Goal: Task Accomplishment & Management: Complete application form

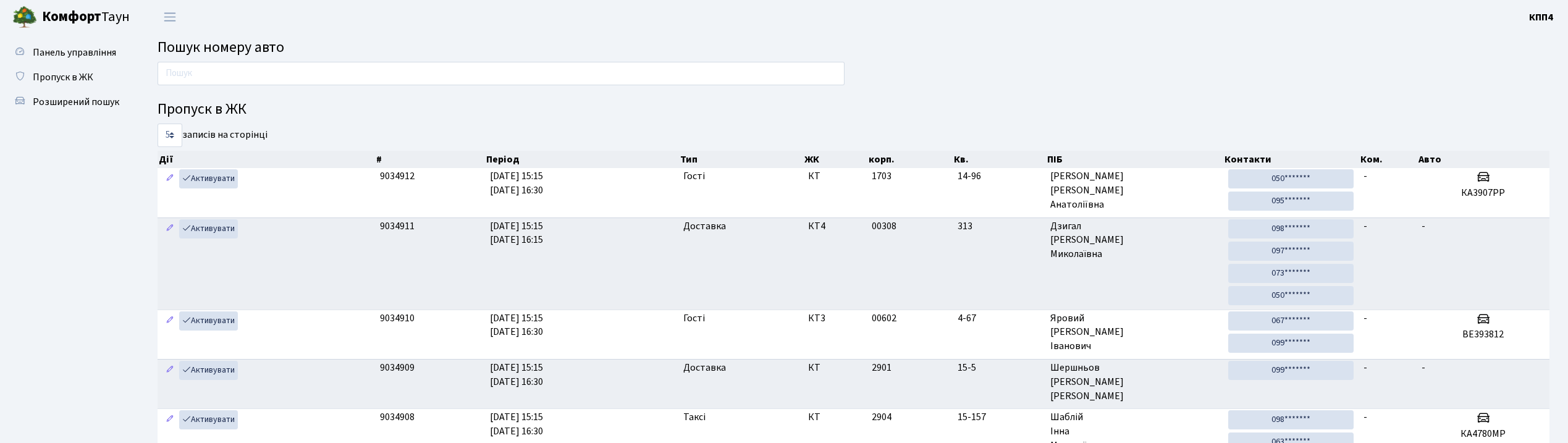
scroll to position [67, 0]
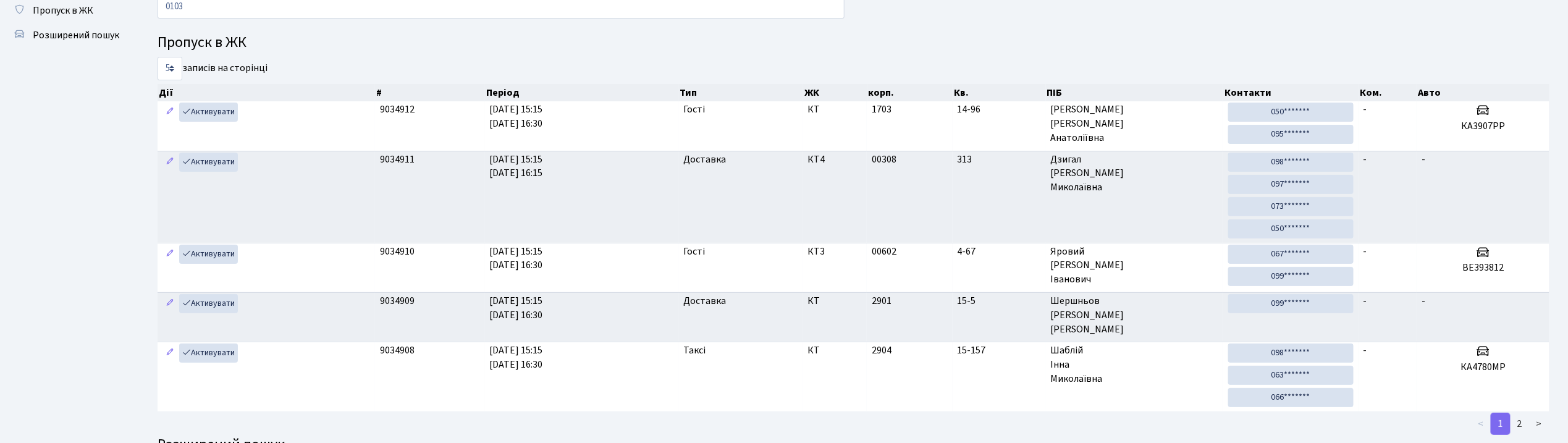
type input "0103"
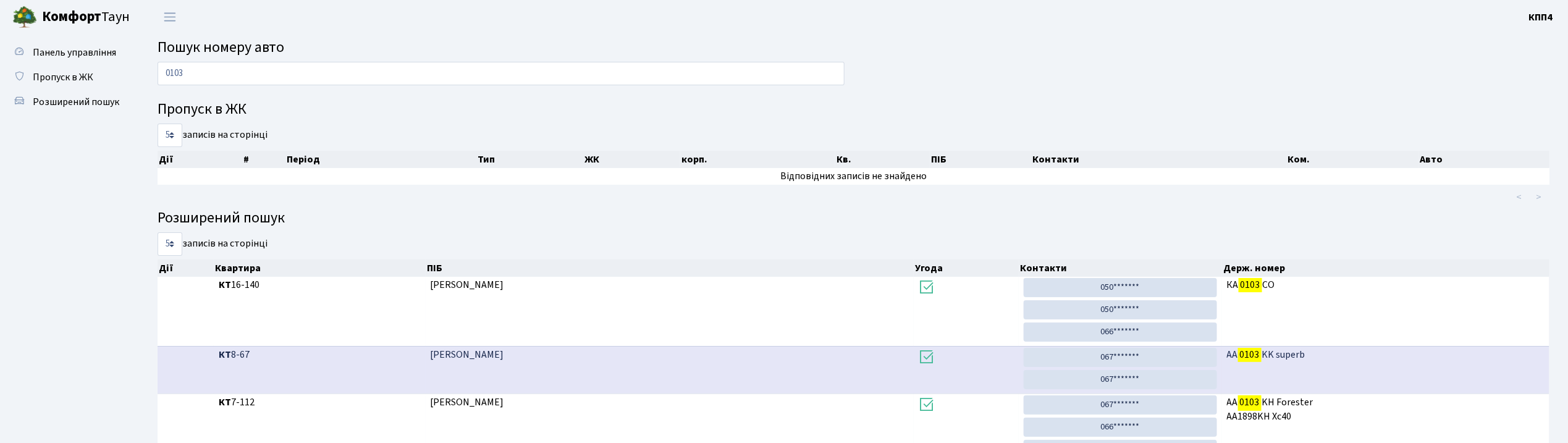
scroll to position [82, 0]
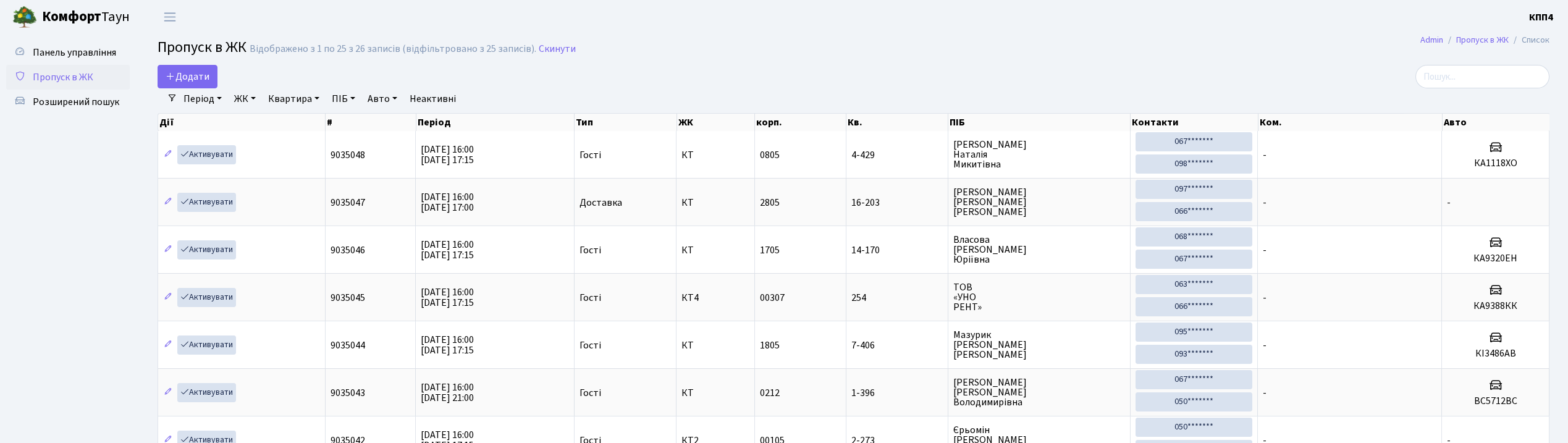
select select "25"
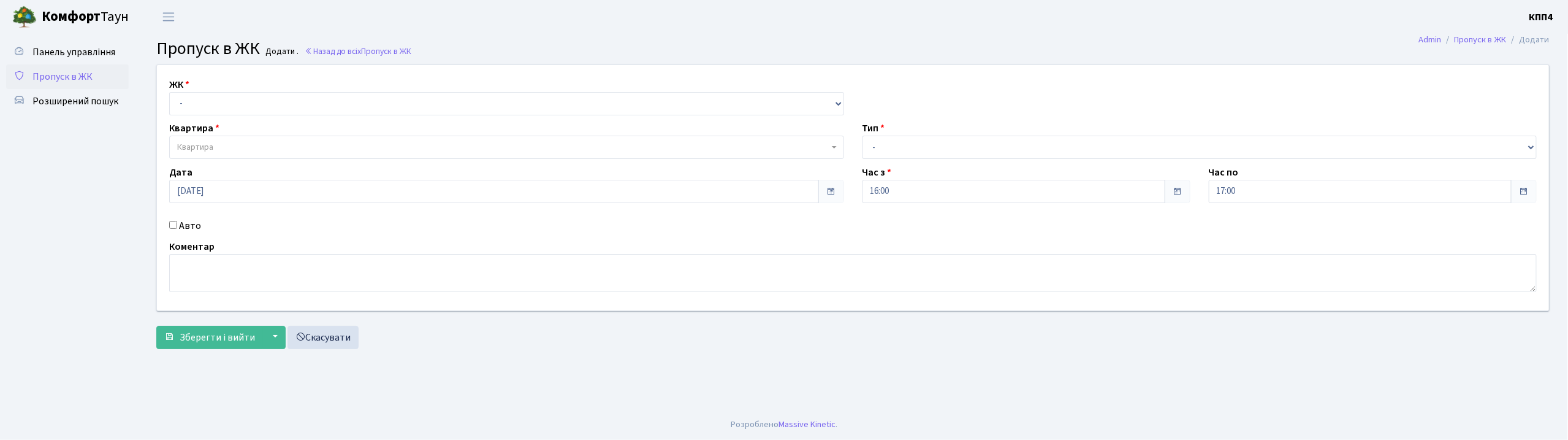
click at [175, 224] on input "Авто" at bounding box center [173, 225] width 8 height 8
checkbox input "true"
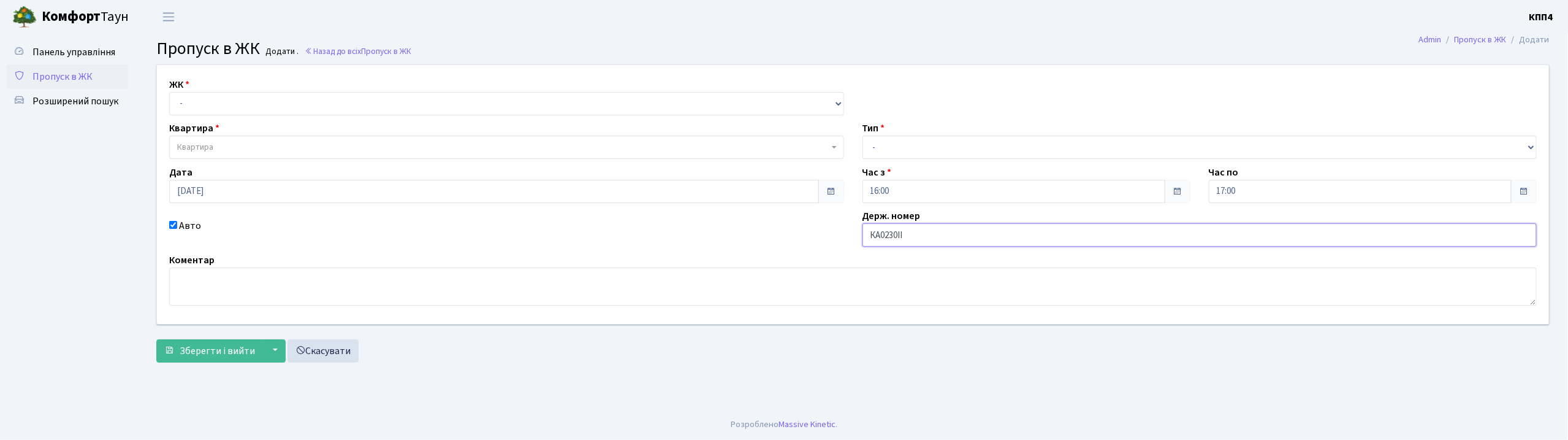
type input "КА0230ІІ"
drag, startPoint x: 262, startPoint y: 103, endPoint x: 258, endPoint y: 113, distance: 10.8
click at [262, 103] on select "- КТ, вул. Регенераторна, 4 КТ2, просп. Соборності, 17 КТ3, вул. Березнева, 16 …" at bounding box center [507, 104] width 675 height 23
select select "271"
click at [169, 92] on select "- КТ, вул. Регенераторна, 4 КТ2, просп. Соборності, 17 КТ3, вул. Березнева, 16 …" at bounding box center [507, 104] width 675 height 23
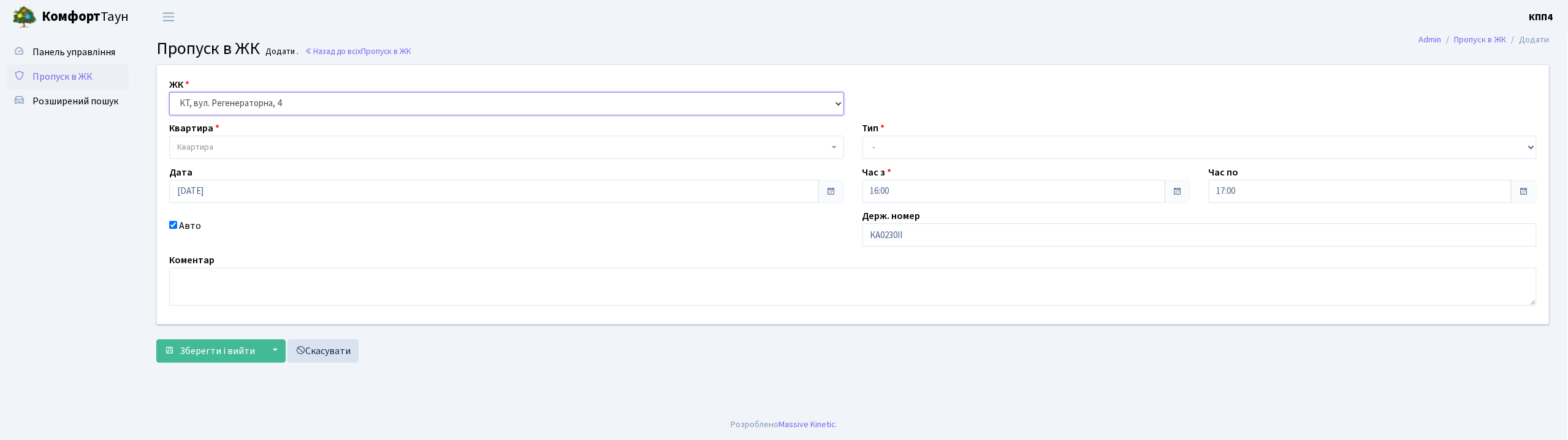
select select
click at [242, 140] on span "Квартира" at bounding box center [507, 147] width 675 height 23
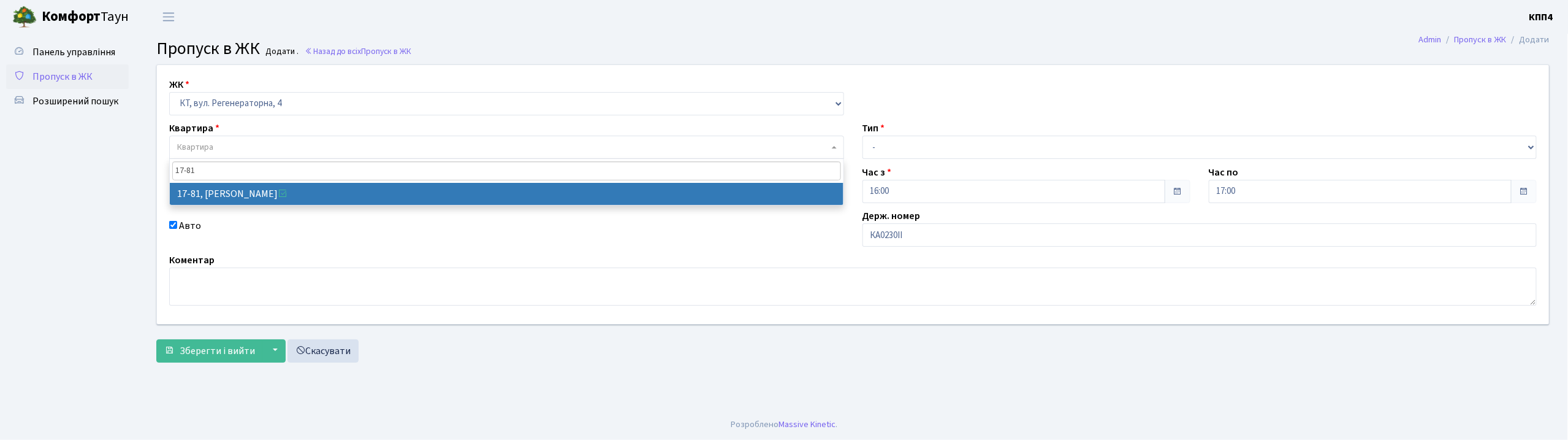
type input "17-81"
select select "9035"
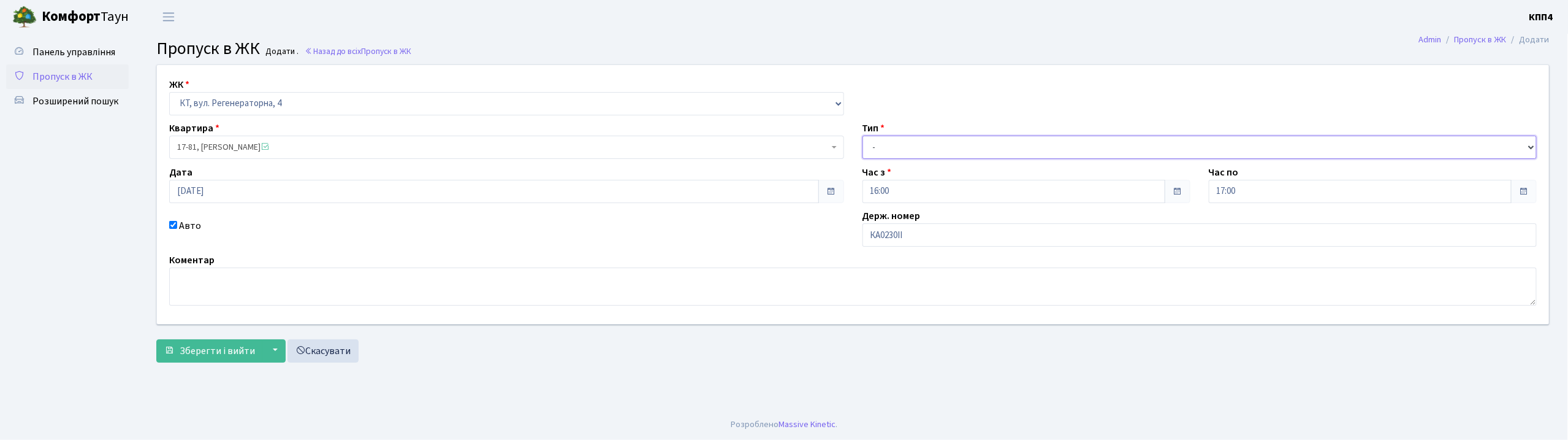
drag, startPoint x: 1011, startPoint y: 145, endPoint x: 1000, endPoint y: 157, distance: 16.3
click at [1011, 145] on select "- Доставка Таксі Гості Сервіс" at bounding box center [1200, 147] width 675 height 23
select select "3"
click at [863, 135] on select "- Доставка Таксі Гості Сервіс" at bounding box center [1200, 147] width 675 height 23
click at [236, 349] on span "Зберегти і вийти" at bounding box center [218, 351] width 76 height 14
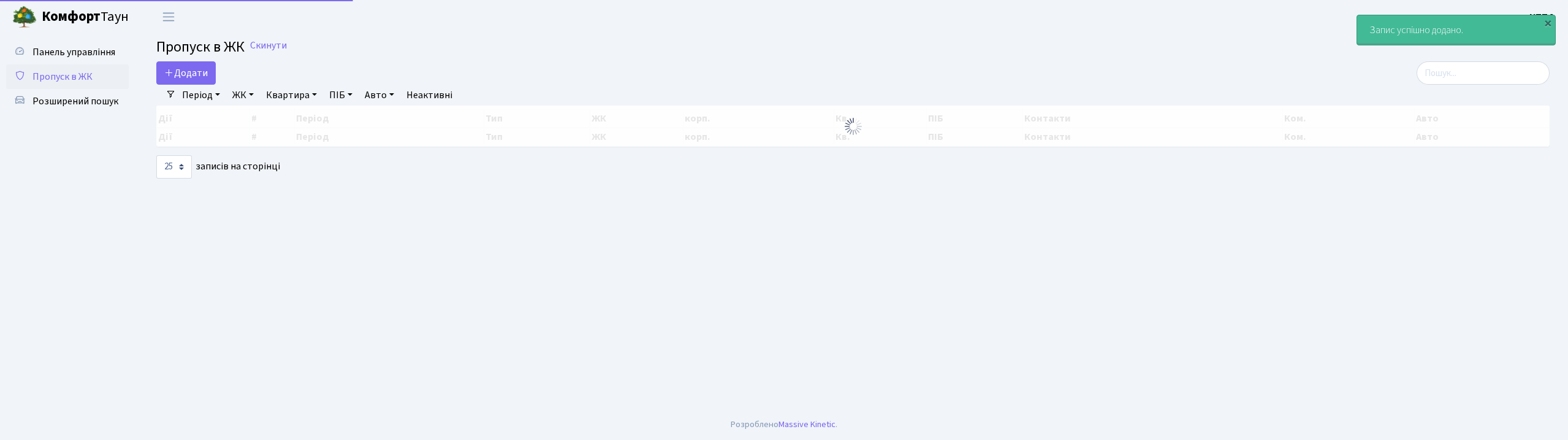
select select "25"
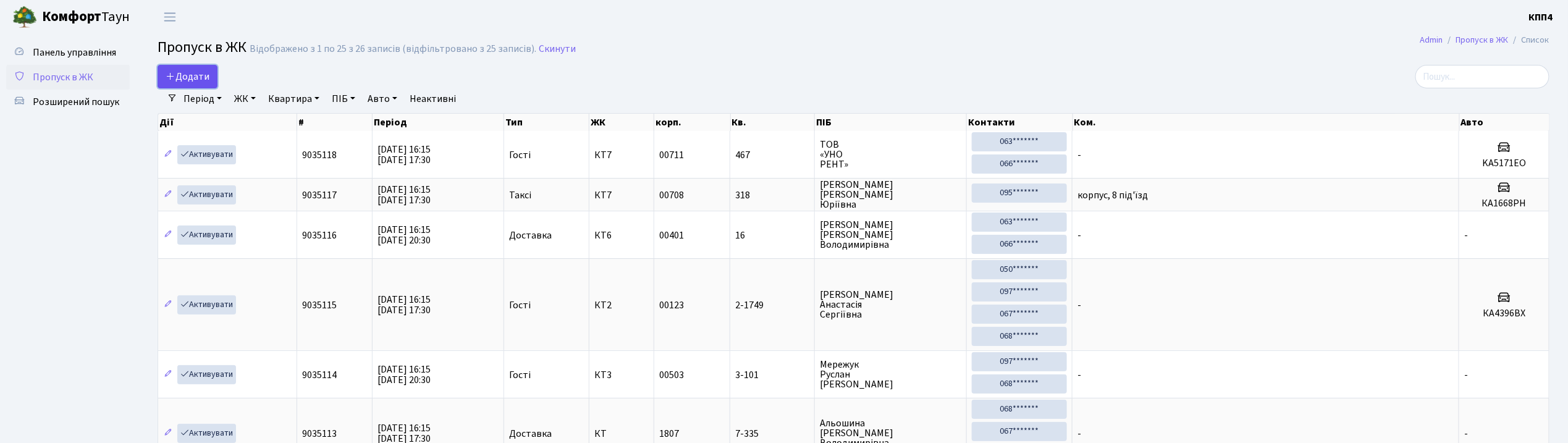
click at [189, 72] on span "Додати" at bounding box center [187, 77] width 44 height 14
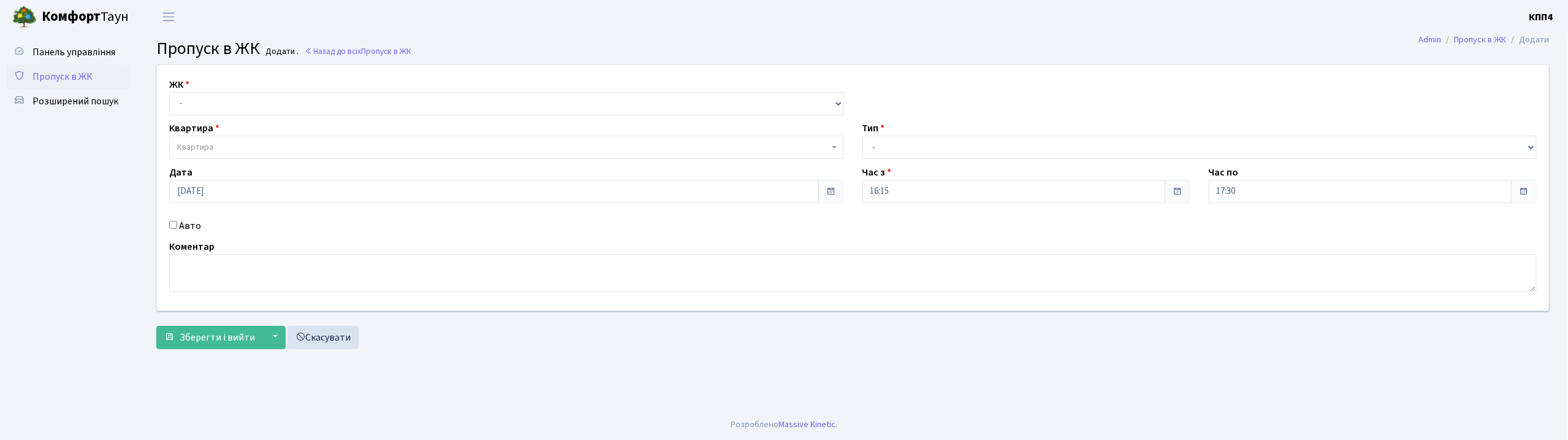
click at [172, 228] on input "Авто" at bounding box center [173, 225] width 8 height 8
checkbox input "true"
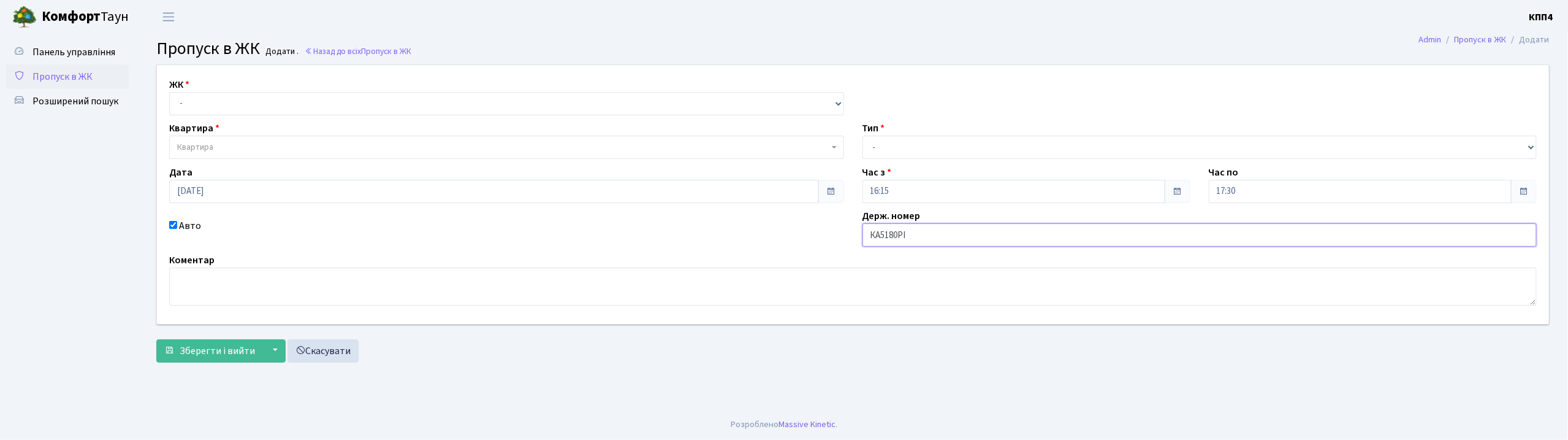
type input "КА5180РІ"
click at [278, 101] on select "- КТ, вул. Регенераторна, 4 КТ2, просп. Соборності, 17 КТ3, вул. Березнева, 16 …" at bounding box center [507, 104] width 675 height 23
click at [169, 92] on select "- КТ, вул. Регенераторна, 4 КТ2, просп. Соборності, 17 КТ3, вул. Березнева, 16 …" at bounding box center [507, 104] width 675 height 23
click at [295, 104] on select "- КТ, вул. Регенераторна, 4 КТ2, просп. Соборності, 17 КТ3, вул. Березнева, 16 …" at bounding box center [507, 104] width 675 height 23
select select "271"
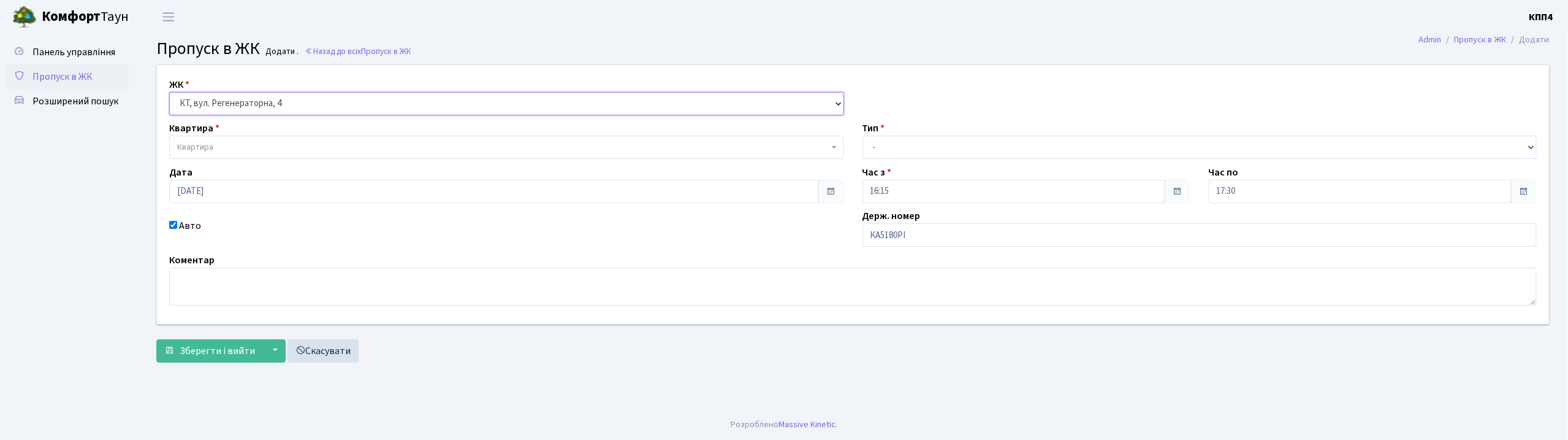
click at [169, 92] on select "- КТ, вул. Регенераторна, 4 КТ2, просп. Соборності, 17 КТ3, вул. Березнева, 16 …" at bounding box center [507, 104] width 675 height 23
select select
click at [298, 144] on span "Квартира" at bounding box center [503, 147] width 652 height 12
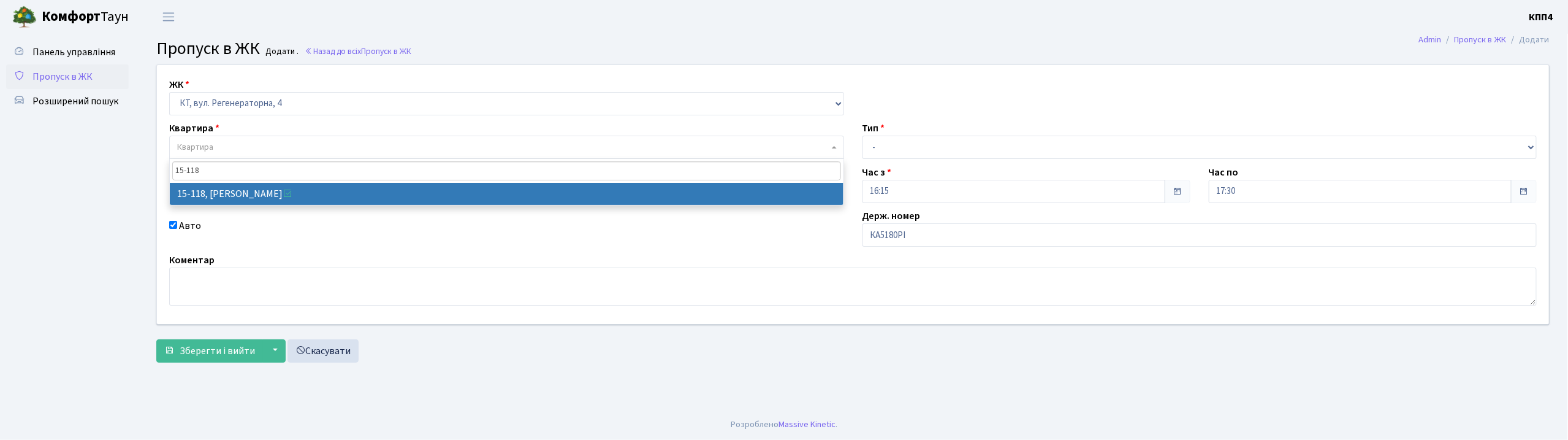
type input "15-118"
select select "8893"
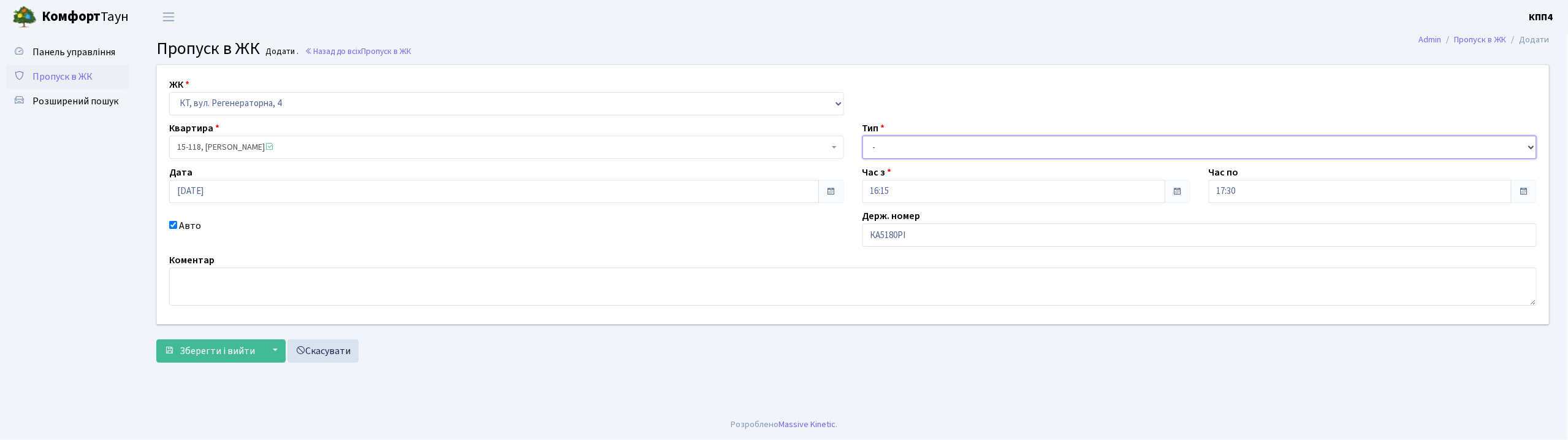
drag, startPoint x: 949, startPoint y: 148, endPoint x: 945, endPoint y: 156, distance: 8.9
click at [949, 148] on select "- Доставка Таксі Гості Сервіс" at bounding box center [1200, 147] width 675 height 23
select select "3"
click at [863, 135] on select "- Доставка Таксі Гості Сервіс" at bounding box center [1200, 147] width 675 height 23
click at [236, 345] on span "Зберегти і вийти" at bounding box center [218, 351] width 76 height 14
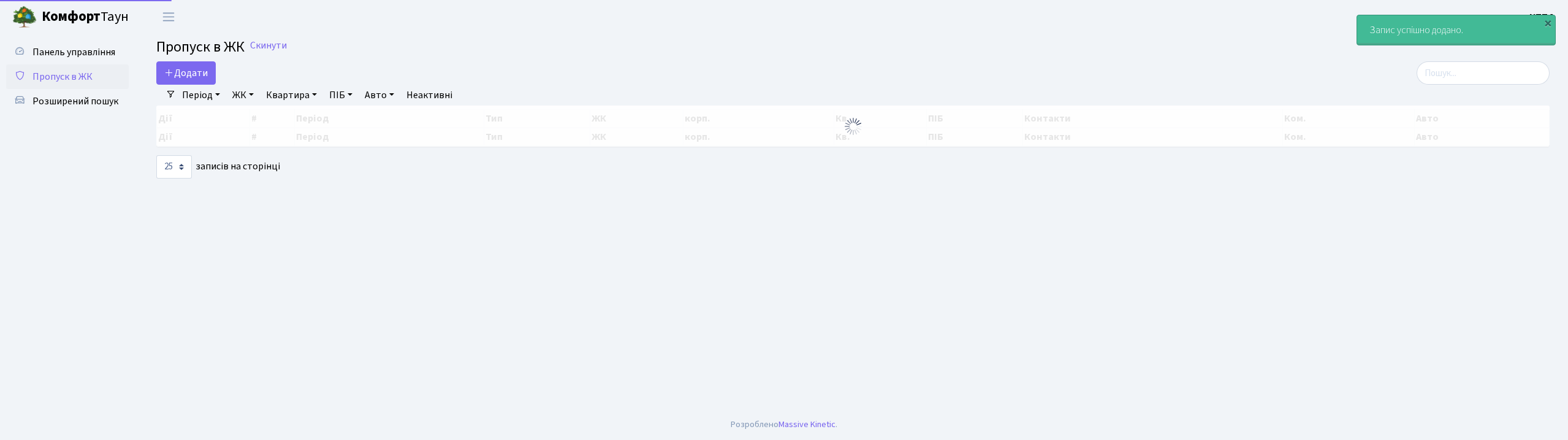
select select "25"
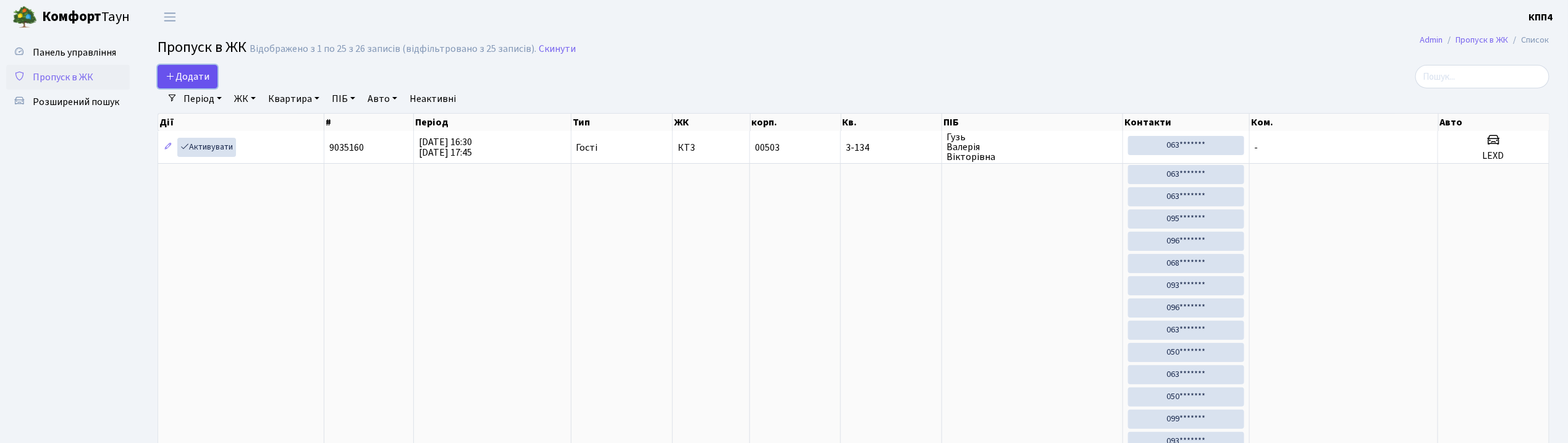
click at [193, 73] on span "Додати" at bounding box center [187, 77] width 44 height 14
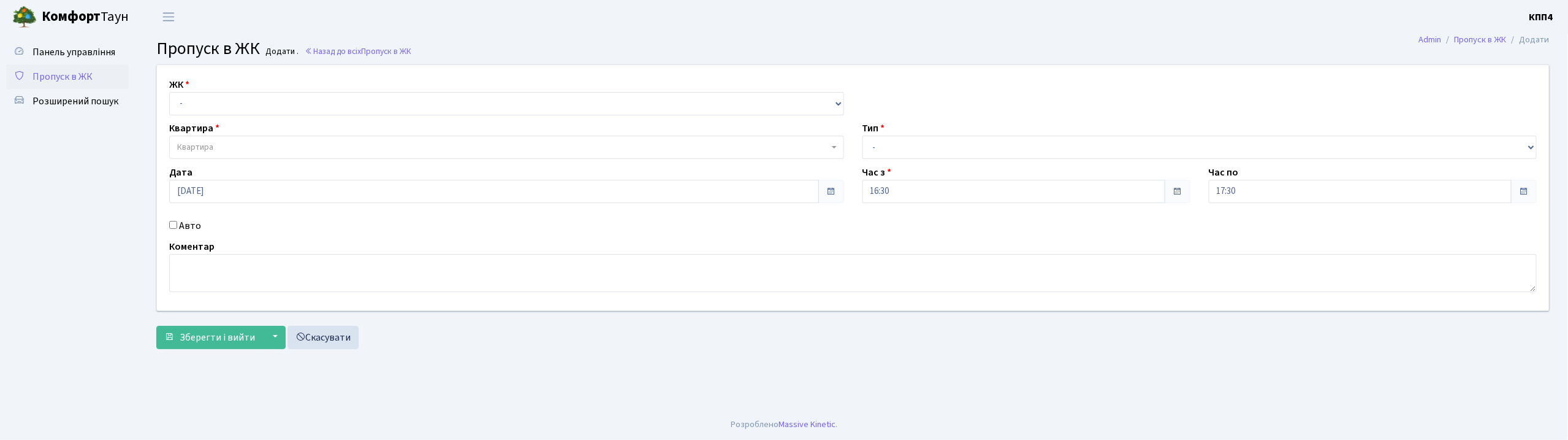
click at [170, 224] on input "Авто" at bounding box center [173, 225] width 8 height 8
checkbox input "true"
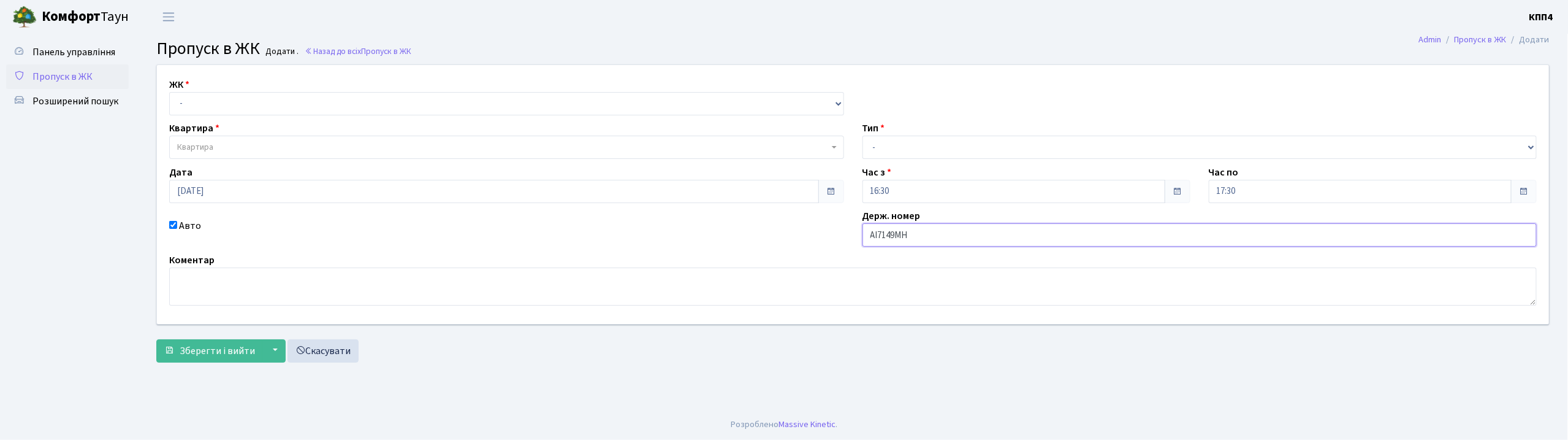
type input "АІ7149МН"
click at [246, 106] on select "- КТ, вул. Регенераторна, 4 КТ2, просп. [STREET_ADDRESS] [STREET_ADDRESS] [PERS…" at bounding box center [507, 104] width 675 height 23
select select "271"
click at [169, 92] on select "- КТ, вул. Регенераторна, 4 КТ2, просп. Соборності, 17 КТ3, вул. Березнева, 16 …" at bounding box center [507, 104] width 675 height 23
select select
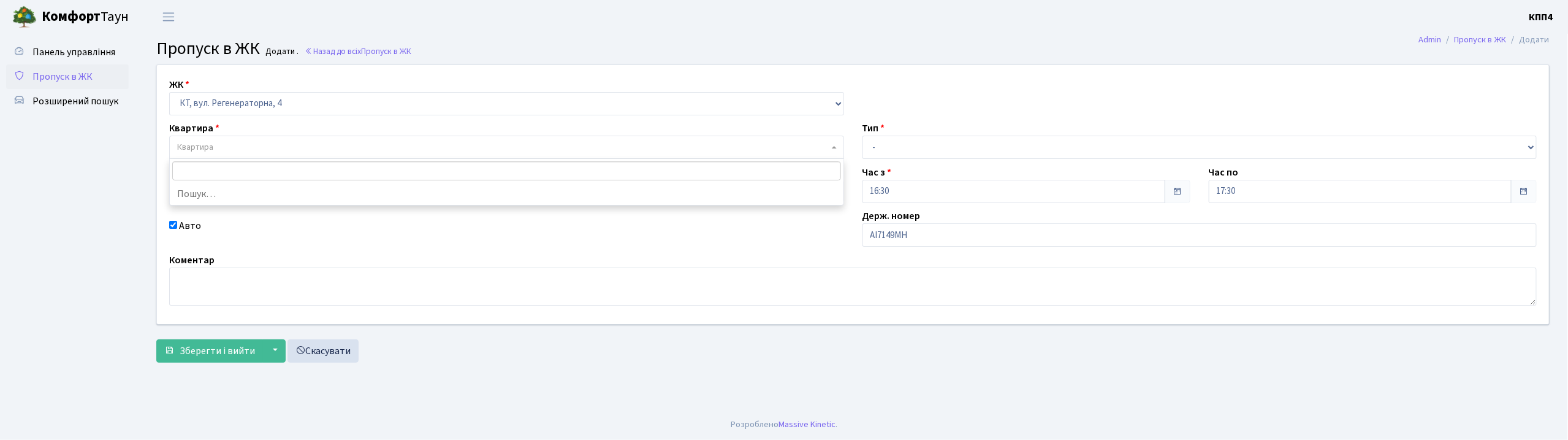
click at [244, 152] on span "Квартира" at bounding box center [503, 147] width 652 height 12
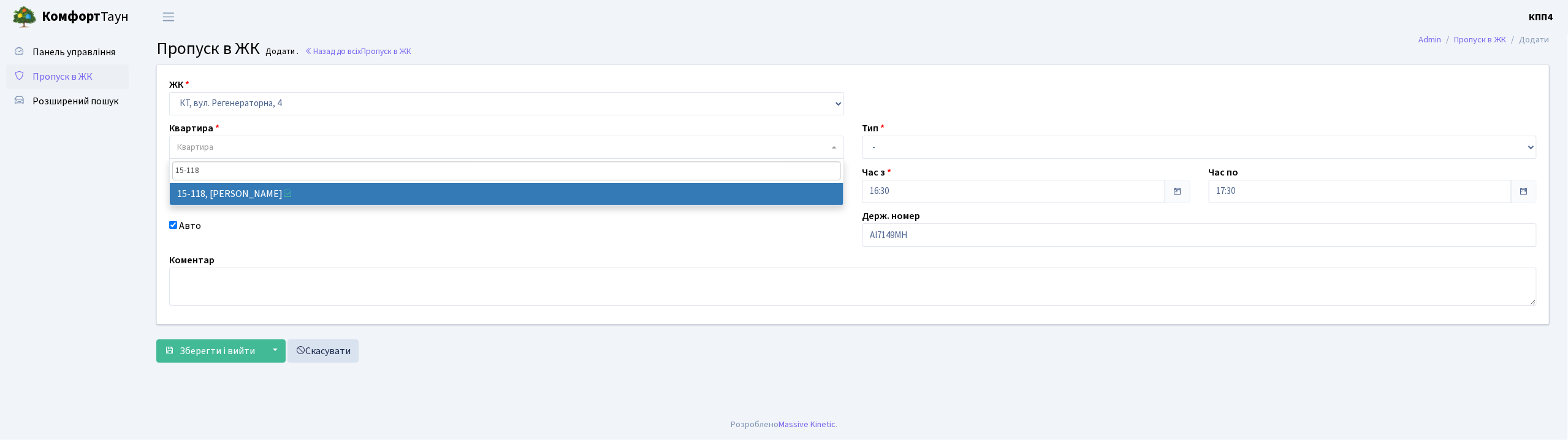
type input "15-118"
drag, startPoint x: 265, startPoint y: 195, endPoint x: 492, endPoint y: 232, distance: 230.0
select select "8893"
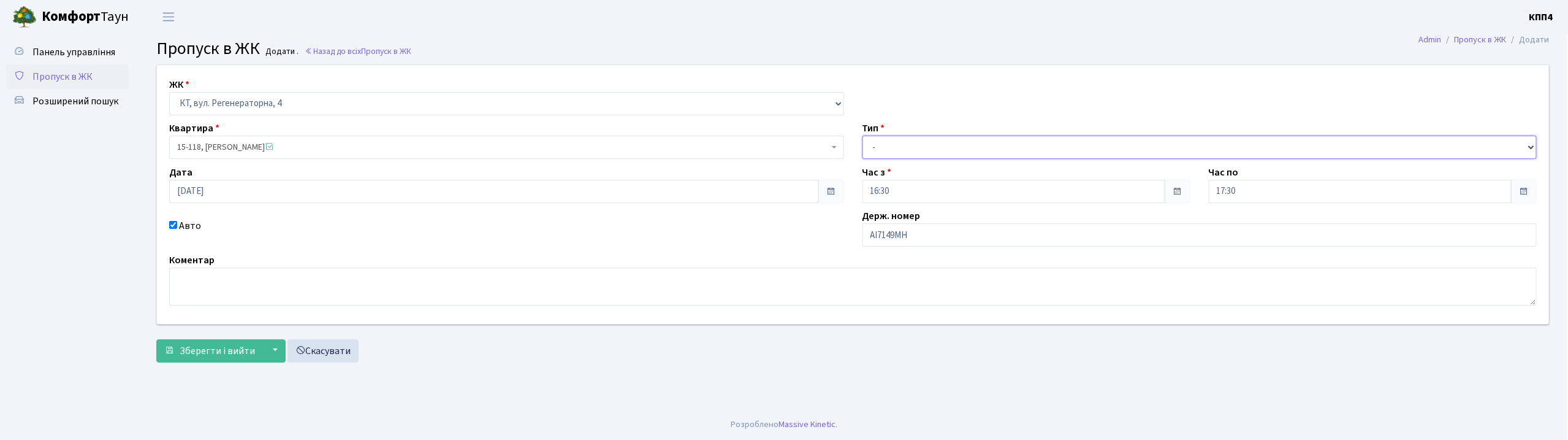
click at [910, 142] on select "- Доставка Таксі Гості Сервіс" at bounding box center [1200, 147] width 675 height 23
select select "2"
click at [863, 135] on select "- Доставка Таксі Гості Сервіс" at bounding box center [1200, 147] width 675 height 23
drag, startPoint x: 219, startPoint y: 353, endPoint x: 353, endPoint y: 262, distance: 162.0
click at [219, 355] on span "Зберегти і вийти" at bounding box center [218, 351] width 76 height 14
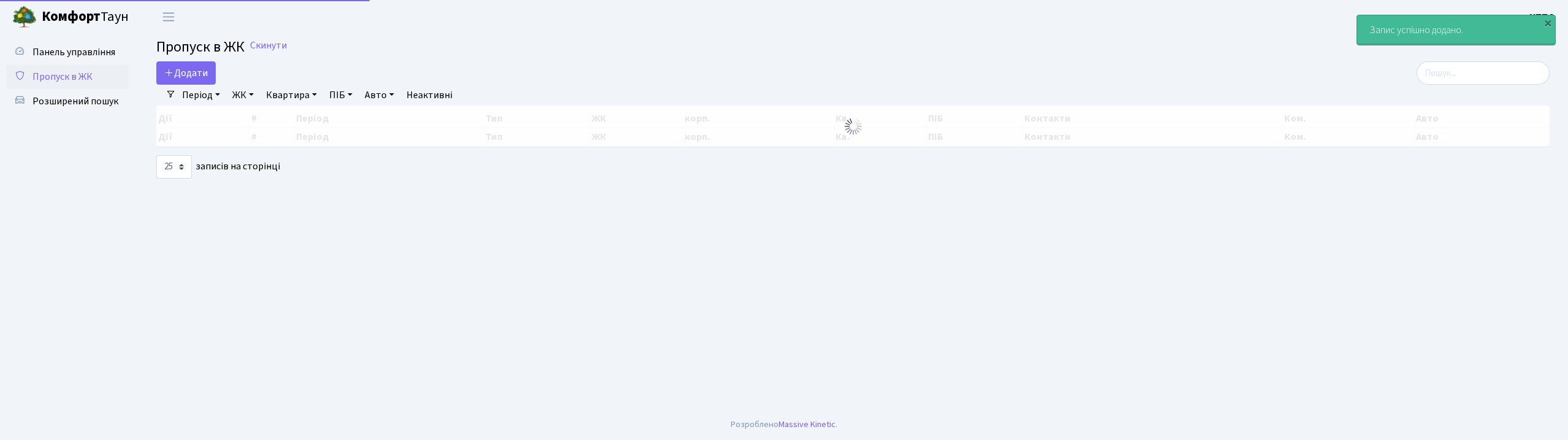
select select "25"
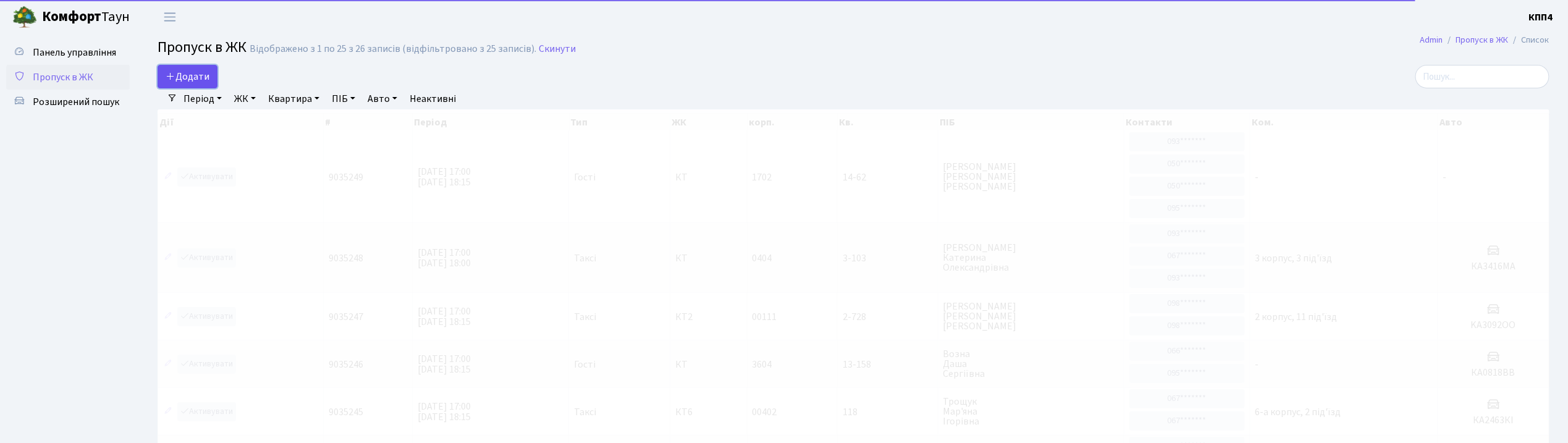
click at [192, 77] on span "Додати" at bounding box center [187, 77] width 44 height 14
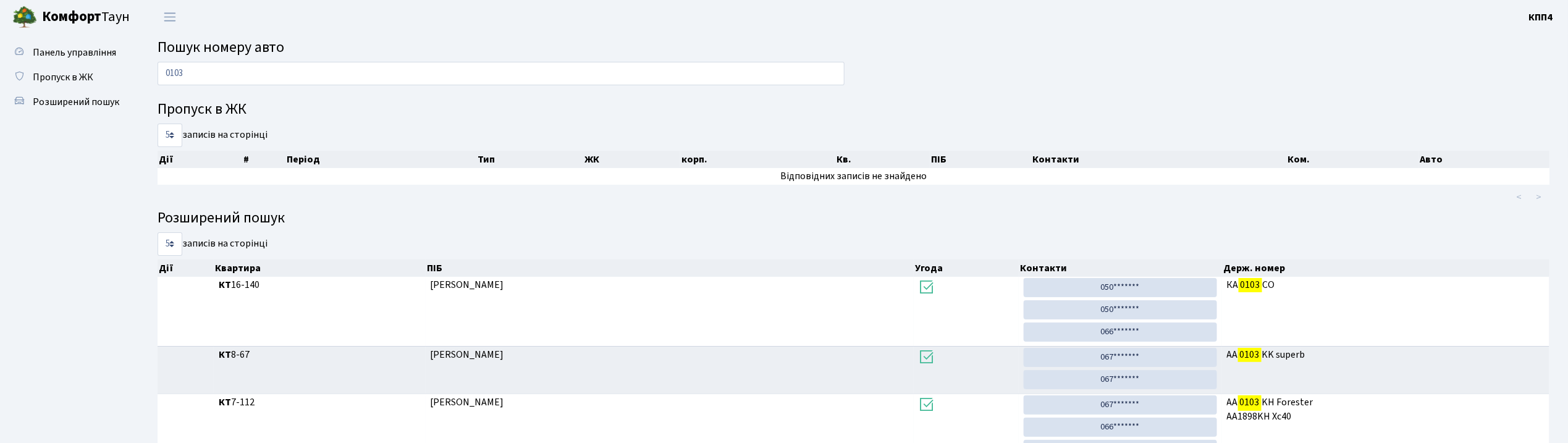
click at [336, 72] on input "0103" at bounding box center [501, 73] width 687 height 24
type input "0"
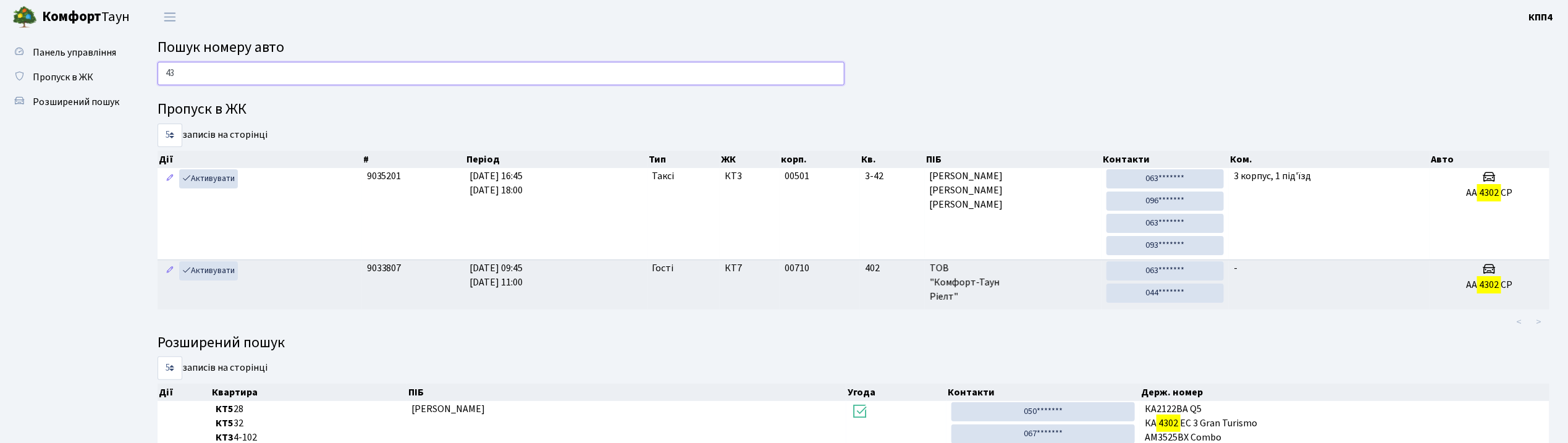
type input "4"
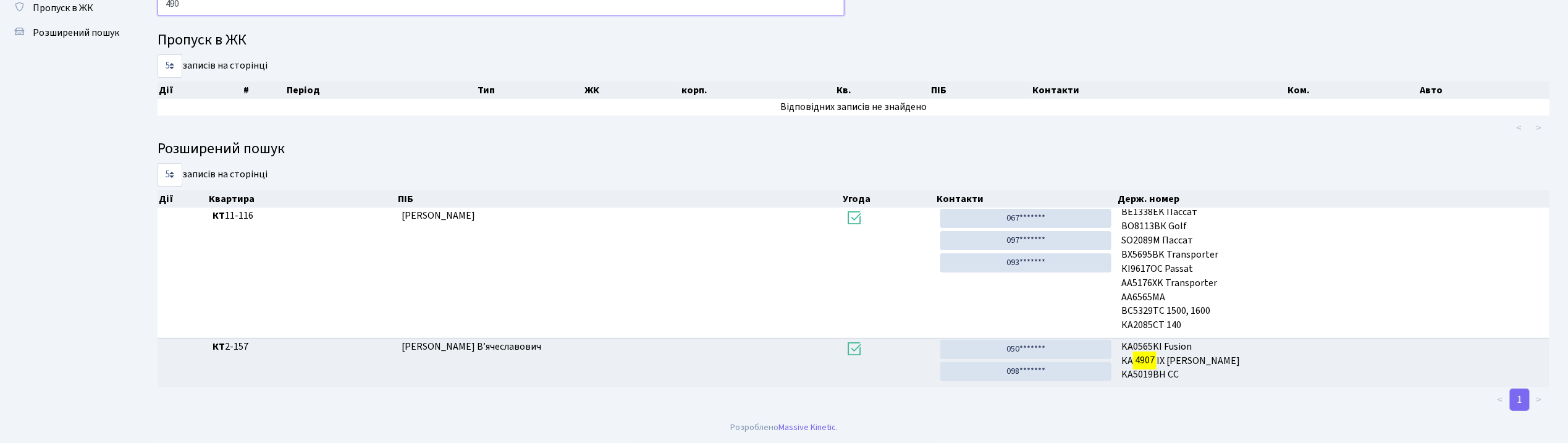
scroll to position [67, 0]
type input "4"
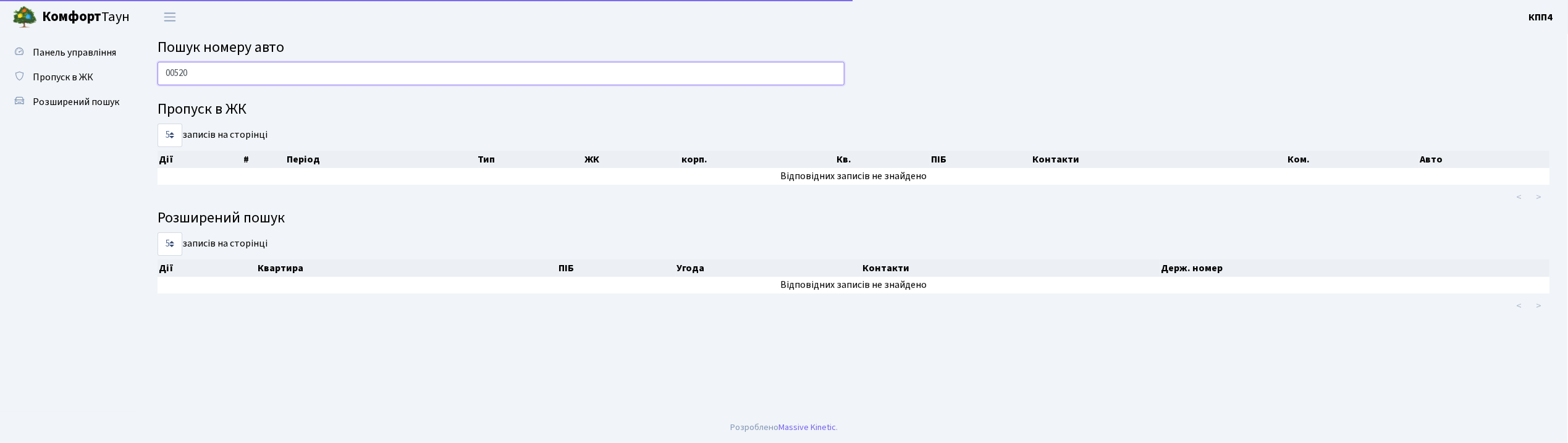
scroll to position [0, 0]
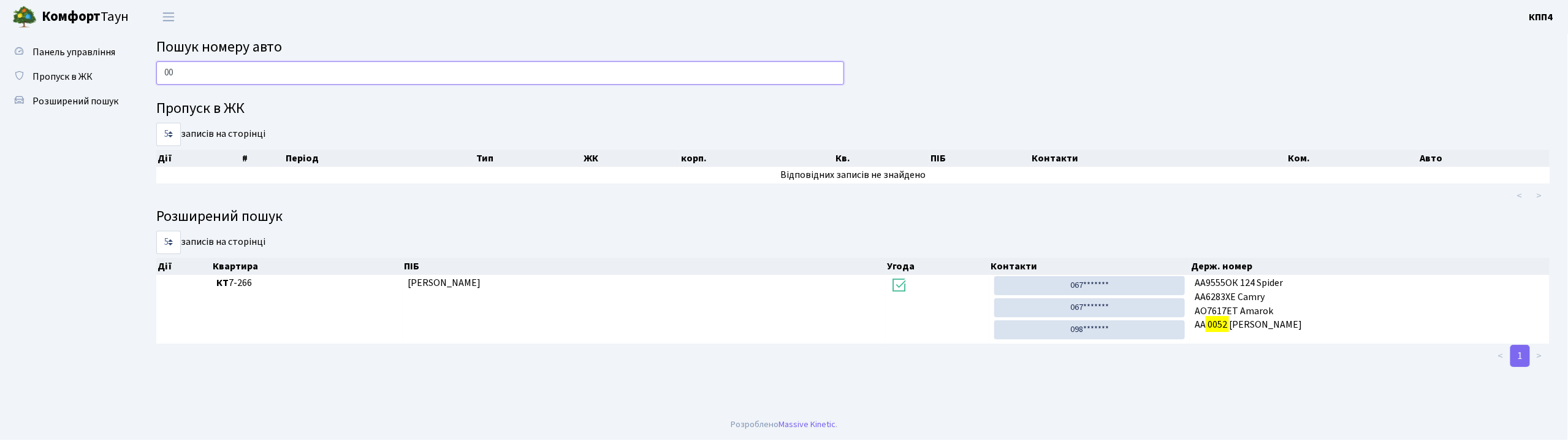
type input "0"
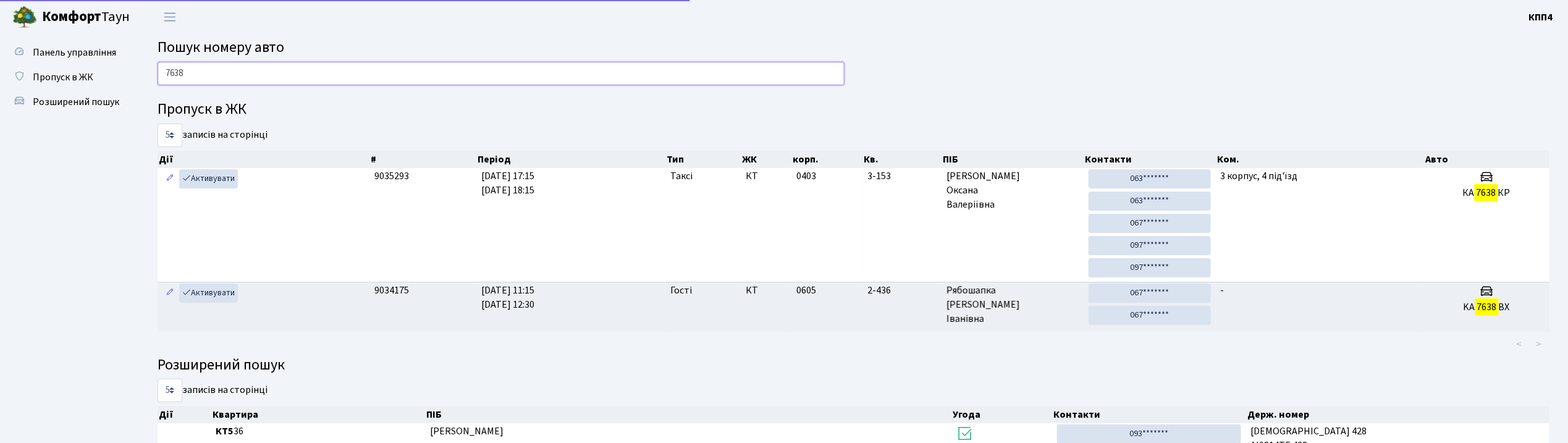
type input "7638"
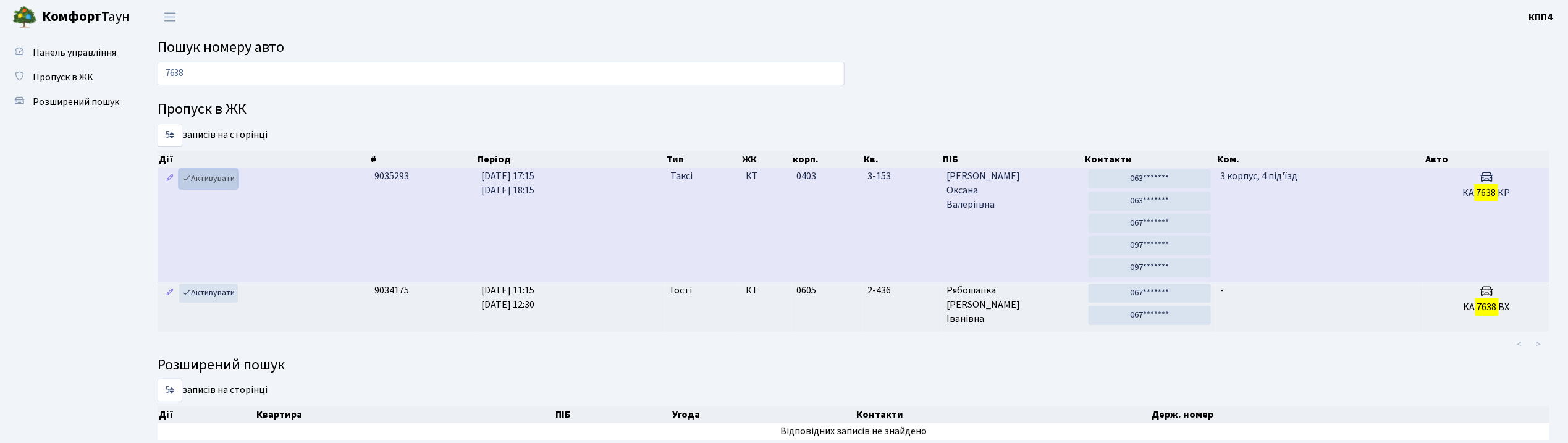
click at [203, 174] on link "Активувати" at bounding box center [208, 178] width 59 height 19
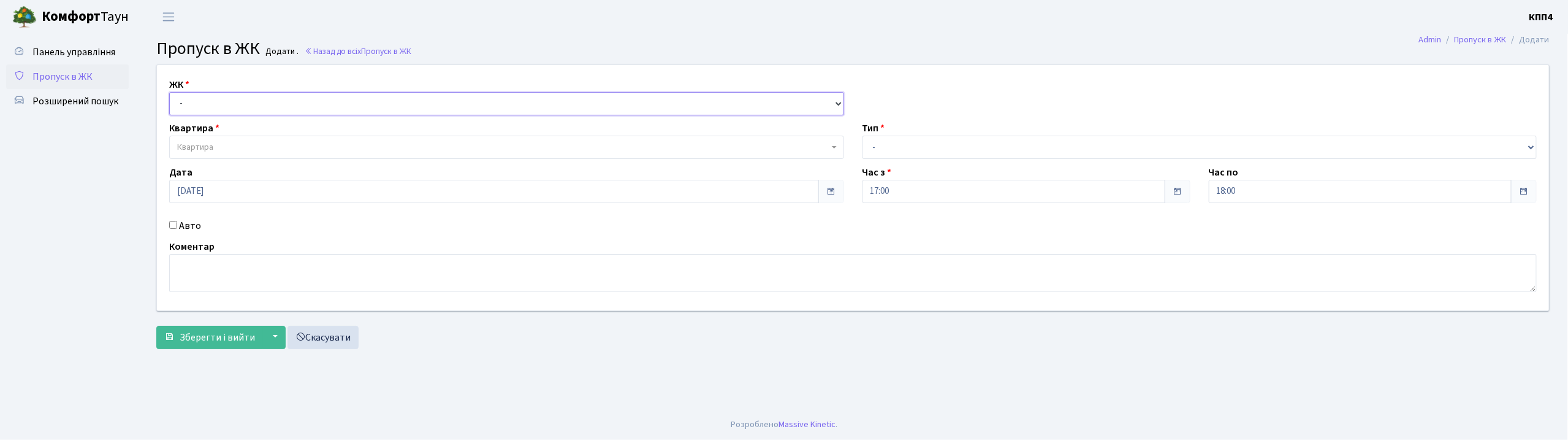
click at [217, 101] on select "- КТ, вул. Регенераторна, 4 КТ2, просп. Соборності, 17 КТ3, вул. Березнева, 16 …" at bounding box center [507, 104] width 675 height 23
select select "304"
click at [169, 92] on select "- КТ, вул. Регенераторна, 4 КТ2, просп. Соборності, 17 КТ3, вул. Березнева, 16 …" at bounding box center [507, 104] width 675 height 23
select select
click at [236, 145] on span "Квартира" at bounding box center [503, 147] width 652 height 12
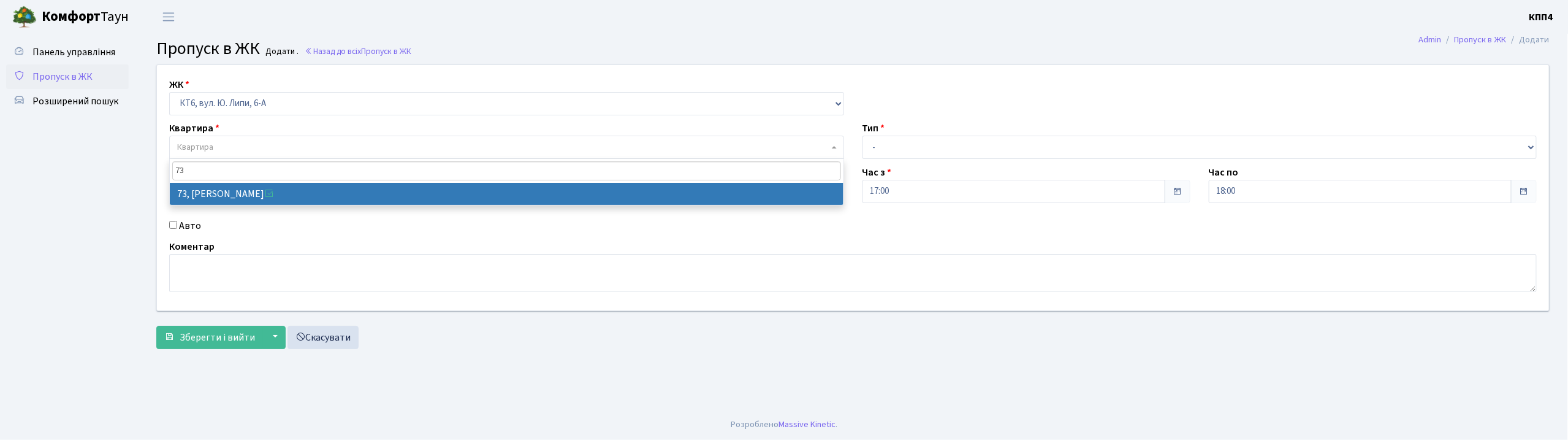
type input "73"
select select "17165"
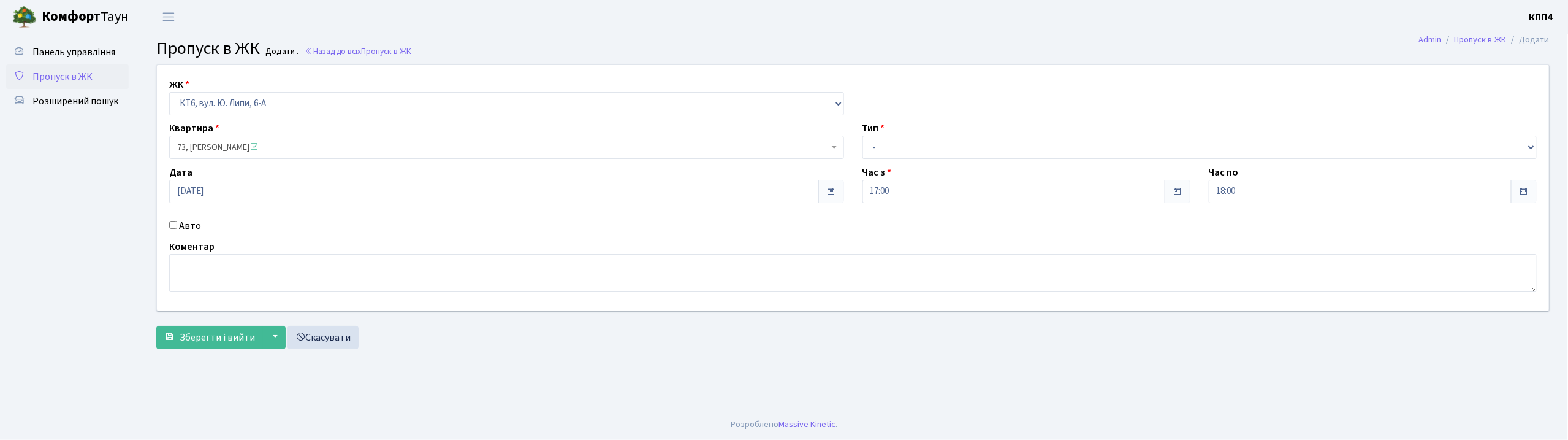
click at [173, 225] on input "Авто" at bounding box center [173, 225] width 8 height 8
checkbox input "true"
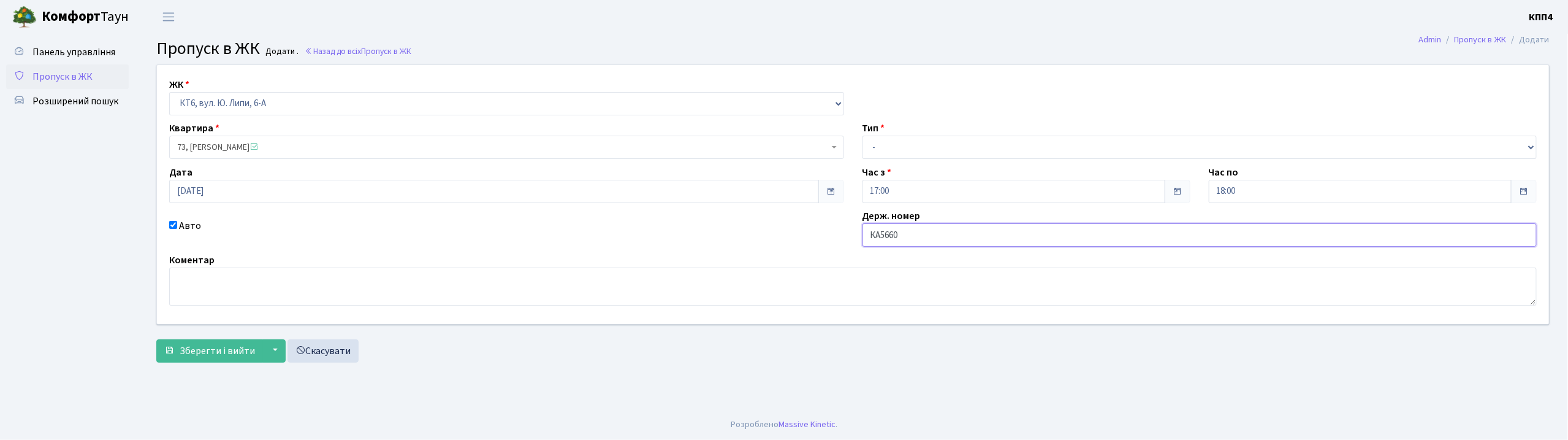
click at [915, 233] on input "КА5660" at bounding box center [1200, 234] width 675 height 23
type input "КА5660СІ"
drag, startPoint x: 928, startPoint y: 146, endPoint x: 923, endPoint y: 157, distance: 12.1
click at [928, 146] on select "- Доставка Таксі Гості Сервіс" at bounding box center [1200, 147] width 675 height 23
select select "2"
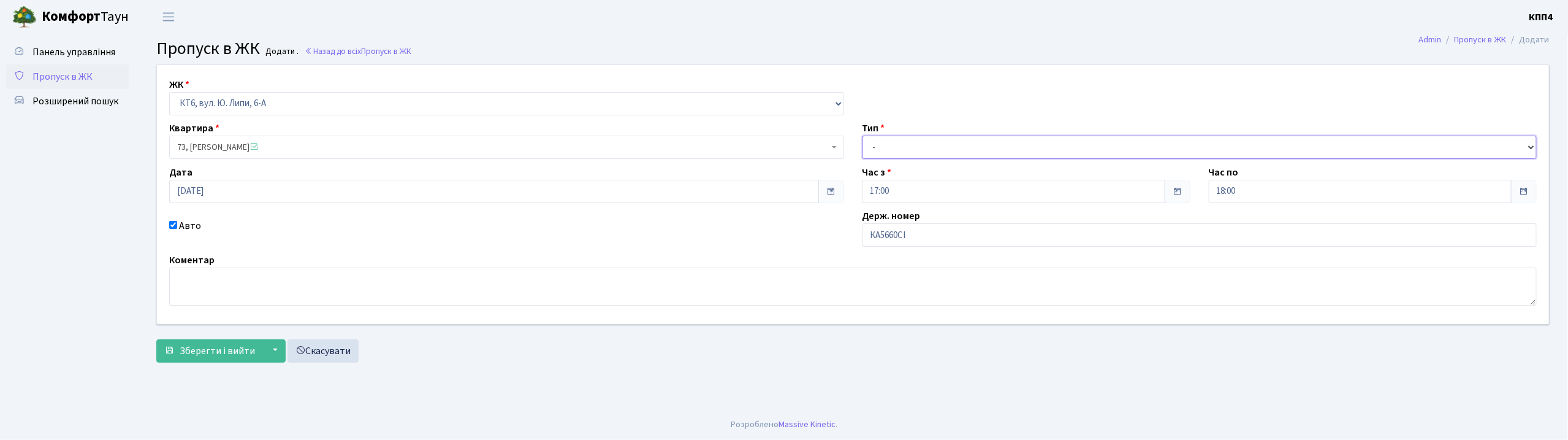
click at [863, 135] on select "- Доставка Таксі Гості Сервіс" at bounding box center [1200, 147] width 675 height 23
click at [221, 357] on span "Зберегти і вийти" at bounding box center [218, 351] width 76 height 14
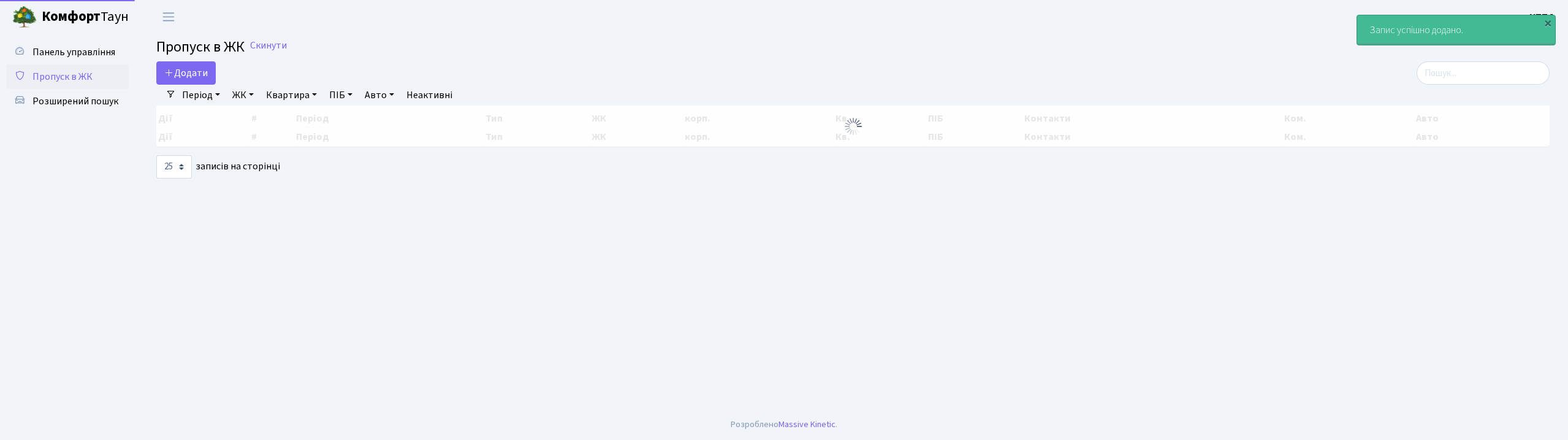
select select "25"
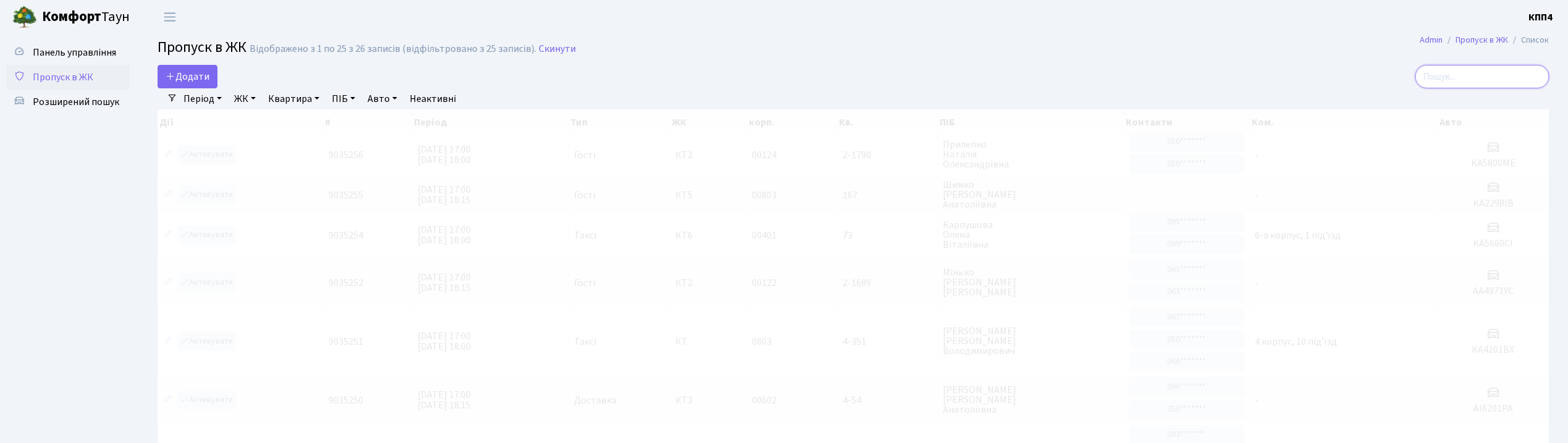
click at [1454, 81] on input "search" at bounding box center [1482, 76] width 134 height 24
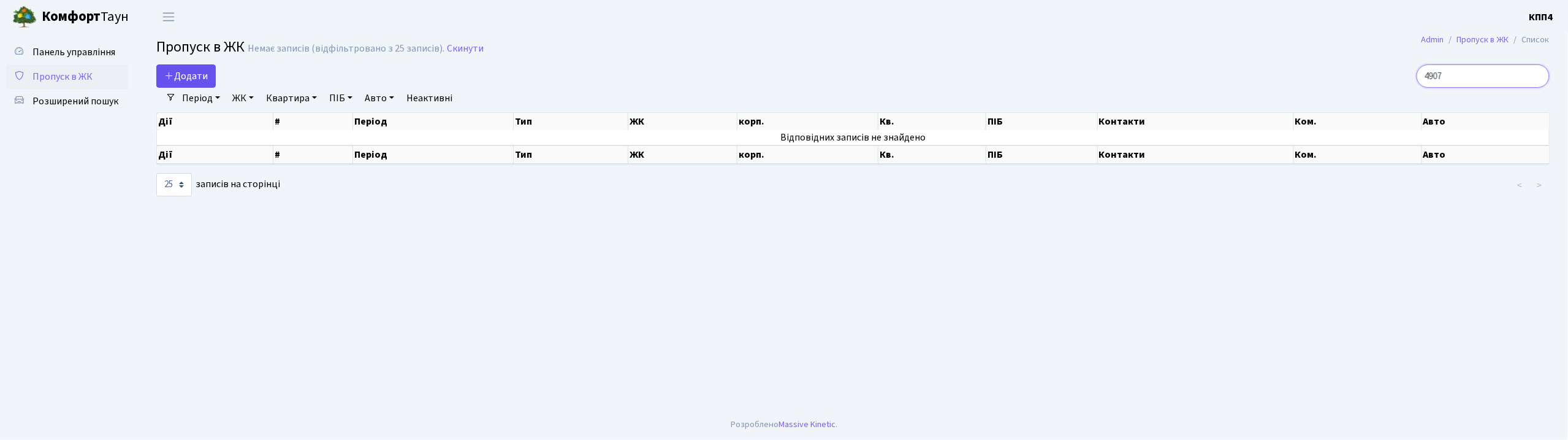
type input "4907"
click at [195, 73] on span "Додати" at bounding box center [186, 76] width 44 height 14
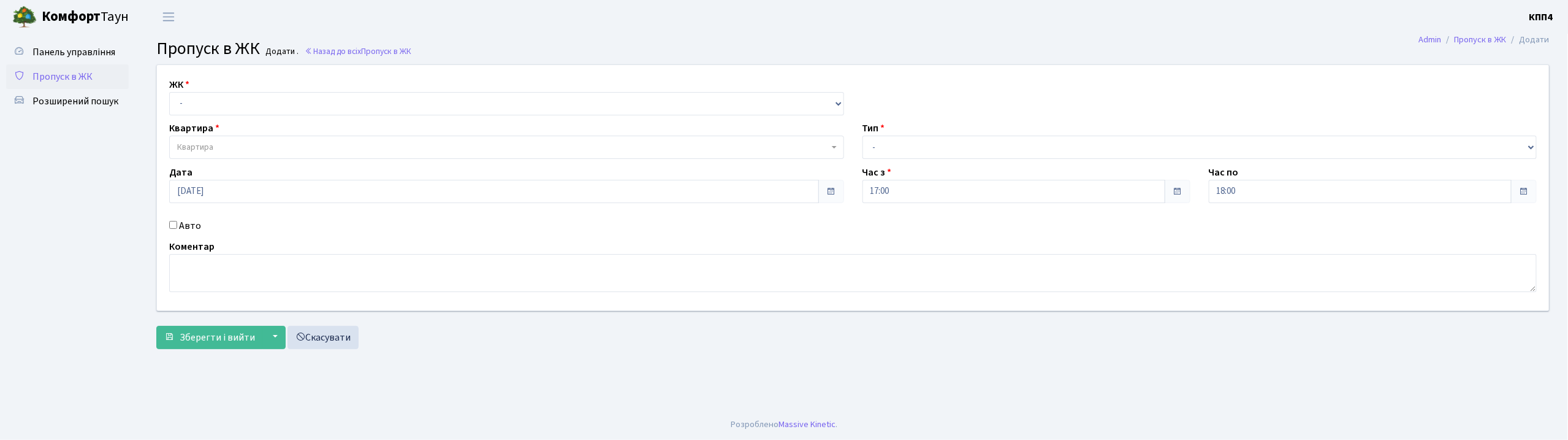
click at [171, 225] on input "Авто" at bounding box center [173, 225] width 8 height 8
checkbox input "true"
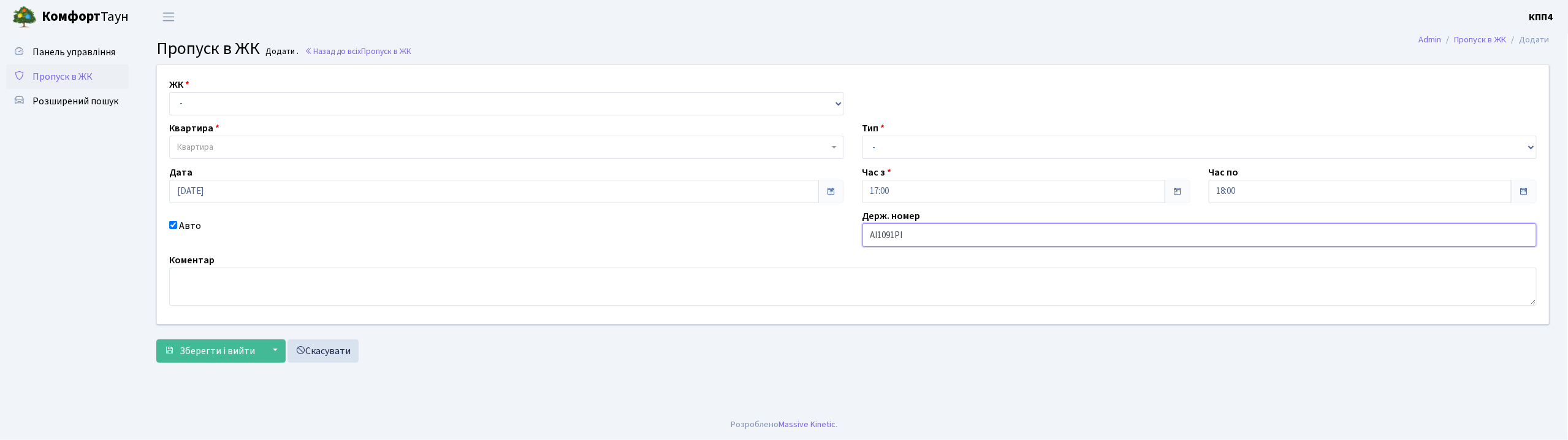
type input "АІ1091РІ"
drag, startPoint x: 260, startPoint y: 94, endPoint x: 270, endPoint y: 110, distance: 18.9
click at [260, 94] on select "- КТ, вул. Регенераторна, 4 КТ2, просп. Соборності, 17 КТ3, вул. Березнева, 16 …" at bounding box center [507, 104] width 675 height 23
select select "271"
click at [169, 92] on select "- КТ, вул. Регенераторна, 4 КТ2, просп. Соборності, 17 КТ3, вул. Березнева, 16 …" at bounding box center [507, 104] width 675 height 23
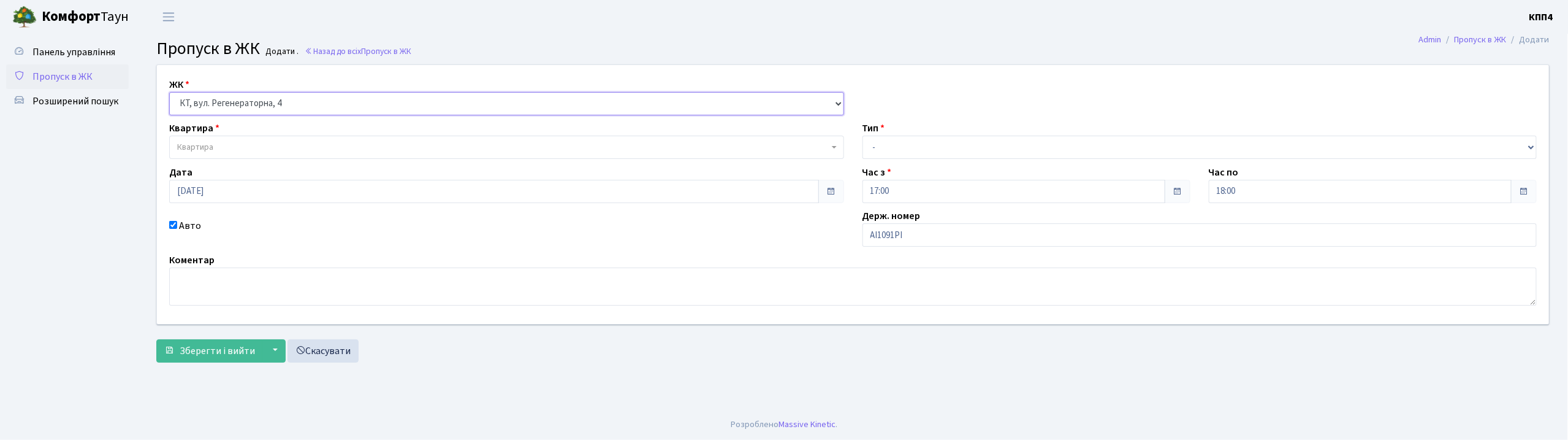
select select
click at [275, 148] on span "Квартира" at bounding box center [503, 147] width 652 height 12
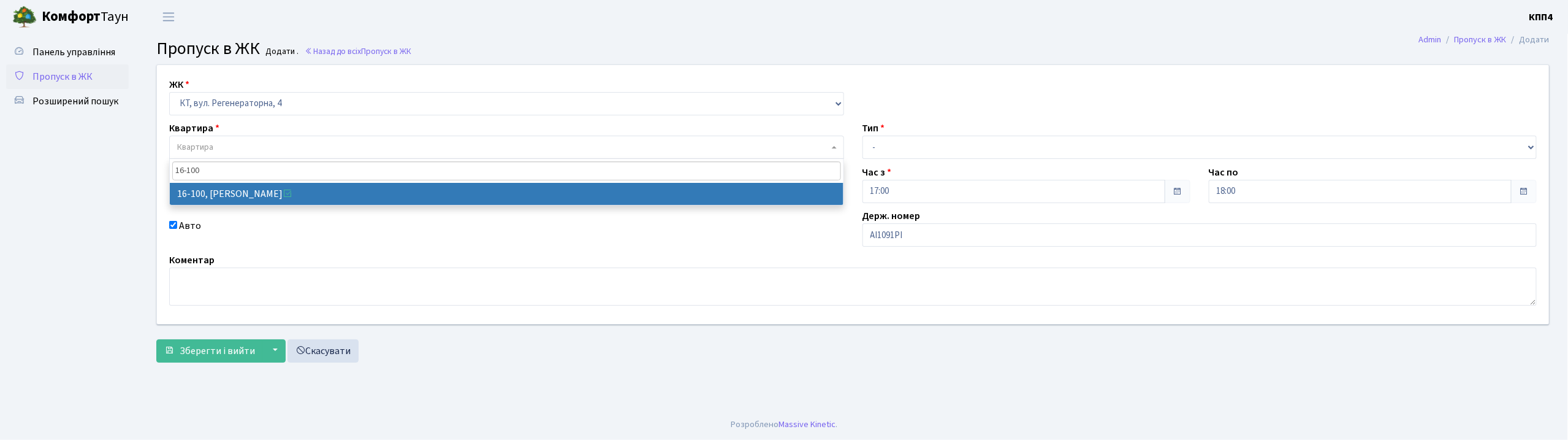
type input "16-100"
select select "8661"
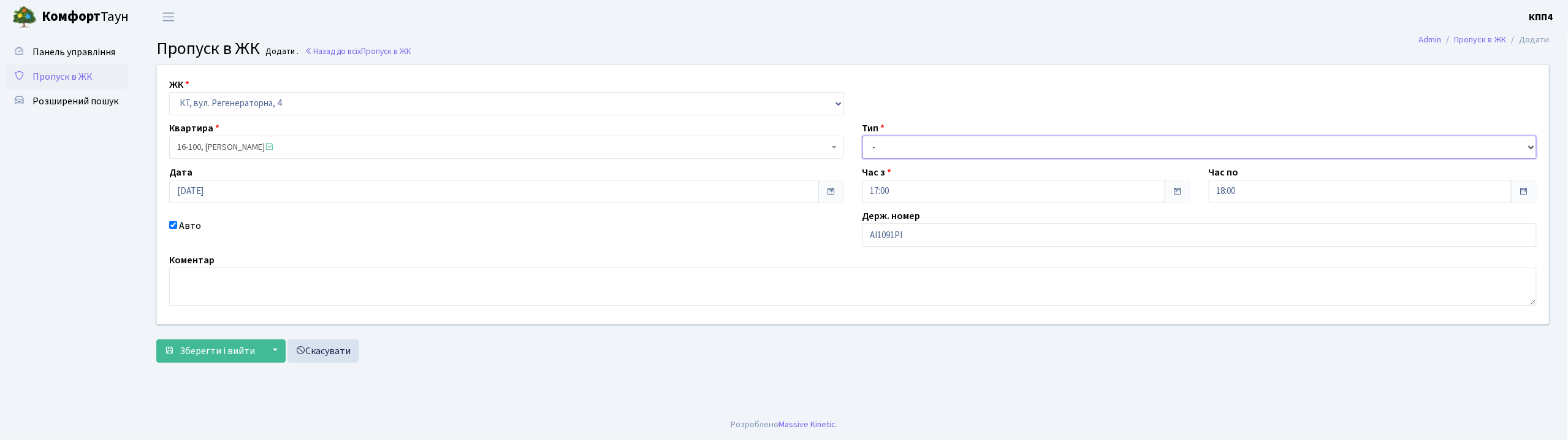
drag, startPoint x: 938, startPoint y: 145, endPoint x: 939, endPoint y: 158, distance: 13.0
click at [938, 145] on select "- Доставка Таксі Гості Сервіс" at bounding box center [1200, 147] width 675 height 23
select select "3"
click at [863, 135] on select "- Доставка Таксі Гості Сервіс" at bounding box center [1200, 147] width 675 height 23
click at [236, 345] on span "Зберегти і вийти" at bounding box center [218, 351] width 76 height 14
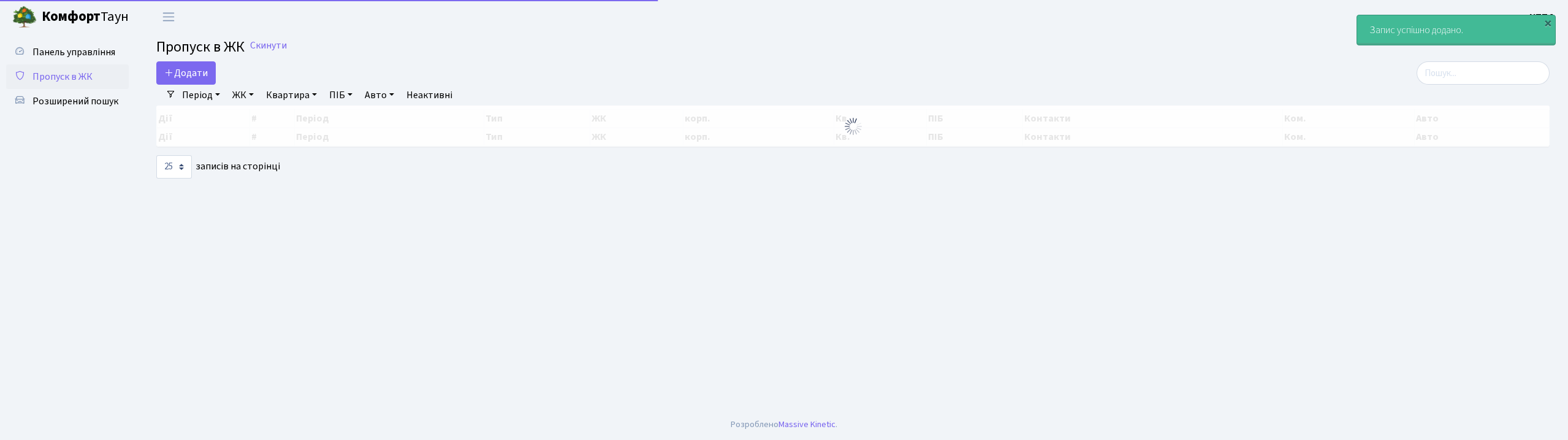
select select "25"
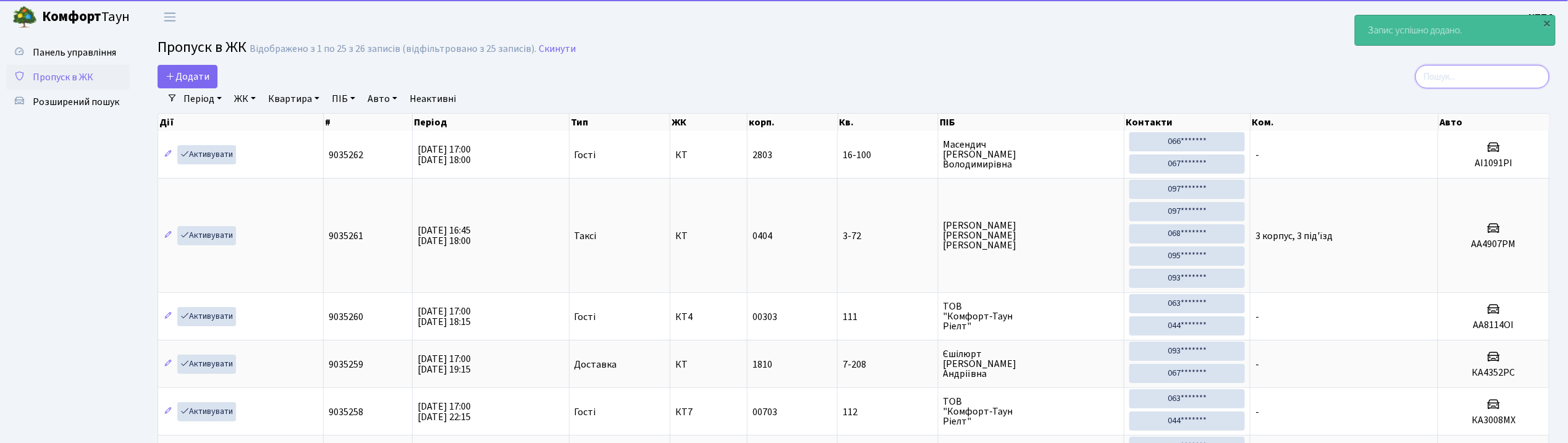
click at [1455, 72] on input "search" at bounding box center [1482, 76] width 134 height 24
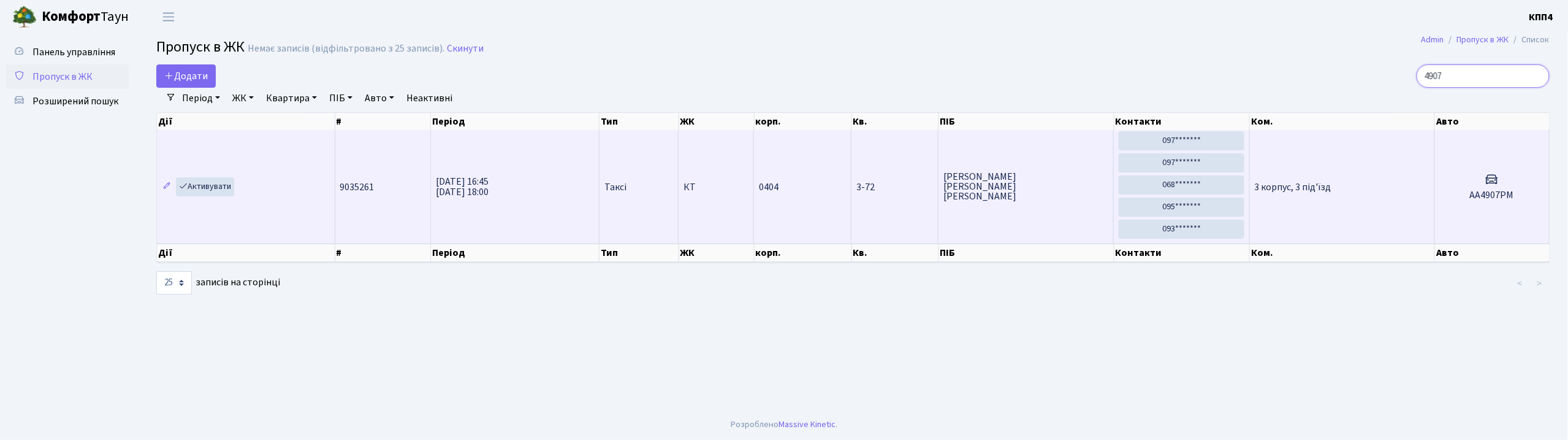
type input "4907"
click at [1391, 192] on td "3 корпус, 3 під'їзд" at bounding box center [1342, 186] width 185 height 113
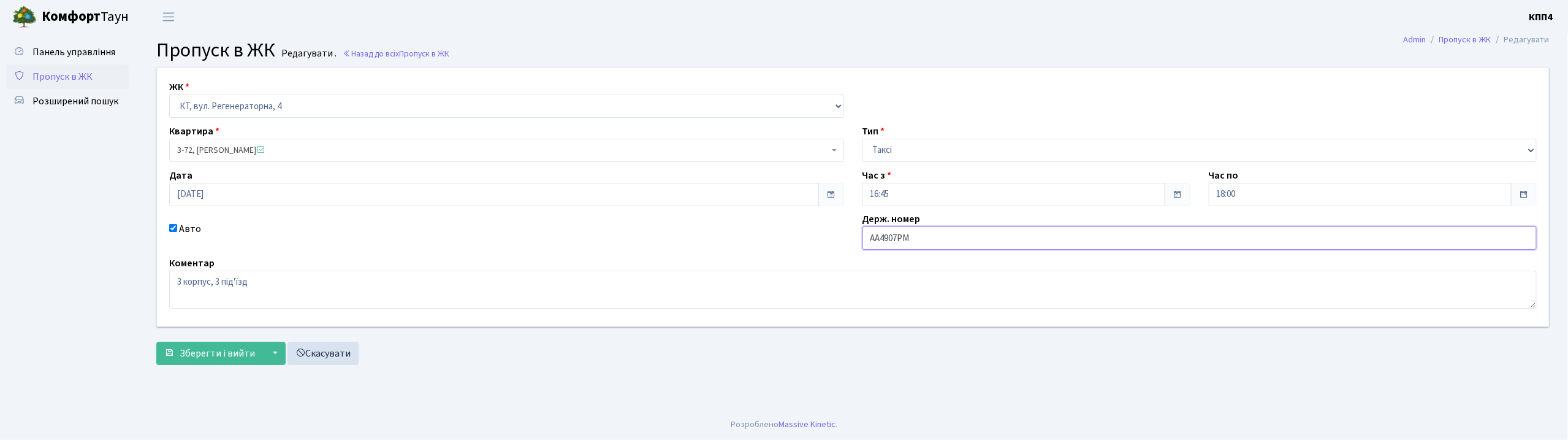
click at [940, 241] on input "АА4907РМ" at bounding box center [1200, 237] width 675 height 23
type input "АА4907РН"
click at [193, 354] on span "Зберегти і вийти" at bounding box center [218, 354] width 76 height 14
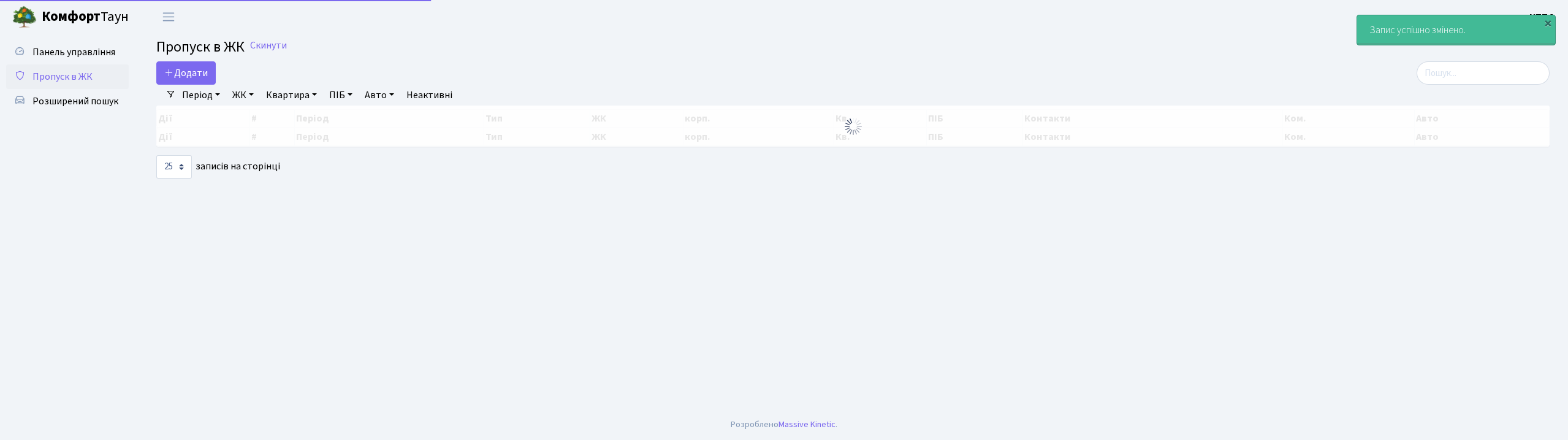
select select "25"
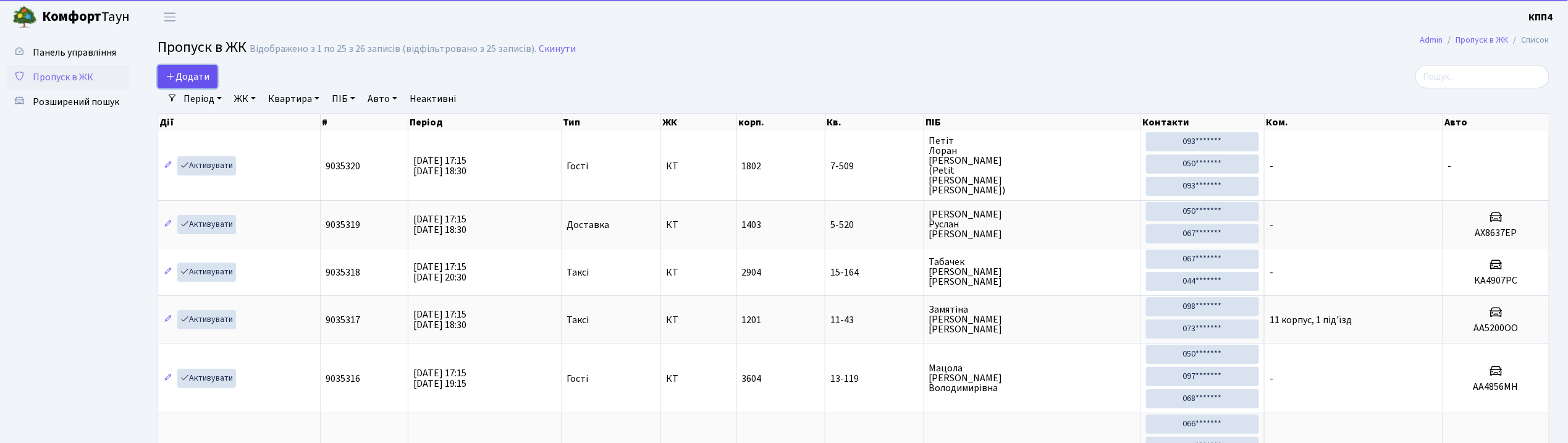
click at [194, 77] on span "Додати" at bounding box center [187, 77] width 44 height 14
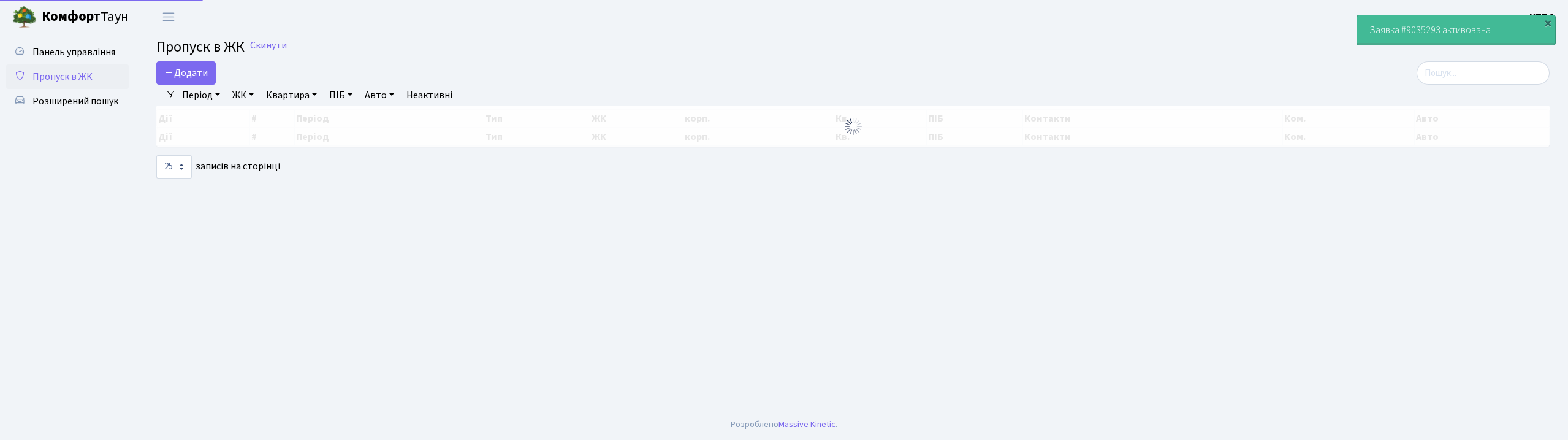
select select "25"
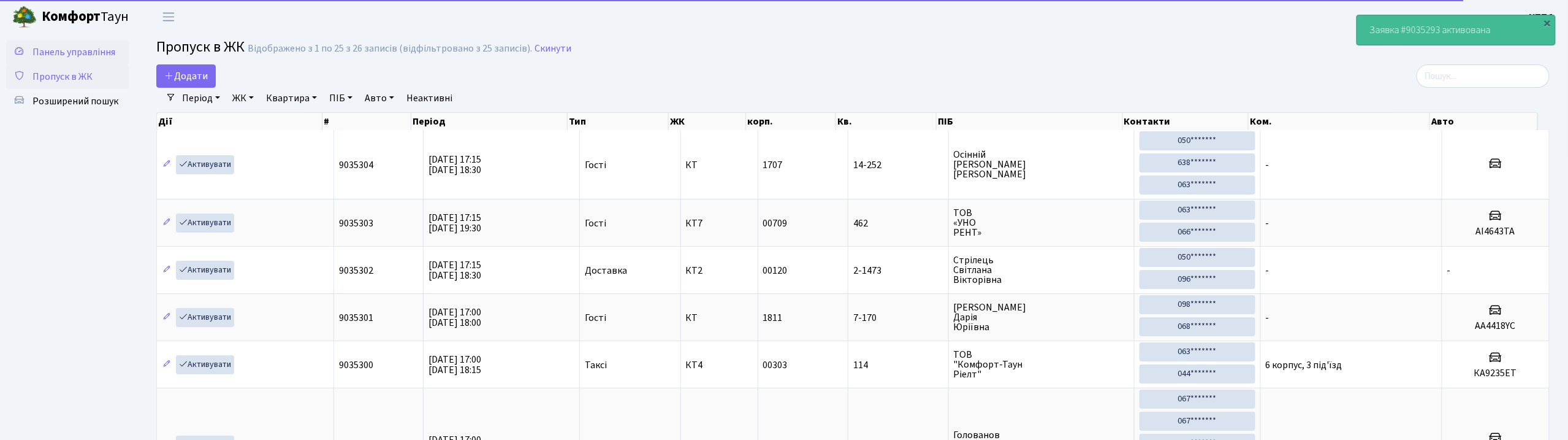
drag, startPoint x: 66, startPoint y: 51, endPoint x: 73, endPoint y: 54, distance: 7.6
click at [66, 53] on span "Панель управління" at bounding box center [74, 52] width 83 height 14
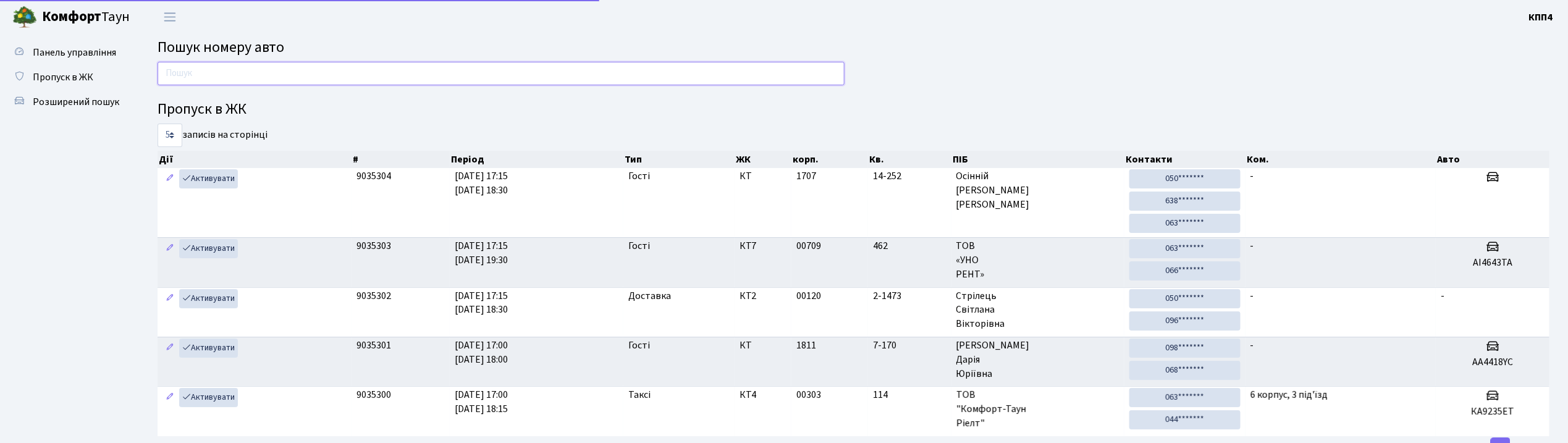
drag, startPoint x: 290, startPoint y: 70, endPoint x: 349, endPoint y: 77, distance: 59.4
click at [290, 71] on input "text" at bounding box center [501, 73] width 687 height 24
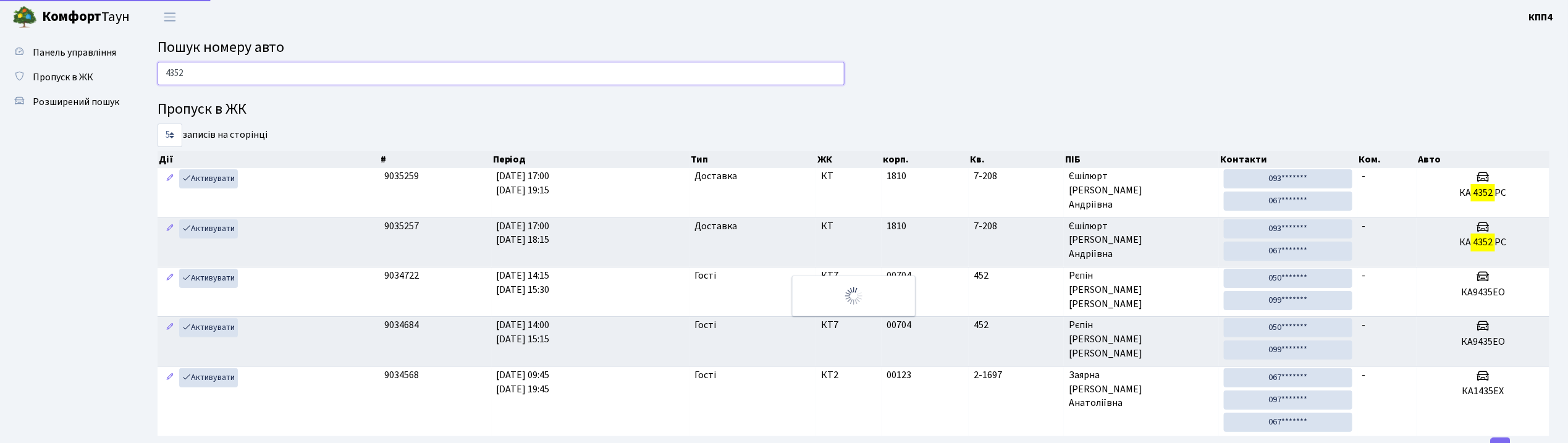
type input "4352"
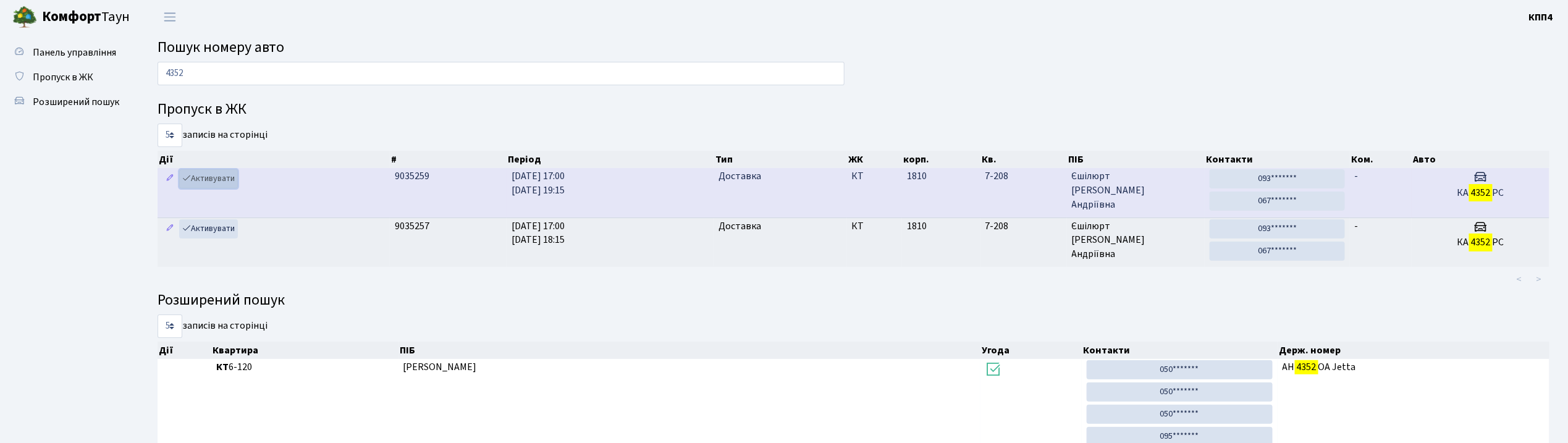
click at [211, 179] on link "Активувати" at bounding box center [208, 178] width 59 height 19
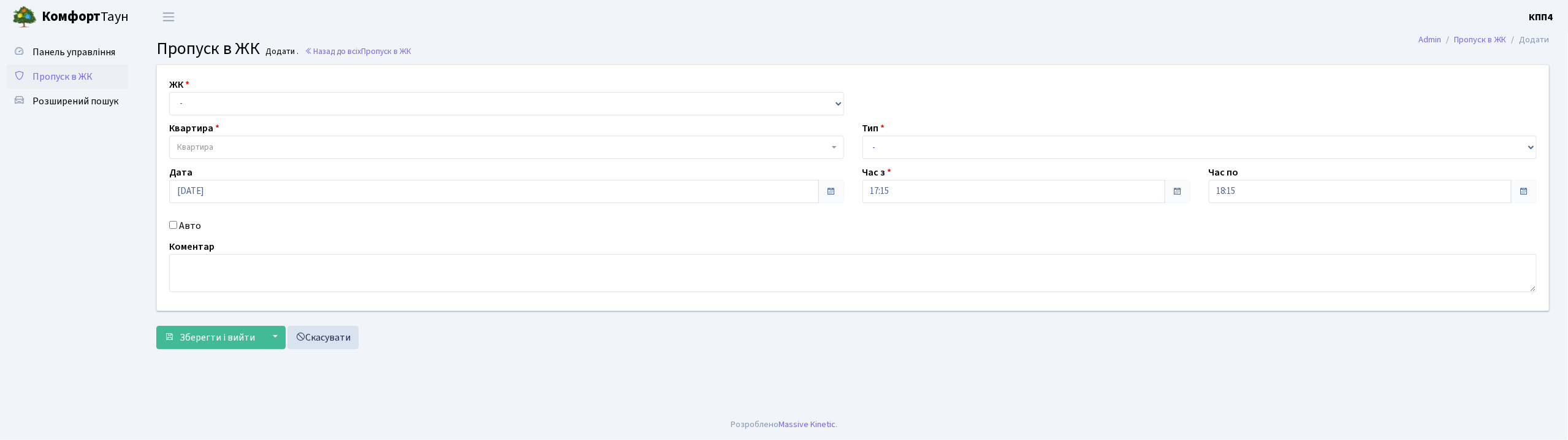
click at [173, 226] on input "Авто" at bounding box center [173, 225] width 8 height 8
checkbox input "true"
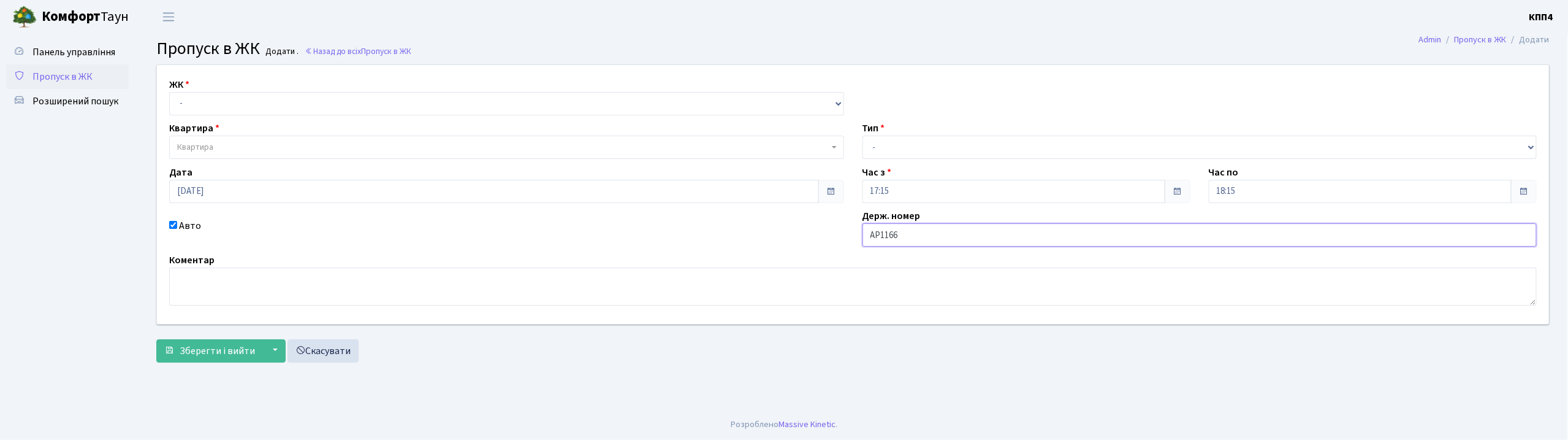
type input "АР1166СН"
drag, startPoint x: 255, startPoint y: 101, endPoint x: 260, endPoint y: 109, distance: 9.4
click at [255, 101] on select "- КТ, вул. Регенераторна, 4 КТ2, просп. Соборності, 17 КТ3, вул. Березнева, 16 …" at bounding box center [507, 104] width 675 height 23
select select "271"
click at [169, 92] on select "- КТ, вул. Регенераторна, 4 КТ2, просп. Соборності, 17 КТ3, вул. Березнева, 16 …" at bounding box center [507, 104] width 675 height 23
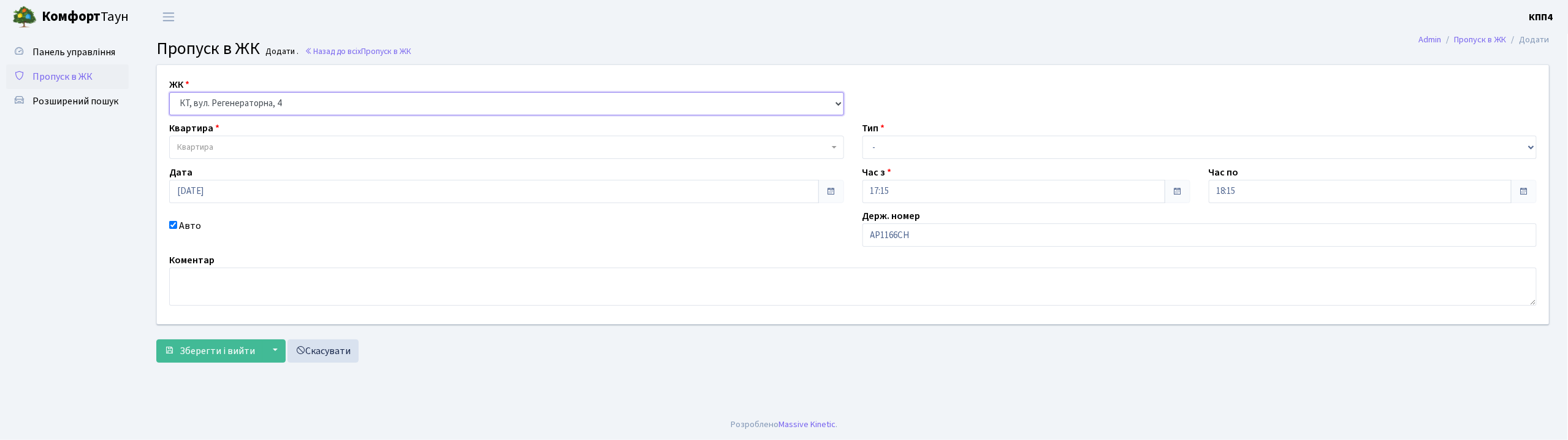
select select
click at [262, 141] on span "Квартира" at bounding box center [507, 147] width 675 height 23
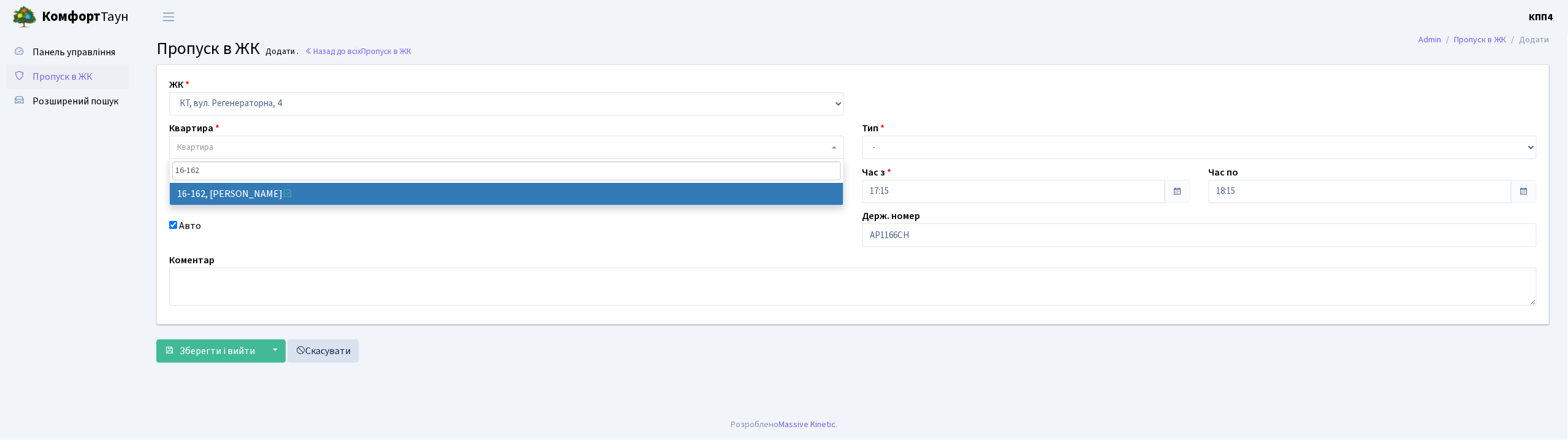
type input "16-162"
select select "8723"
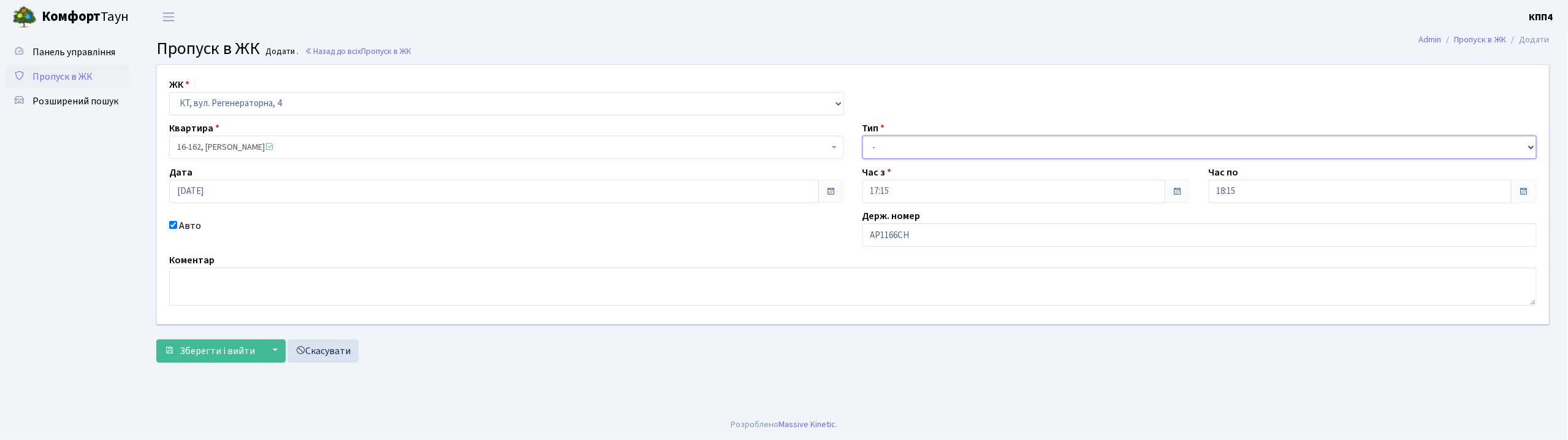
click at [924, 136] on select "- Доставка Таксі Гості Сервіс" at bounding box center [1200, 147] width 675 height 23
select select "3"
click at [863, 135] on select "- Доставка Таксі Гості Сервіс" at bounding box center [1200, 147] width 675 height 23
click at [224, 362] on button "Зберегти і вийти" at bounding box center [209, 351] width 106 height 23
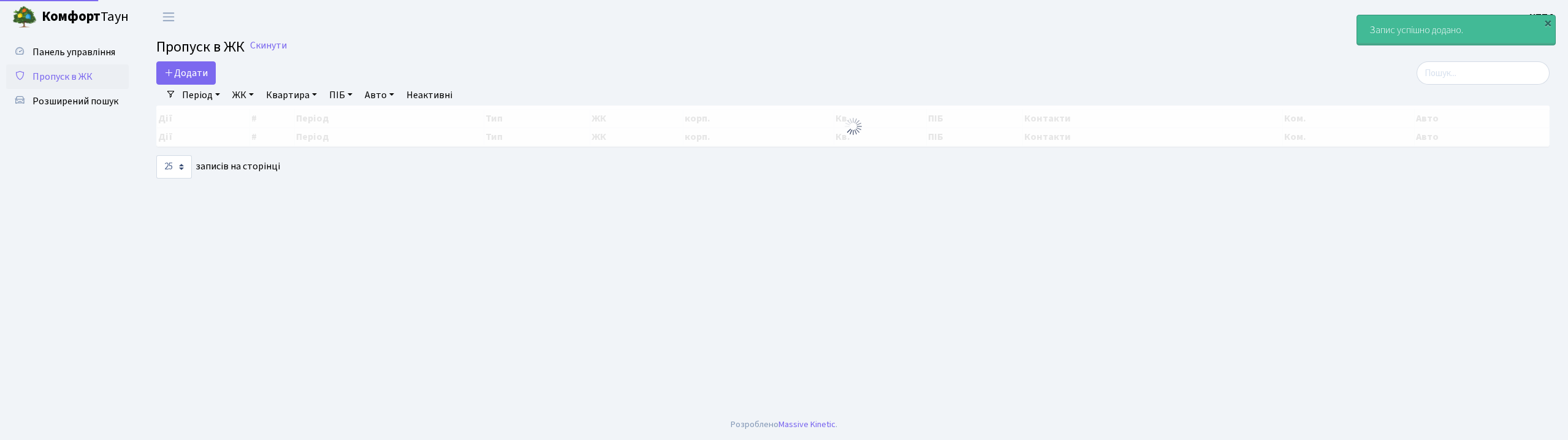
select select "25"
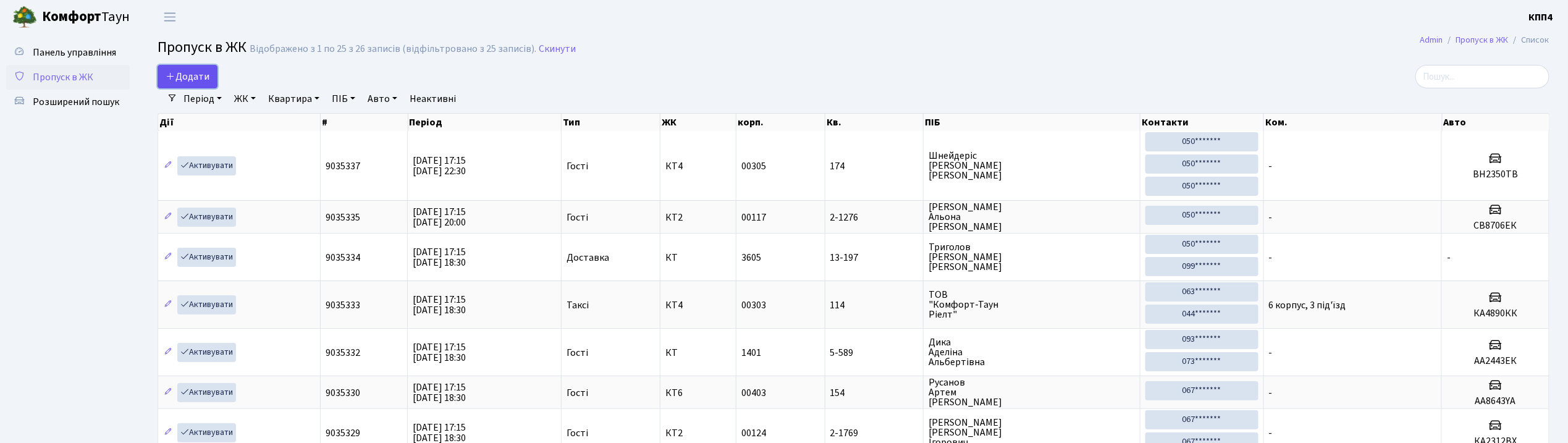
click at [201, 71] on span "Додати" at bounding box center [187, 77] width 44 height 14
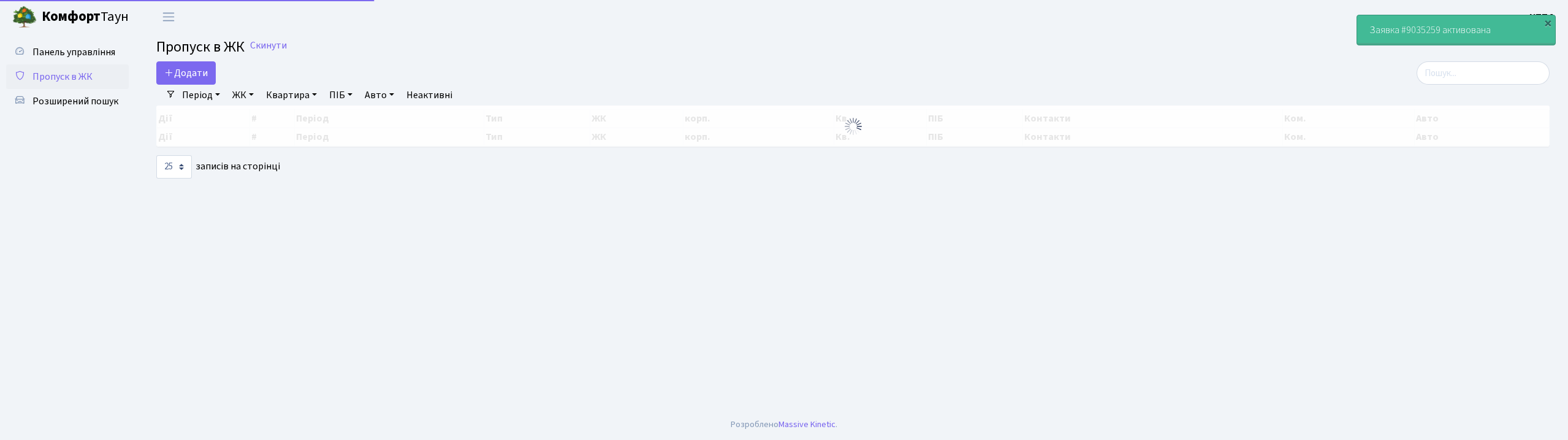
select select "25"
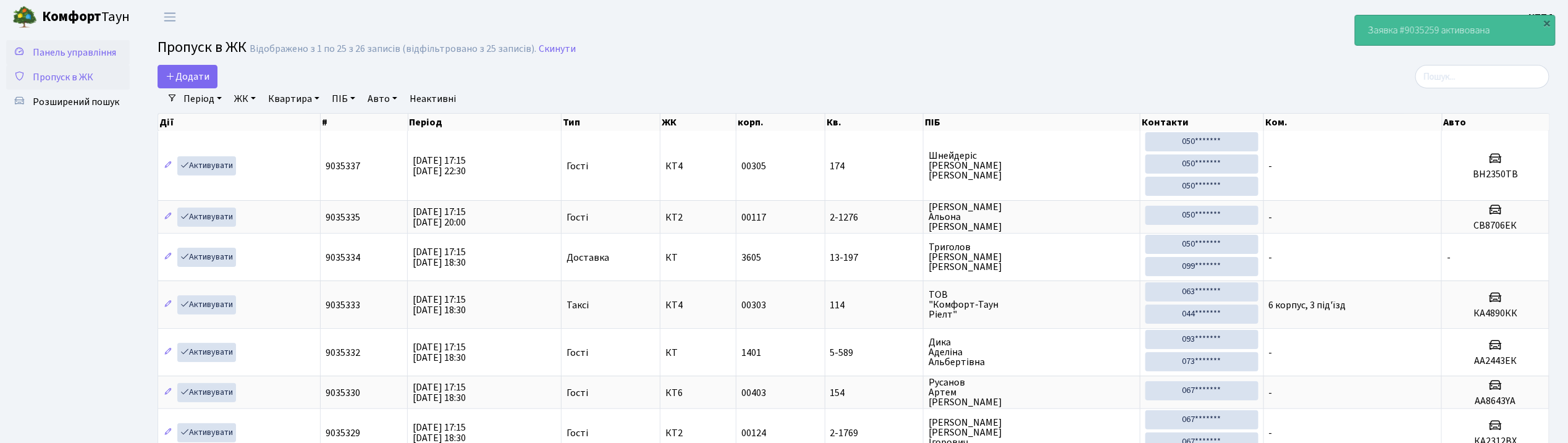
click at [109, 52] on span "Панель управління" at bounding box center [75, 53] width 84 height 14
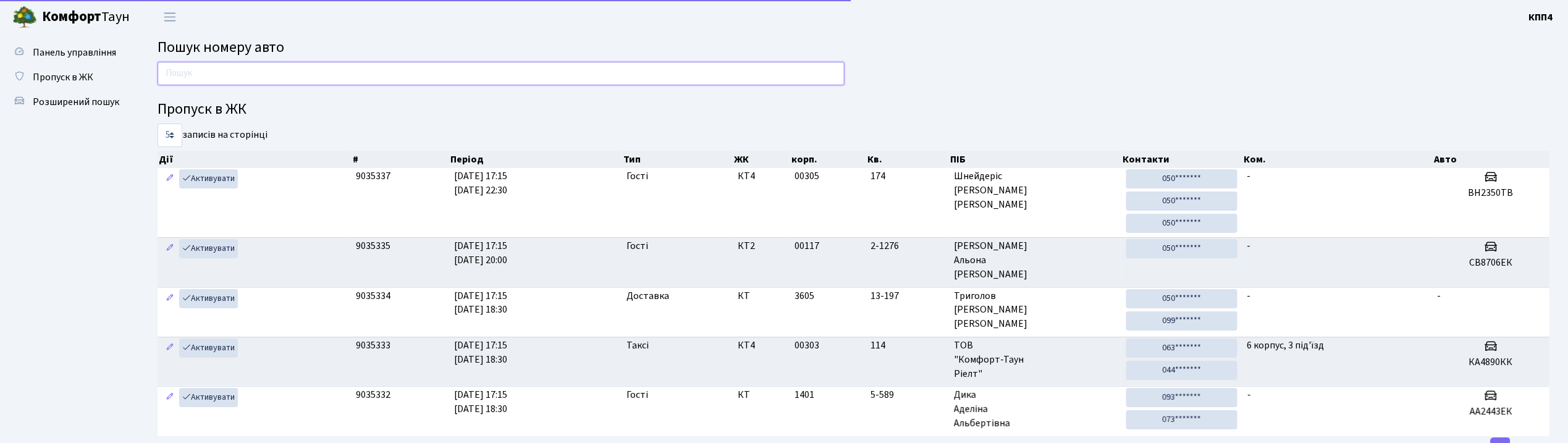
drag, startPoint x: 0, startPoint y: 0, endPoint x: 269, endPoint y: 75, distance: 279.3
click at [269, 75] on input "text" at bounding box center [501, 73] width 687 height 24
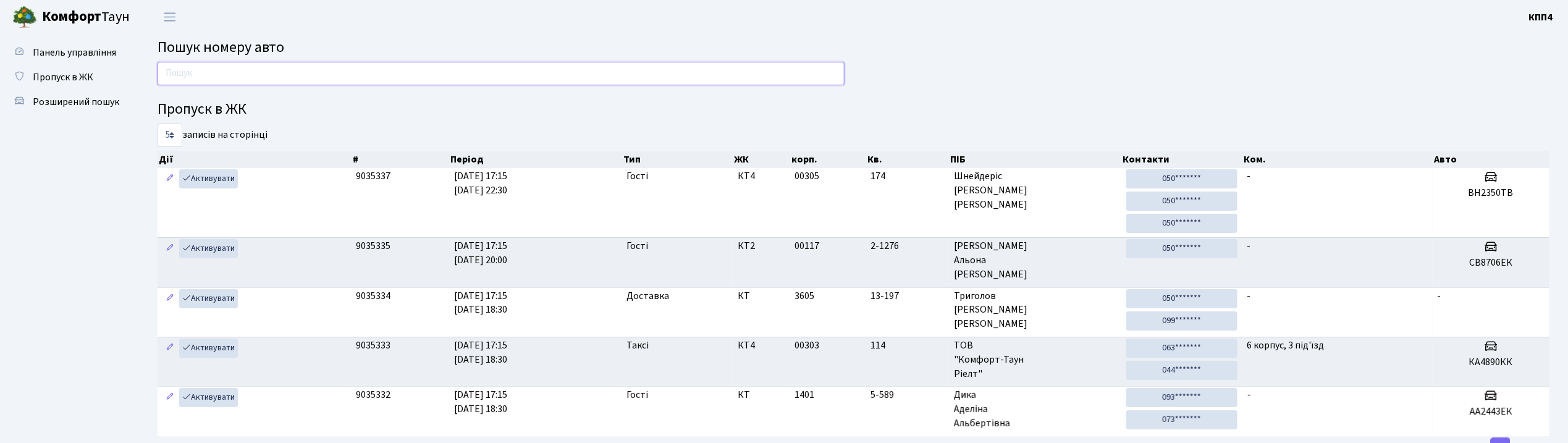
click at [305, 77] on input "text" at bounding box center [501, 73] width 687 height 24
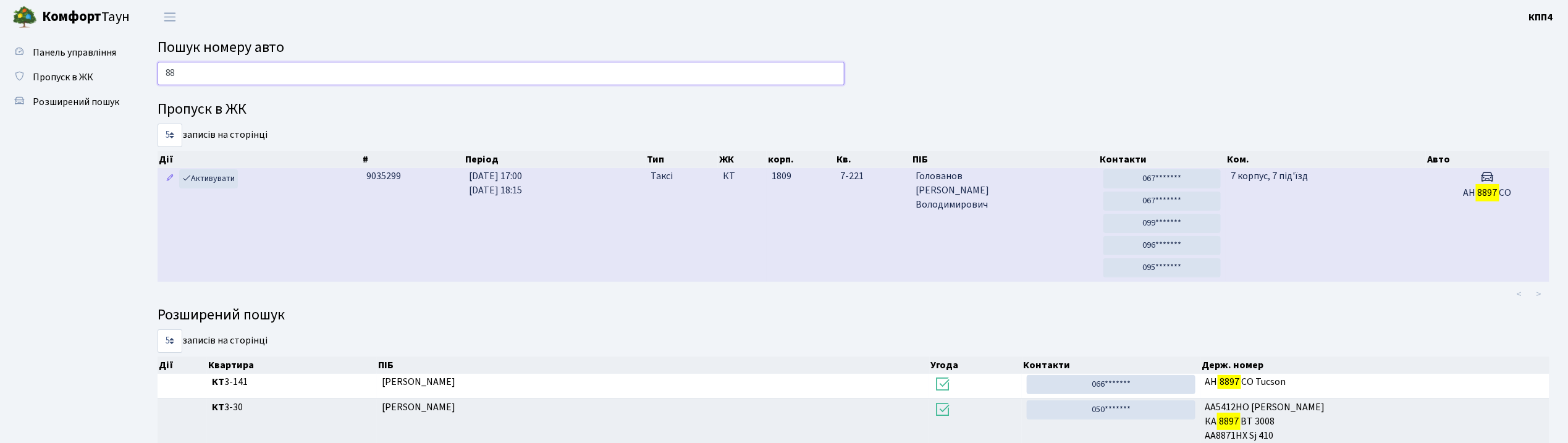
type input "8"
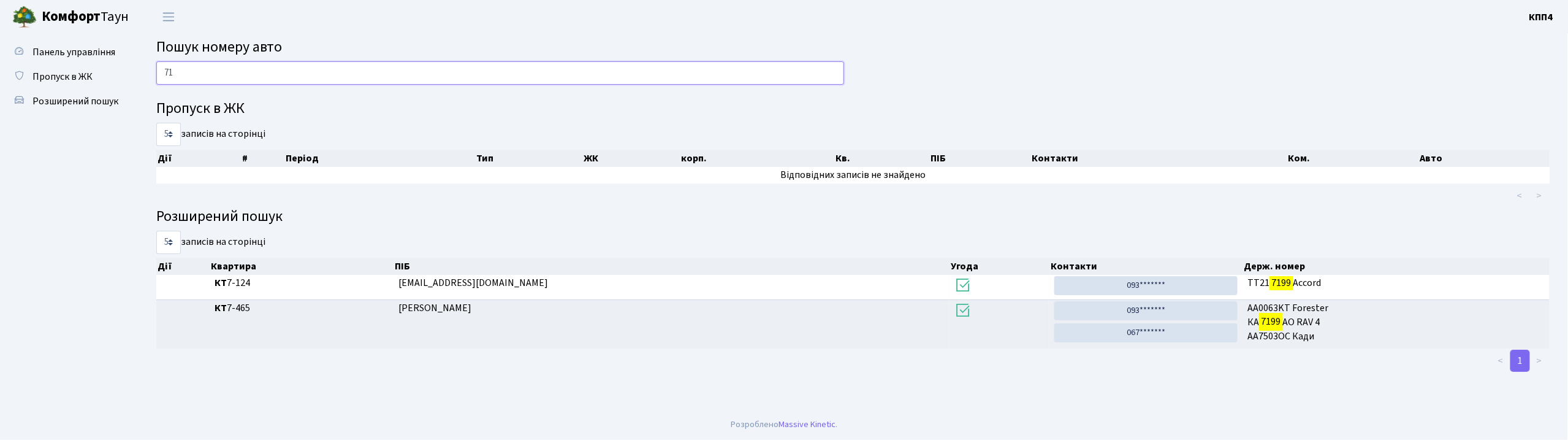
type input "7"
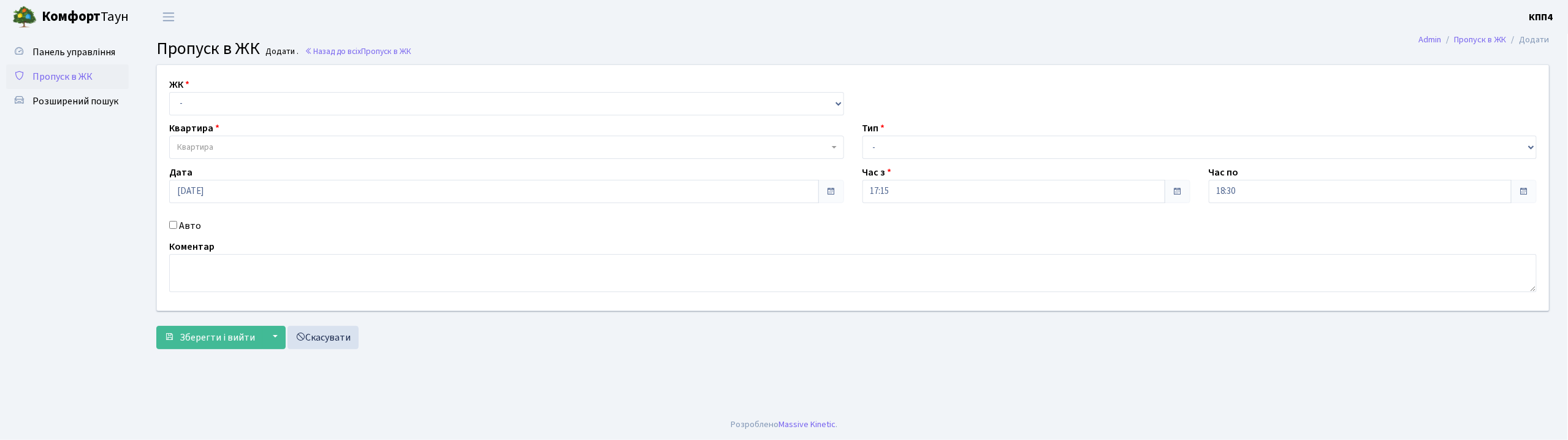
click at [76, 73] on span "Пропуск в ЖК" at bounding box center [63, 77] width 60 height 14
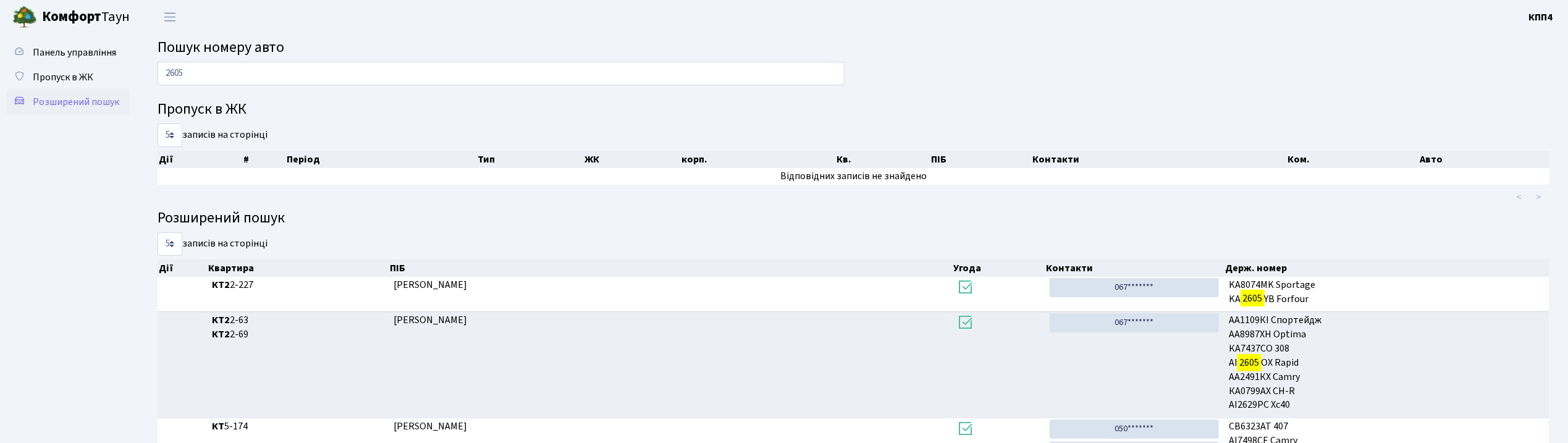
drag, startPoint x: 81, startPoint y: 92, endPoint x: 81, endPoint y: 100, distance: 8.0
click at [81, 93] on link "Розширений пошук" at bounding box center [68, 102] width 123 height 24
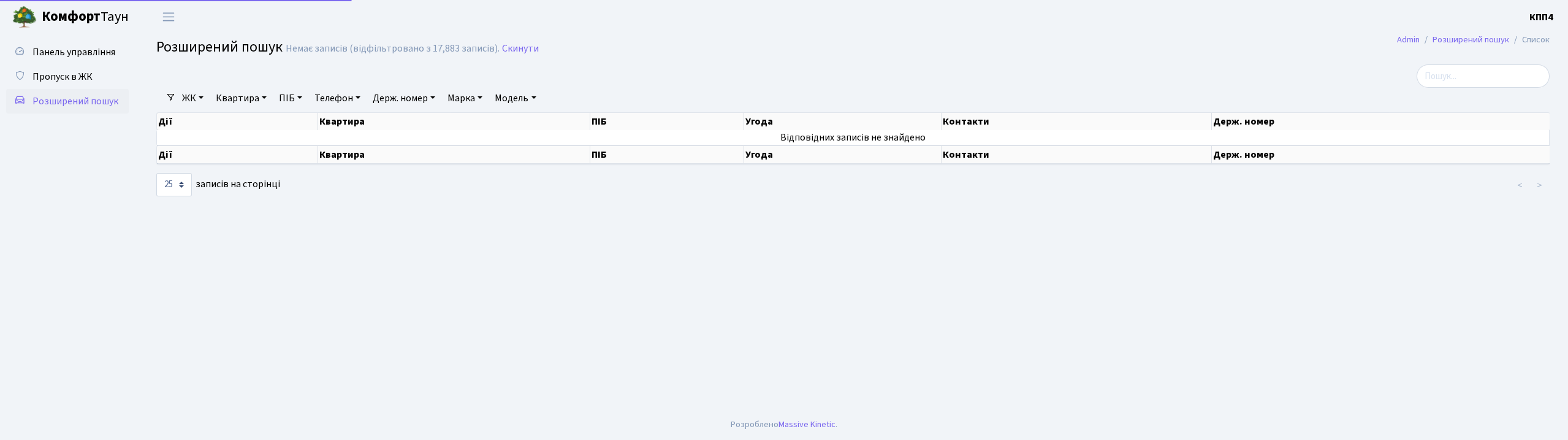
select select "25"
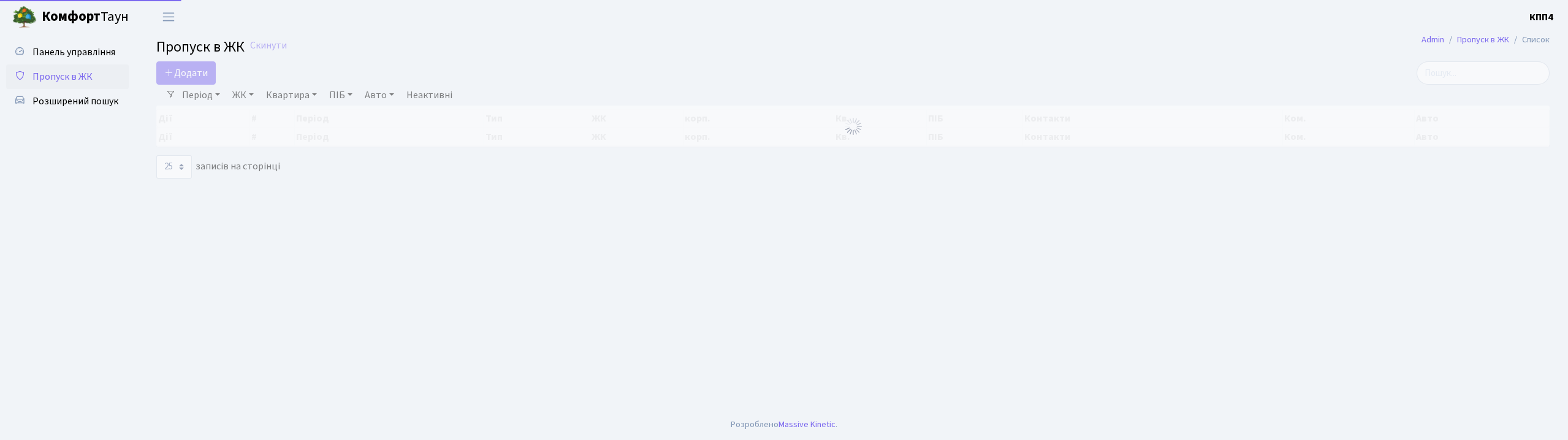
select select "25"
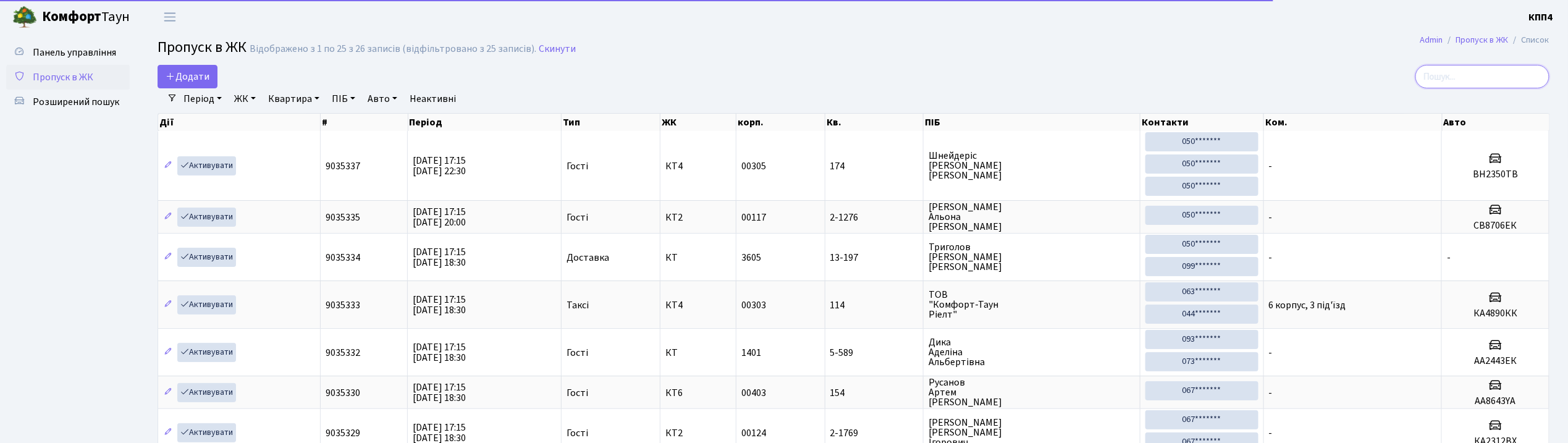
click at [1506, 78] on input "search" at bounding box center [1482, 76] width 134 height 24
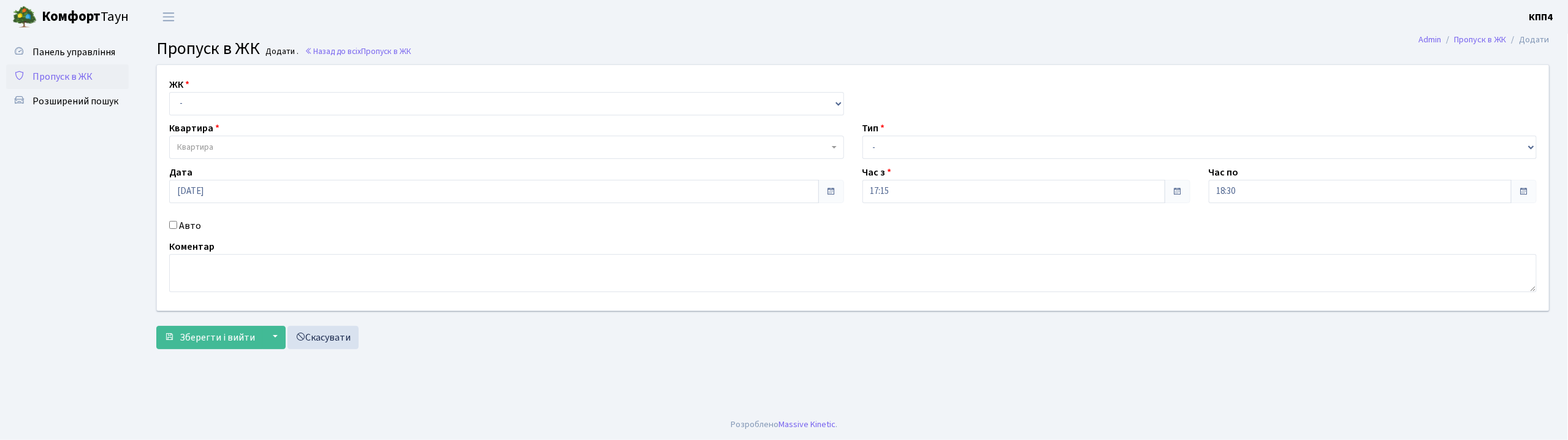
click at [174, 228] on input "Авто" at bounding box center [173, 225] width 8 height 8
checkbox input "true"
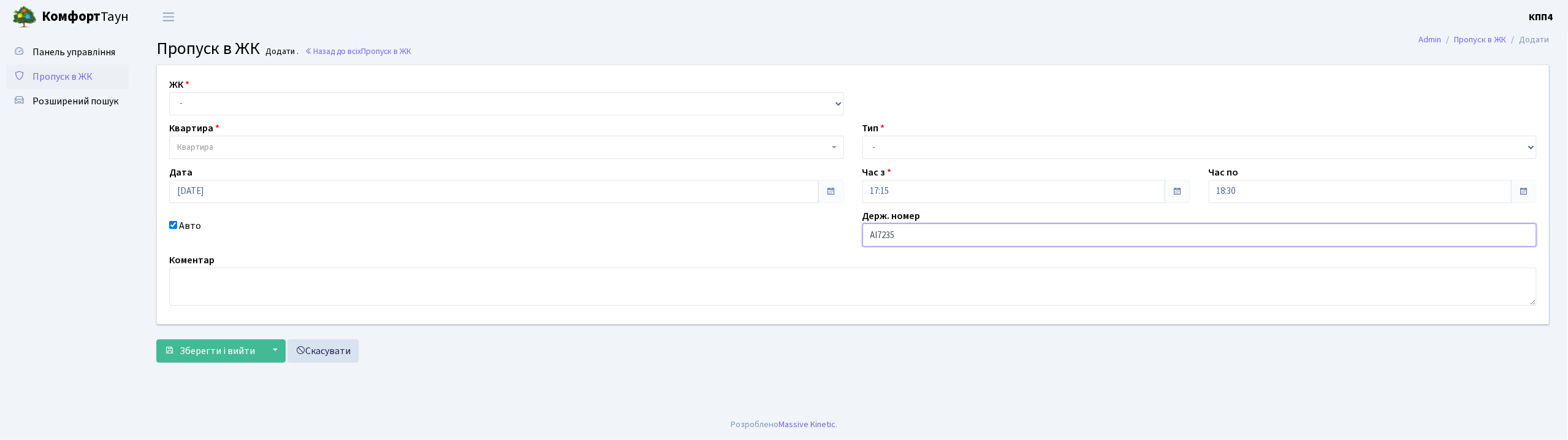
type input "АІ7235ТА"
click at [412, 102] on select "- КТ, вул. Регенераторна, 4 КТ2, просп. [STREET_ADDRESS] [STREET_ADDRESS] [PERS…" at bounding box center [507, 104] width 675 height 23
select select "271"
click at [169, 92] on select "- КТ, вул. Регенераторна, 4 КТ2, просп. [STREET_ADDRESS] [STREET_ADDRESS] [PERS…" at bounding box center [507, 104] width 675 height 23
select select
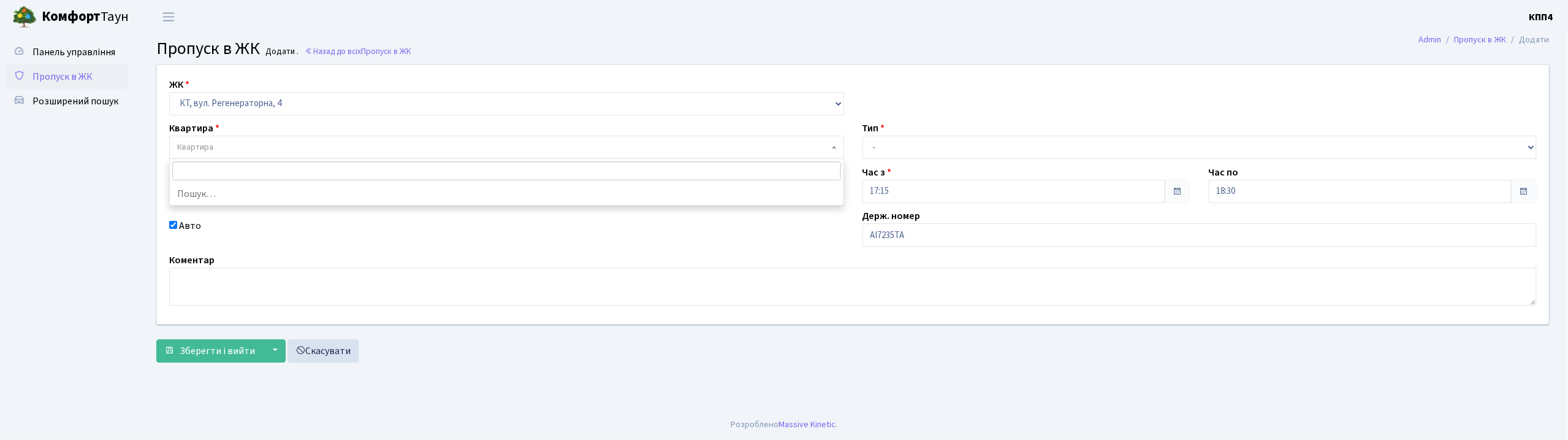
click at [412, 145] on span "Квартира" at bounding box center [503, 147] width 652 height 12
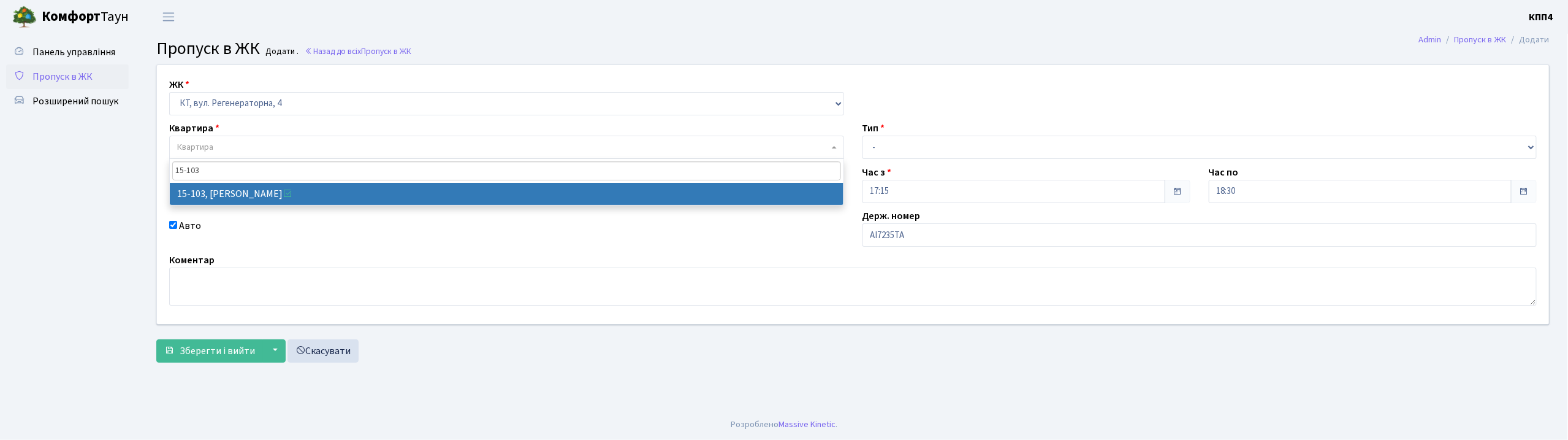
type input "15-103"
select select "8878"
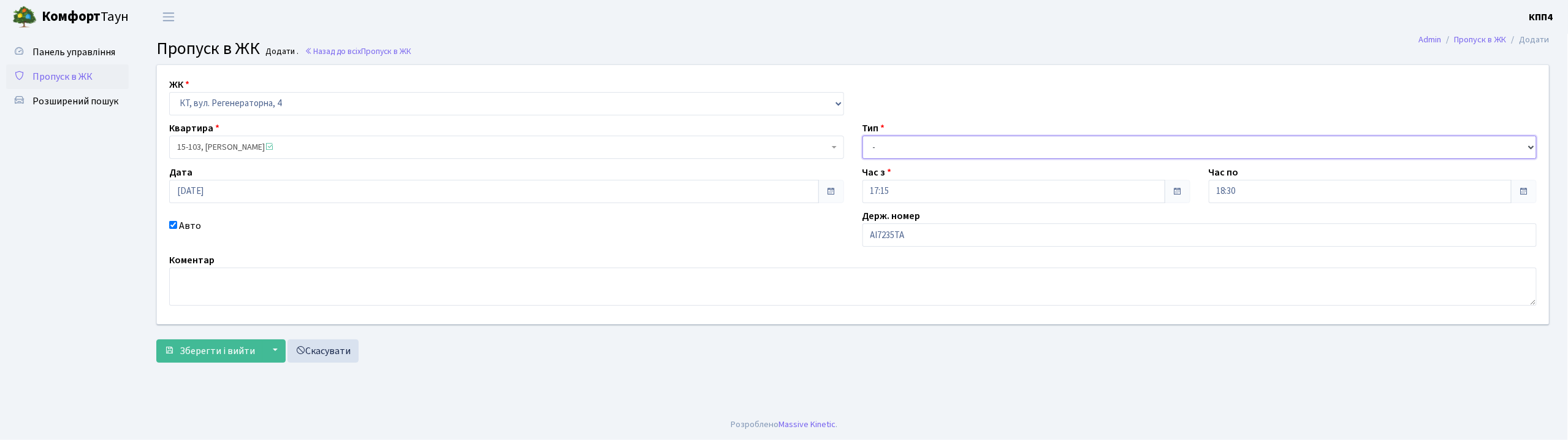
click at [912, 155] on select "- Доставка Таксі Гості Сервіс" at bounding box center [1200, 147] width 675 height 23
select select "3"
click at [863, 135] on select "- Доставка Таксі Гості Сервіс" at bounding box center [1200, 147] width 675 height 23
click at [210, 360] on button "Зберегти і вийти" at bounding box center [209, 351] width 106 height 23
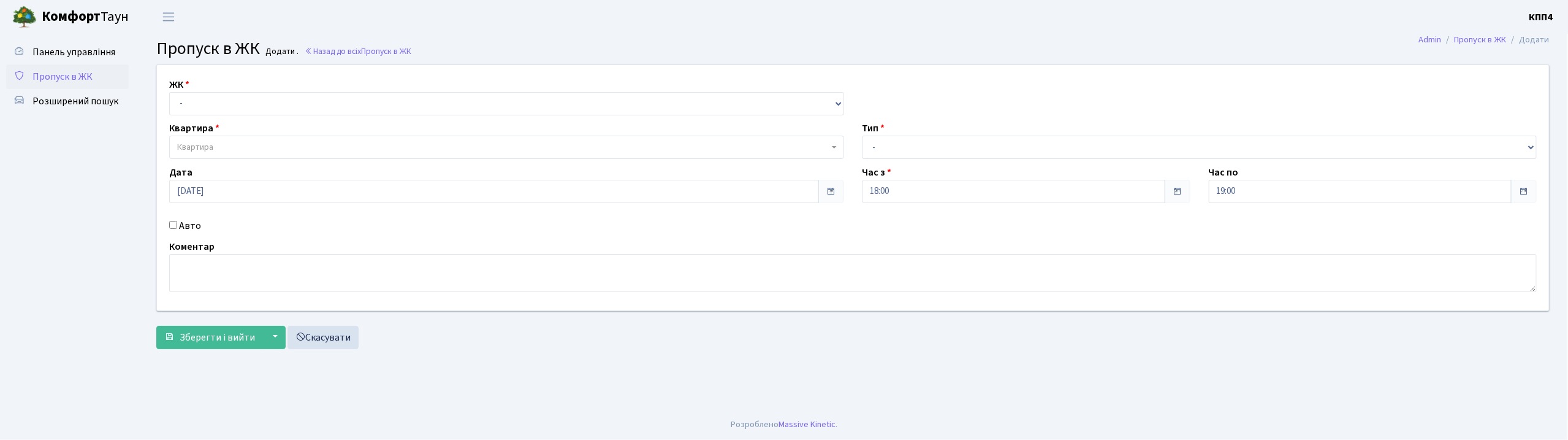
click at [173, 226] on input "Авто" at bounding box center [173, 225] width 8 height 8
checkbox input "true"
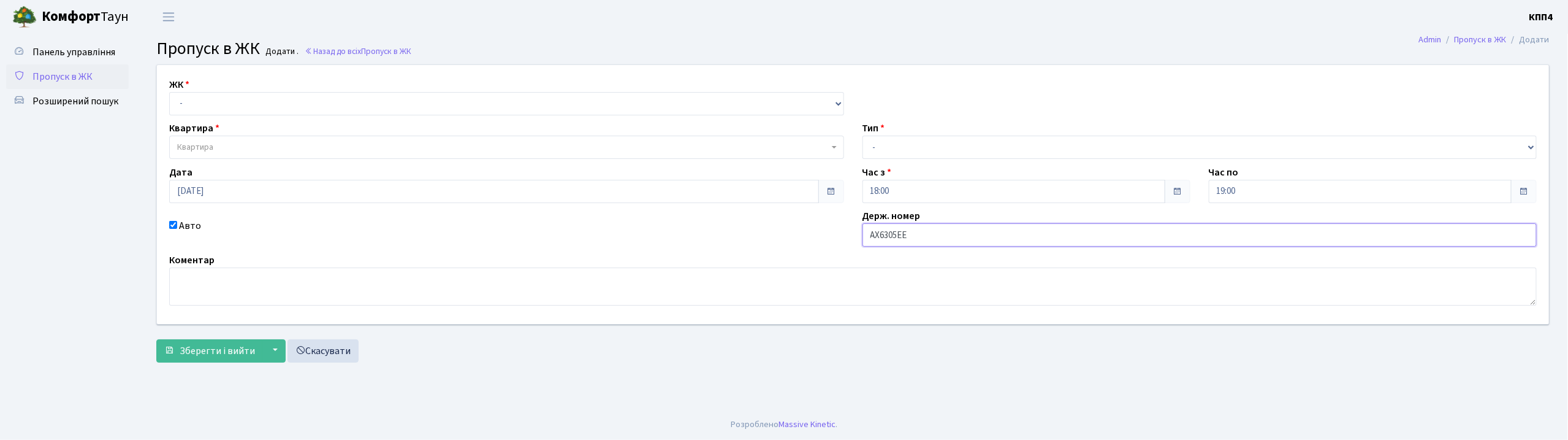
type input "АХ6305ЕЕ"
click at [347, 106] on select "- КТ, вул. Регенераторна, 4 КТ2, просп. [STREET_ADDRESS] [STREET_ADDRESS] [PERS…" at bounding box center [507, 104] width 675 height 23
select select "271"
click at [169, 92] on select "- КТ, вул. Регенераторна, 4 КТ2, просп. Соборності, 17 КТ3, вул. Березнева, 16 …" at bounding box center [507, 104] width 675 height 23
select select
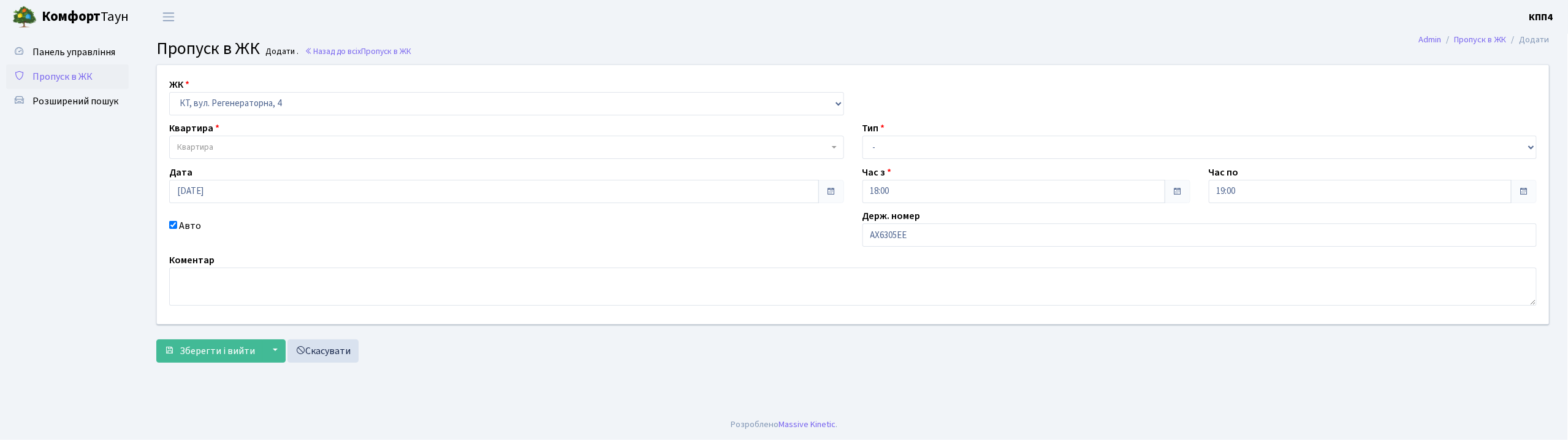
click at [331, 144] on span "Квартира" at bounding box center [503, 147] width 652 height 12
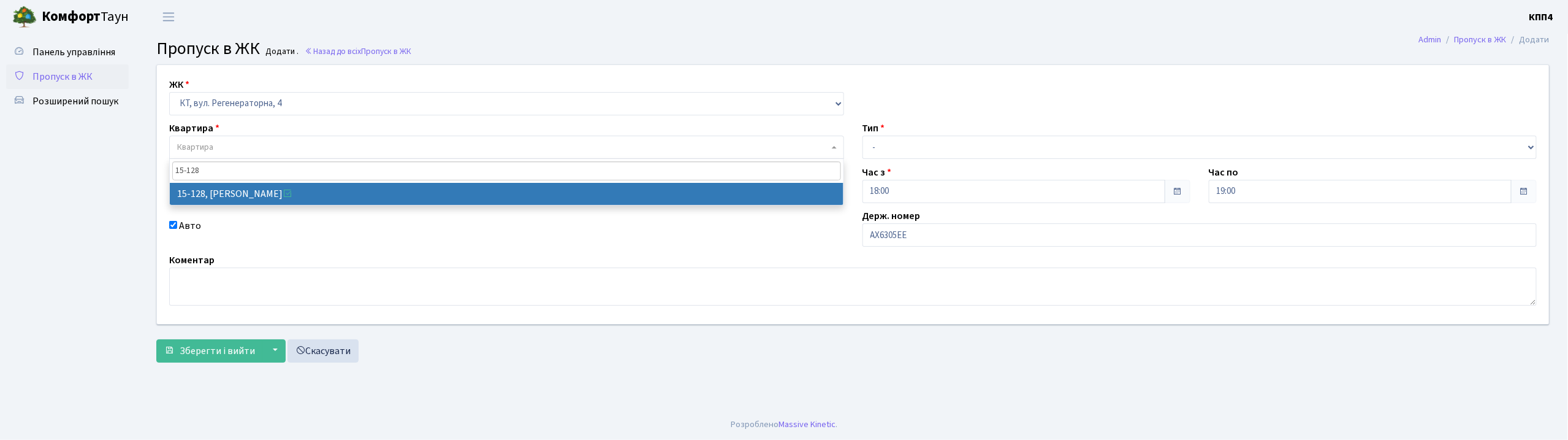
type input "15-128"
select select "8903"
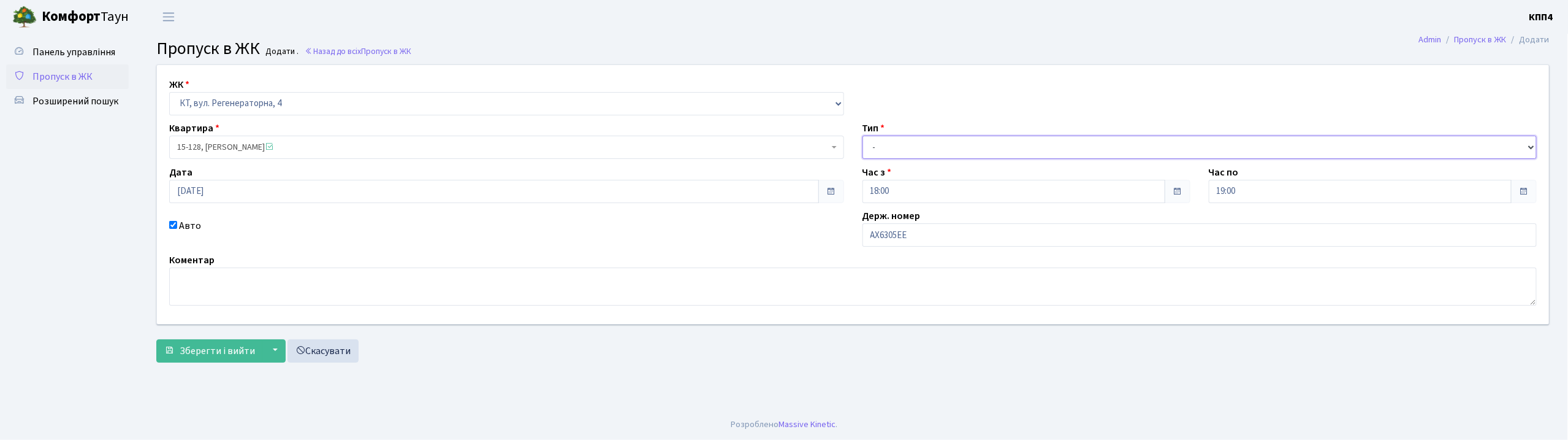
drag, startPoint x: 905, startPoint y: 151, endPoint x: 909, endPoint y: 158, distance: 8.1
click at [908, 153] on select "- Доставка Таксі Гості Сервіс" at bounding box center [1200, 147] width 675 height 23
select select "3"
click at [863, 135] on select "- Доставка Таксі Гості Сервіс" at bounding box center [1200, 147] width 675 height 23
click at [200, 361] on button "Зберегти і вийти" at bounding box center [209, 351] width 106 height 23
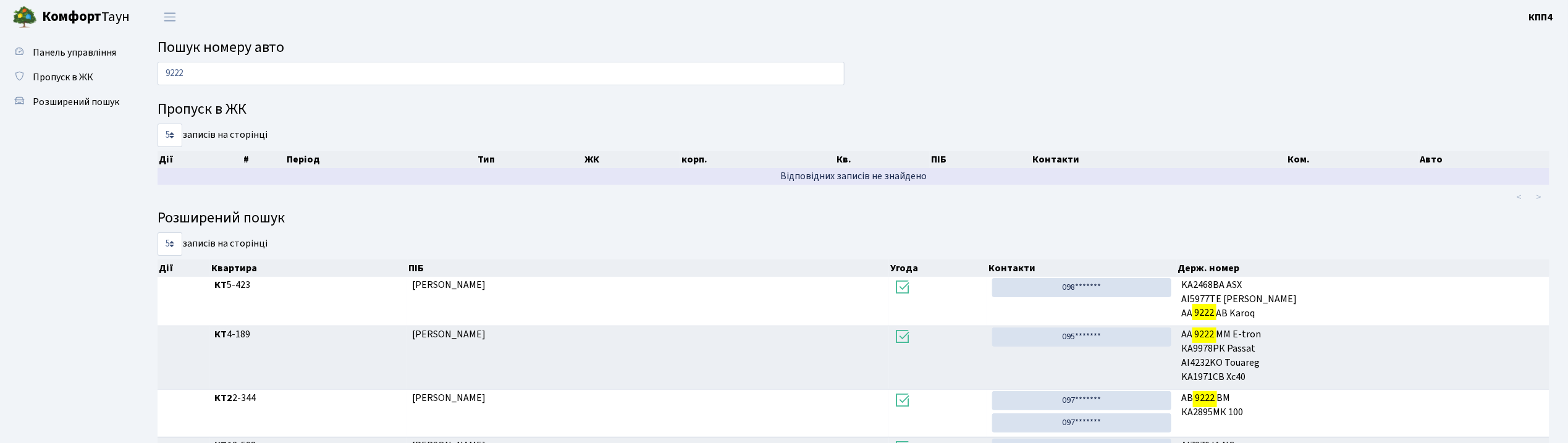
drag, startPoint x: 618, startPoint y: 125, endPoint x: 729, endPoint y: 171, distance: 120.2
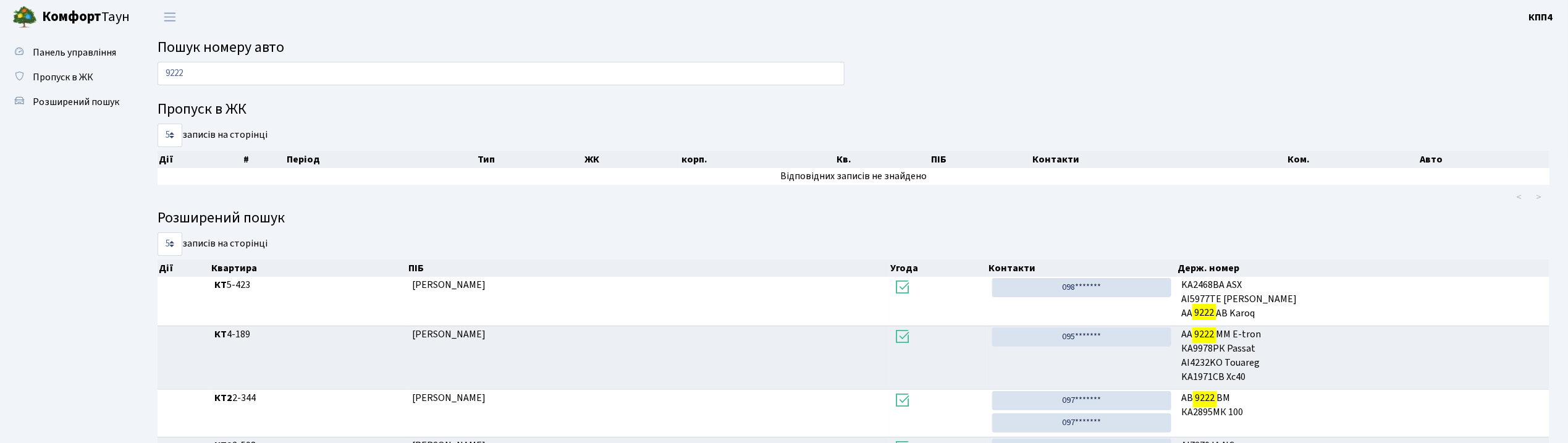
drag, startPoint x: 729, startPoint y: 171, endPoint x: 962, endPoint y: 48, distance: 263.5
click at [962, 48] on h2 "Пошук номеру авто" at bounding box center [853, 48] width 1391 height 18
click at [466, 56] on h2 "Пошук номеру авто" at bounding box center [853, 48] width 1391 height 18
click at [475, 81] on input "9222" at bounding box center [501, 73] width 687 height 24
type input "9"
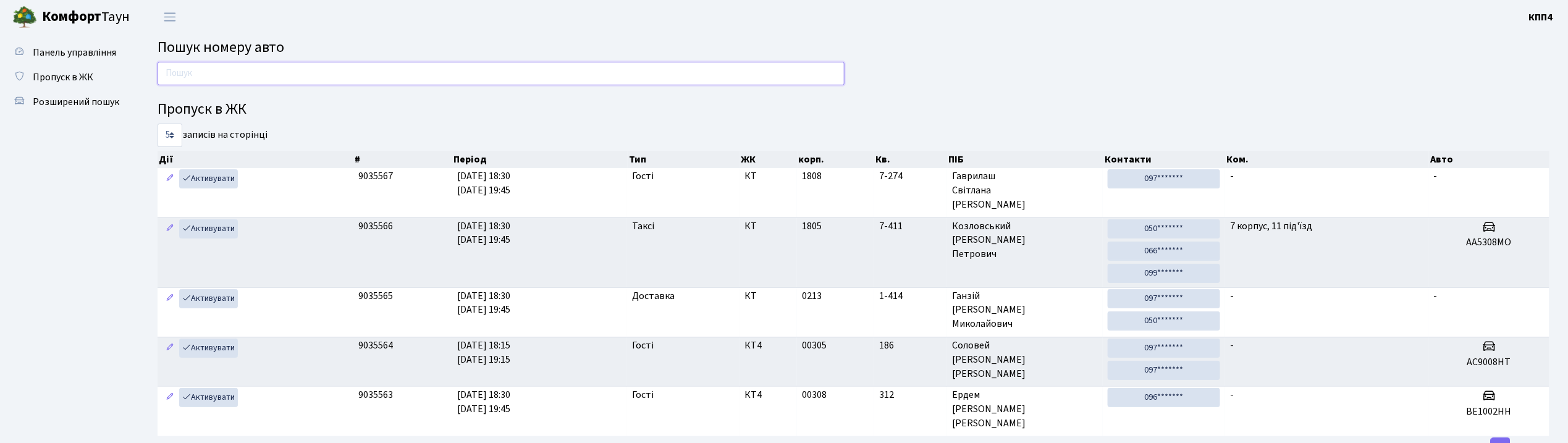
click at [333, 72] on input "text" at bounding box center [501, 73] width 687 height 24
type input "0"
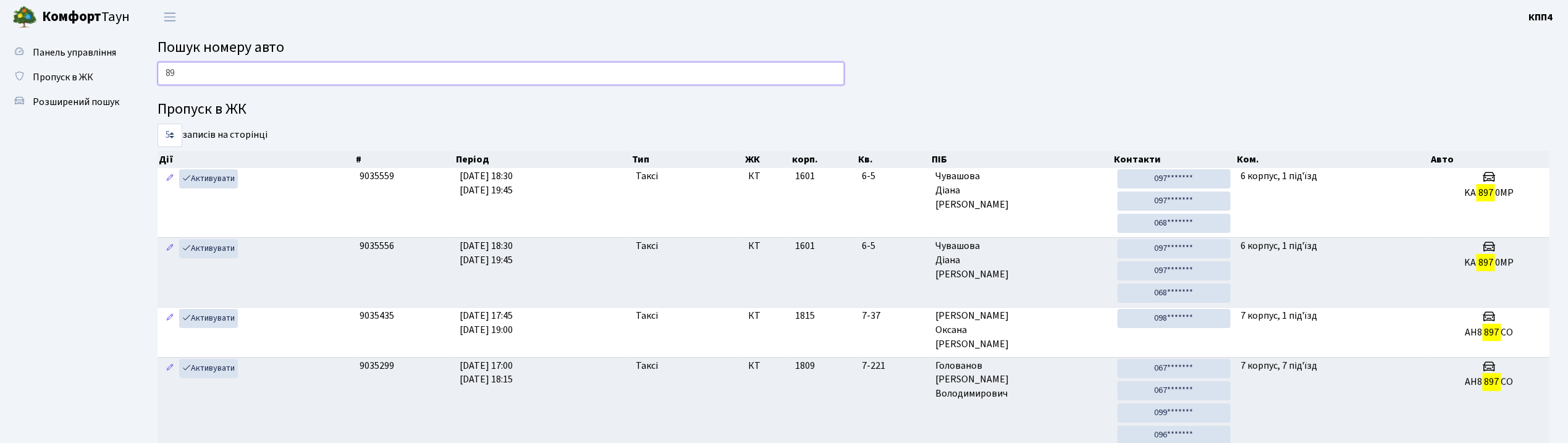
type input "8"
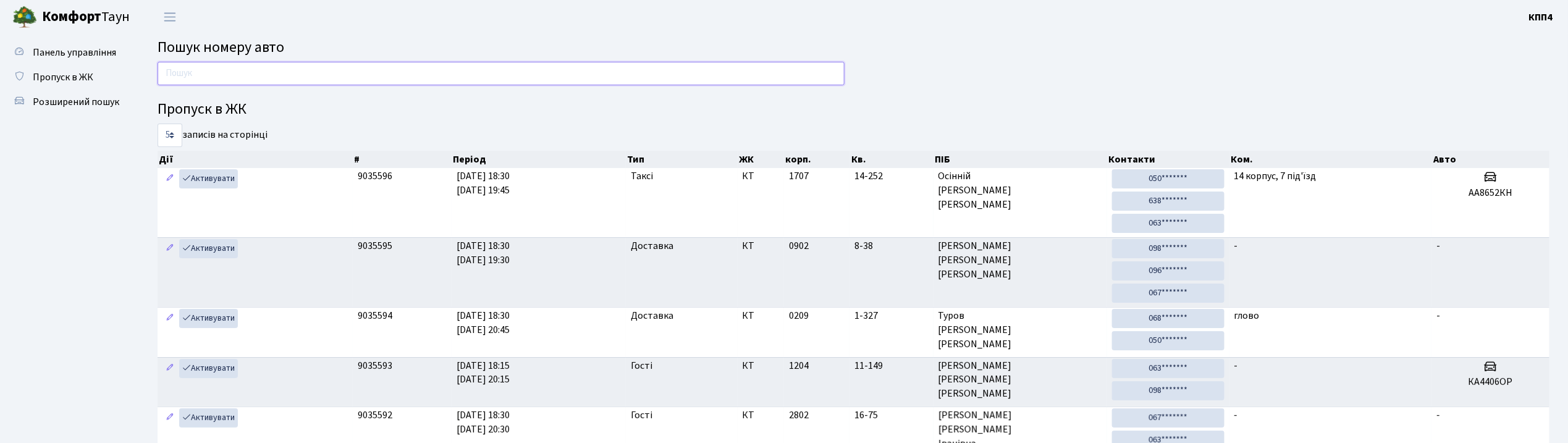
click at [480, 74] on input "text" at bounding box center [501, 73] width 687 height 24
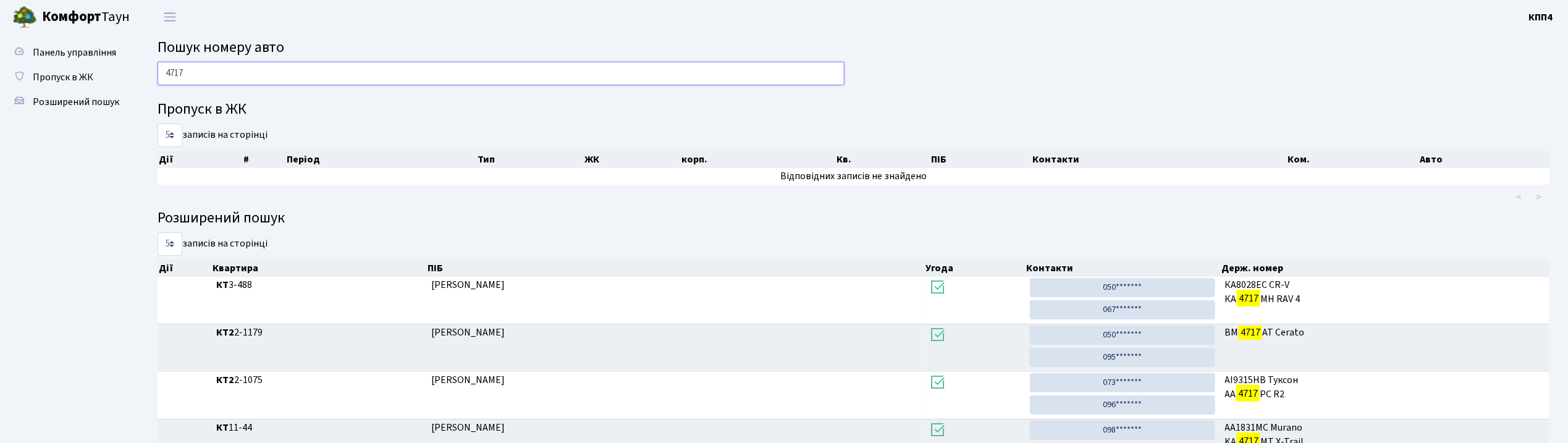
drag, startPoint x: 435, startPoint y: 77, endPoint x: 468, endPoint y: 8, distance: 76.5
click at [438, 77] on input "4717" at bounding box center [501, 73] width 687 height 24
type input "4"
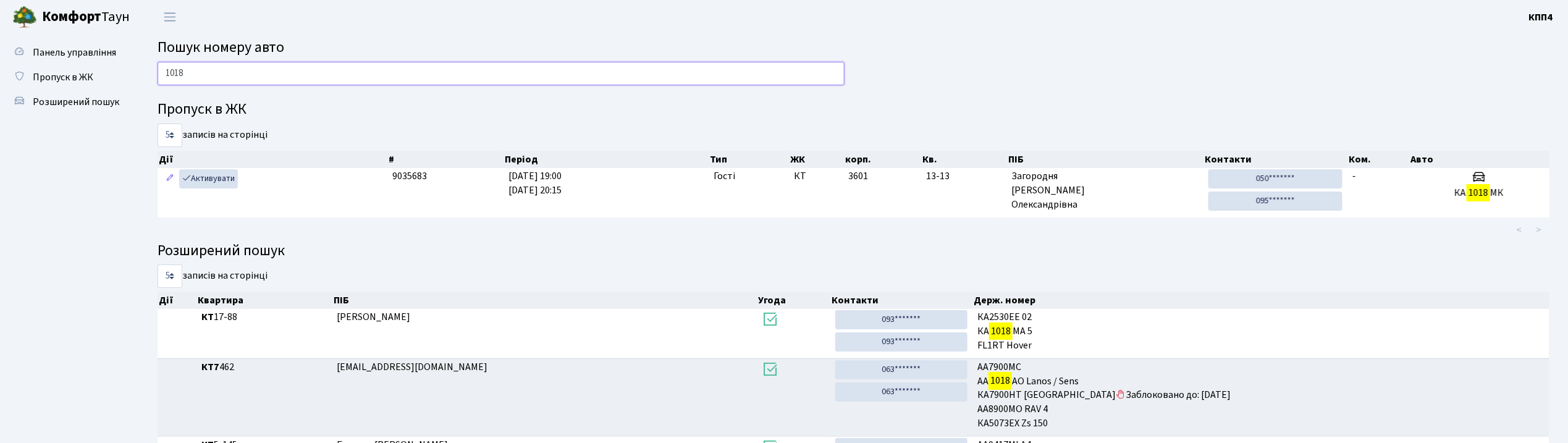
click at [349, 75] on input "1018" at bounding box center [501, 73] width 687 height 24
type input "1"
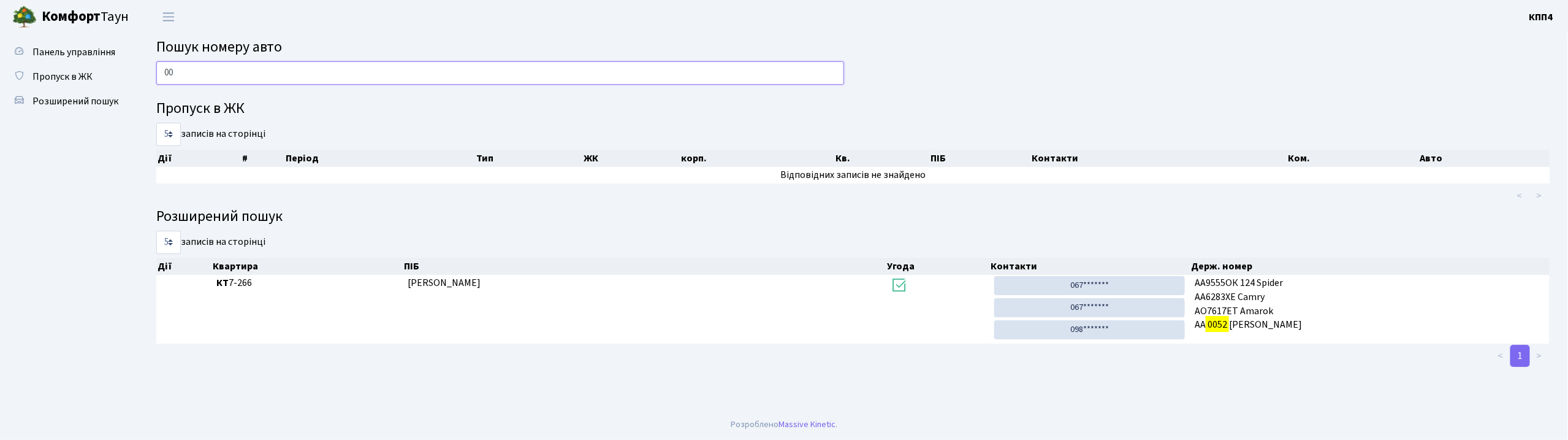
type input "0"
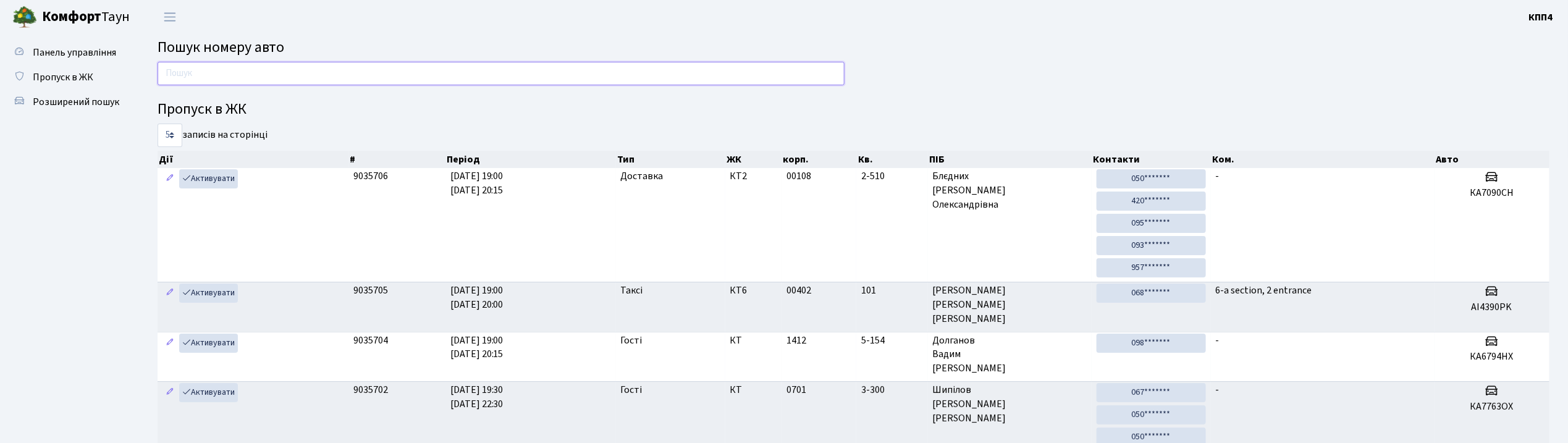
click at [490, 71] on input "text" at bounding box center [501, 73] width 687 height 24
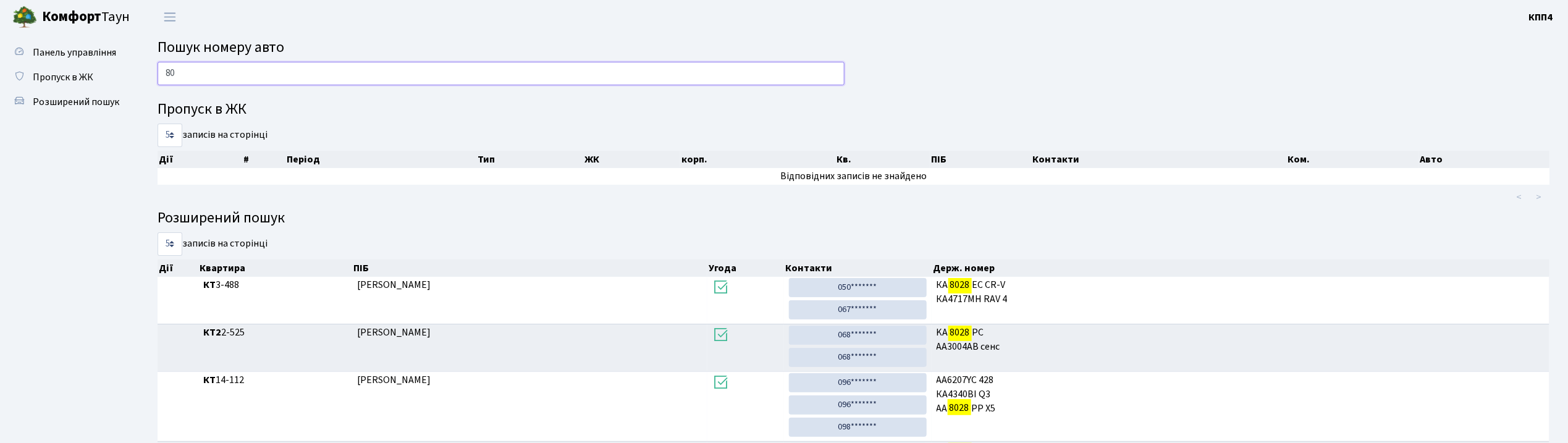
type input "8"
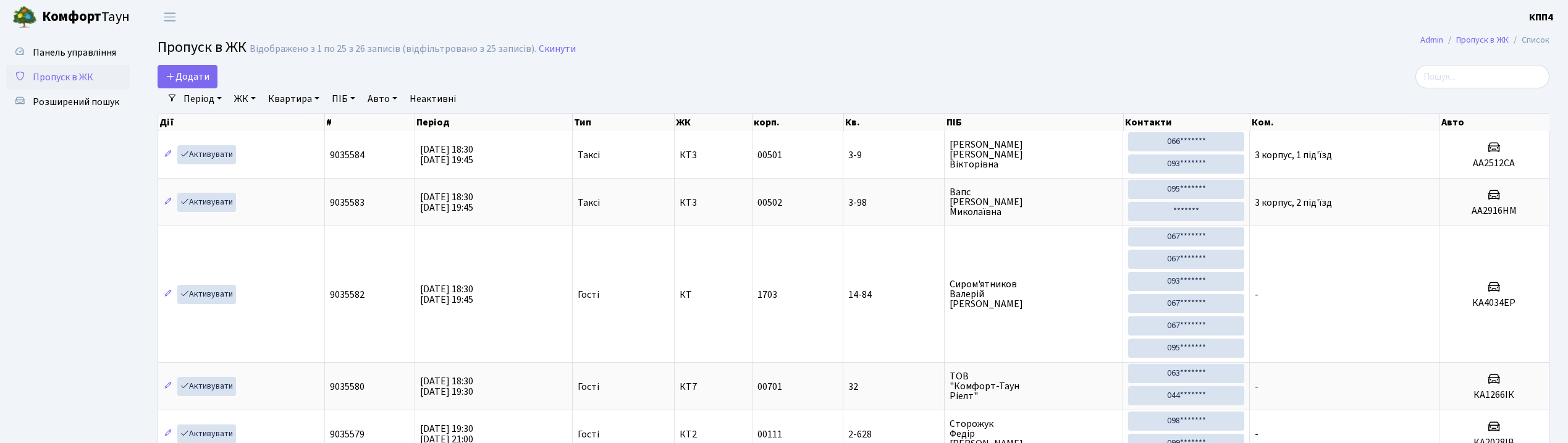
select select "25"
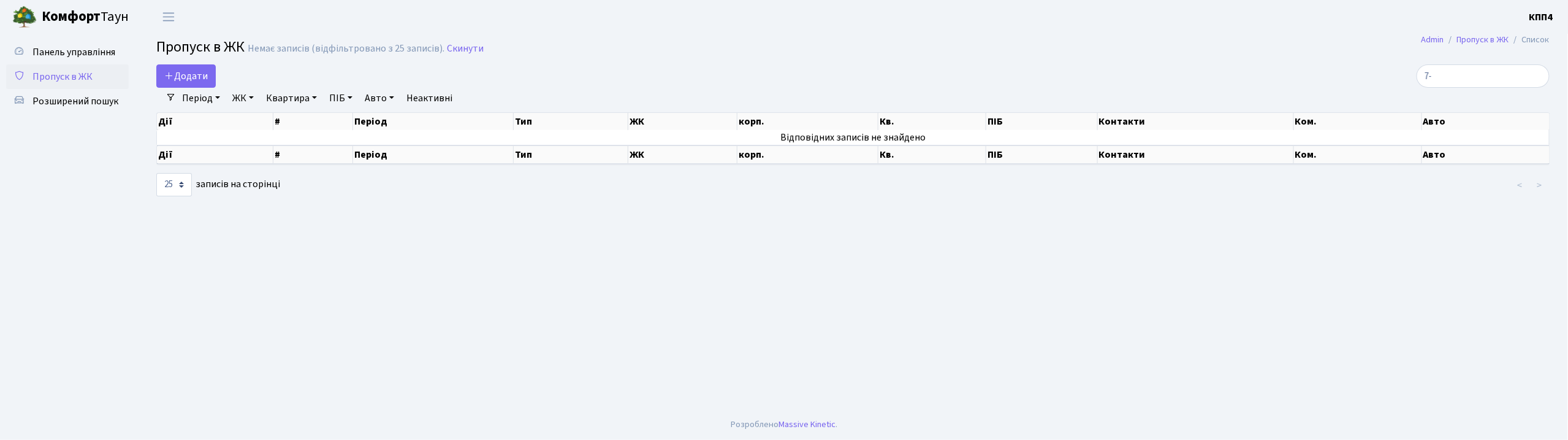
type input "7"
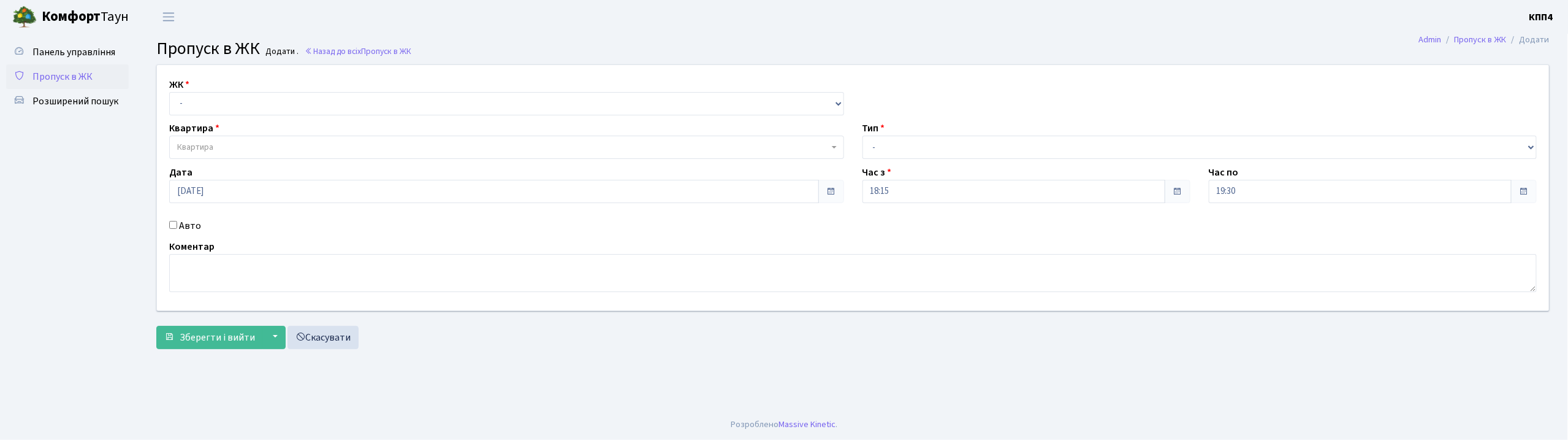
click at [174, 226] on input "Авто" at bounding box center [173, 225] width 8 height 8
checkbox input "true"
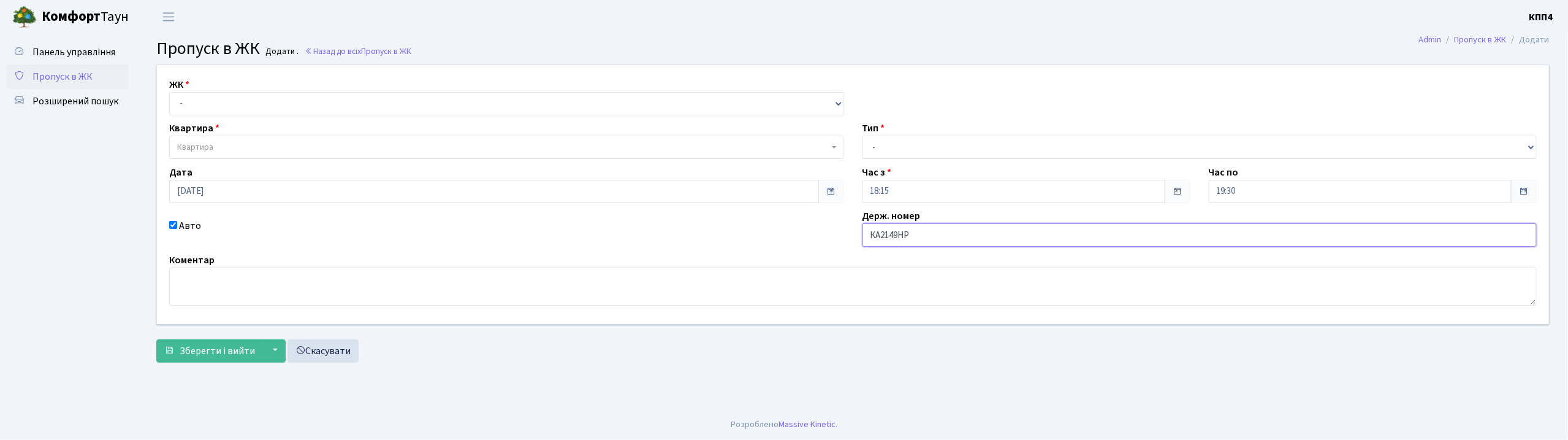
type input "КА2149НР"
drag, startPoint x: 370, startPoint y: 106, endPoint x: 370, endPoint y: 113, distance: 7.0
click at [370, 106] on select "- КТ, вул. Регенераторна, 4 КТ2, просп. [STREET_ADDRESS] [STREET_ADDRESS] [PERS…" at bounding box center [507, 104] width 675 height 23
select select "271"
click at [169, 92] on select "- КТ, вул. Регенераторна, 4 КТ2, просп. [STREET_ADDRESS] [STREET_ADDRESS] [PERS…" at bounding box center [507, 104] width 675 height 23
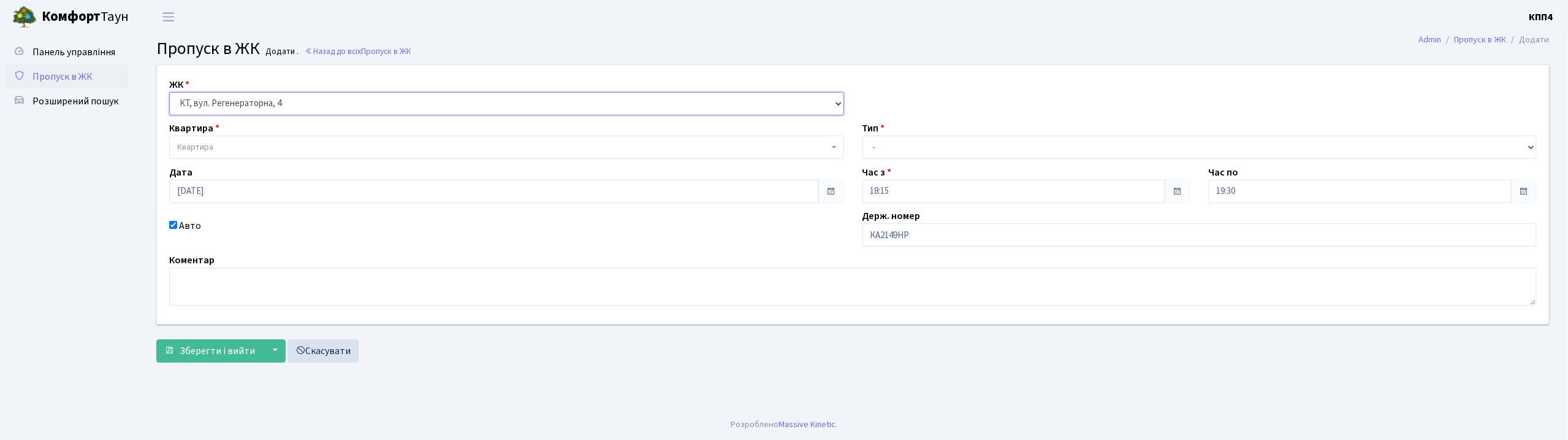
select select
click at [352, 148] on span "Квартира" at bounding box center [503, 147] width 652 height 12
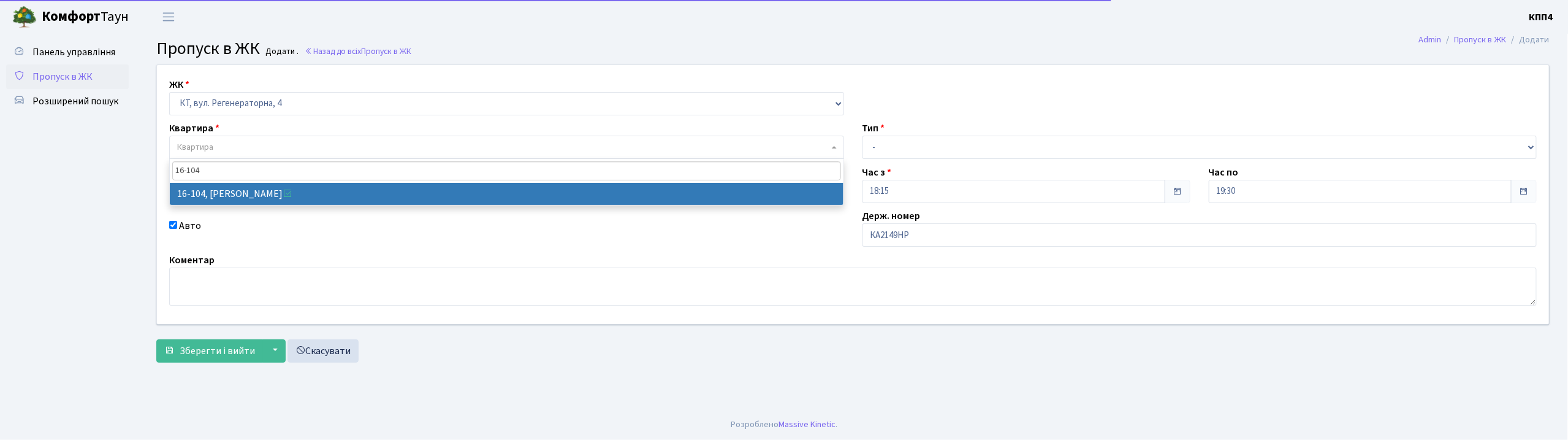
type input "16-104"
select select "8665"
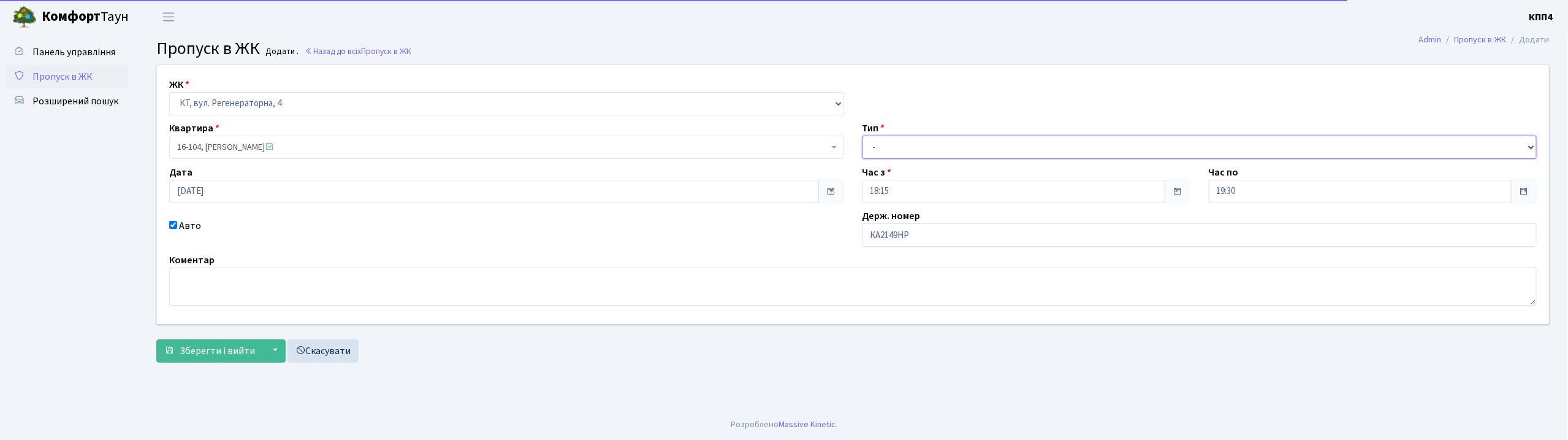
drag, startPoint x: 883, startPoint y: 150, endPoint x: 886, endPoint y: 158, distance: 8.5
click at [883, 150] on select "- Доставка Таксі Гості Сервіс" at bounding box center [1200, 147] width 675 height 23
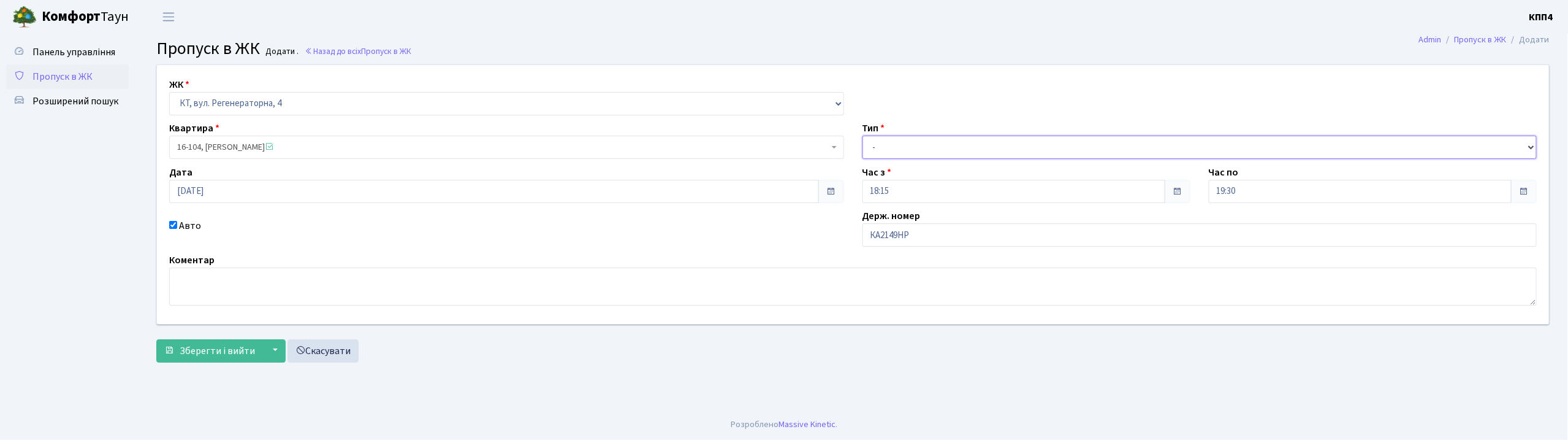
select select "3"
click at [863, 135] on select "- Доставка Таксі Гості Сервіс" at bounding box center [1200, 147] width 675 height 23
click at [197, 353] on span "Зберегти і вийти" at bounding box center [218, 351] width 76 height 14
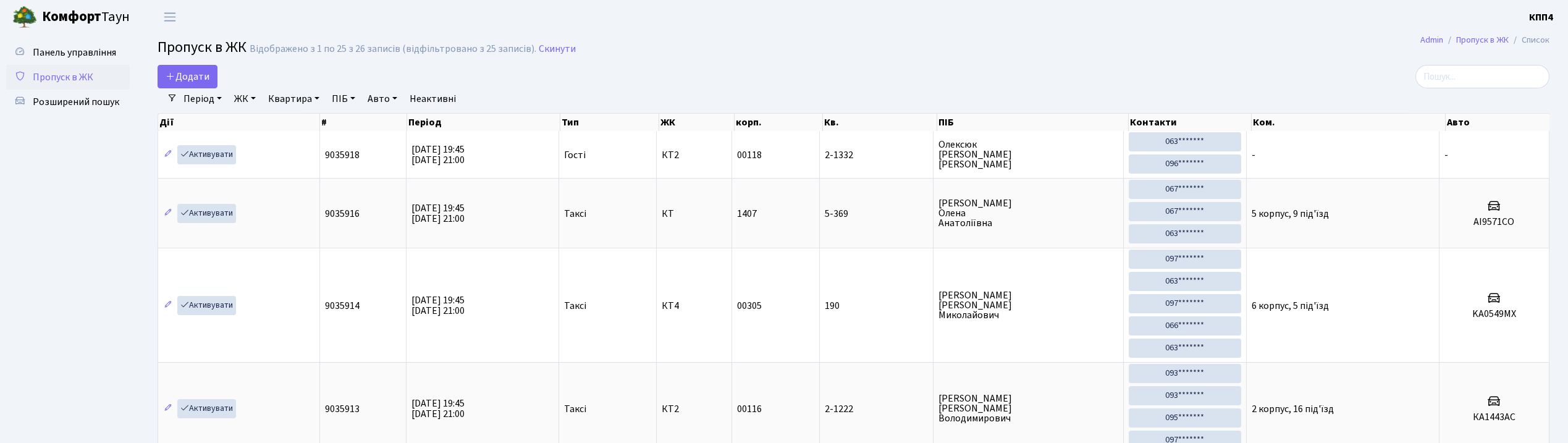
select select "25"
click at [1496, 80] on input "search" at bounding box center [1482, 76] width 134 height 24
